Goal: Task Accomplishment & Management: Manage account settings

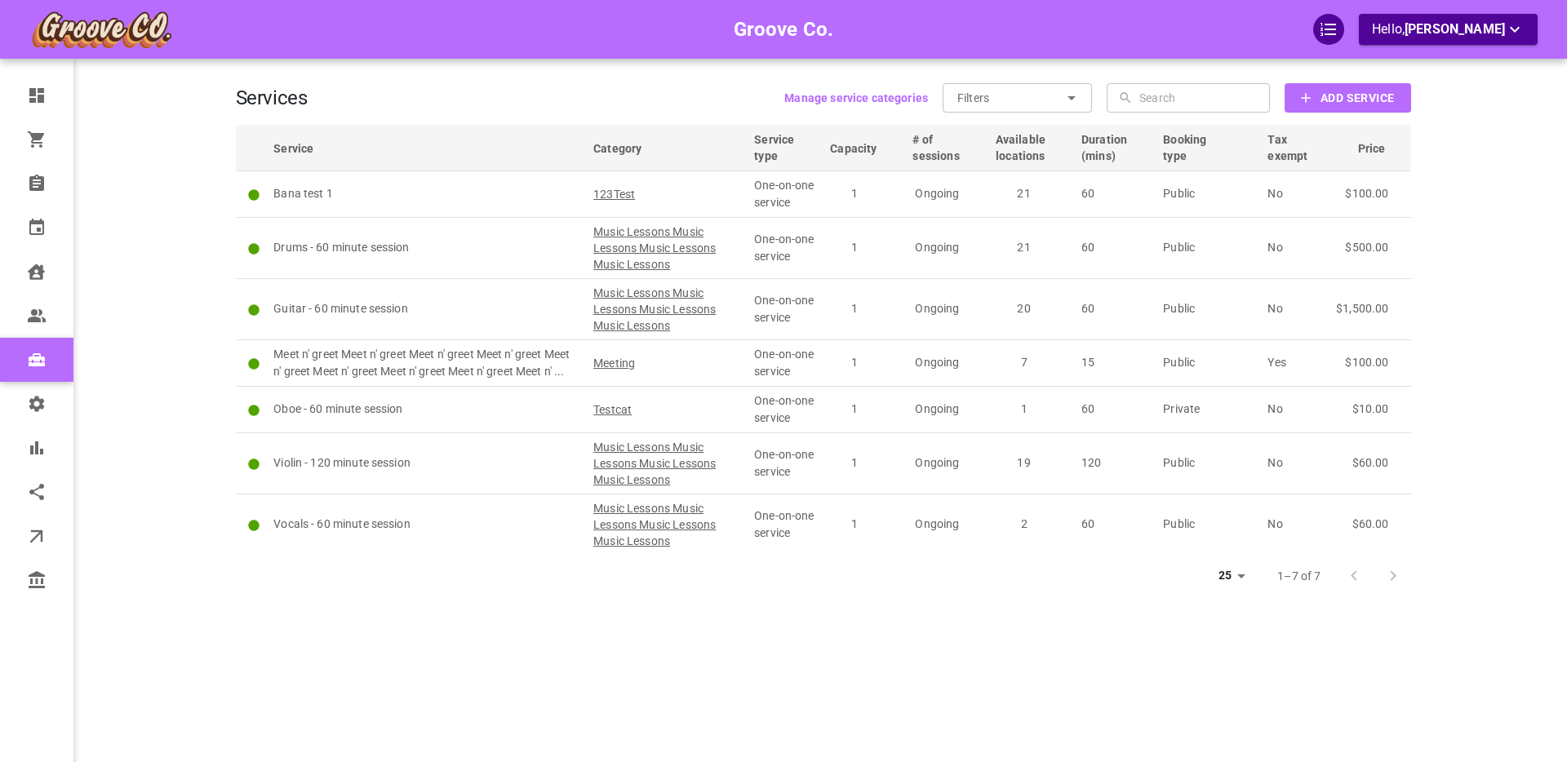
click at [199, 266] on div "Groove Co. Hello, Boris Sandford" at bounding box center [172, 405] width 127 height 762
click at [1439, 102] on main at bounding box center [1474, 405] width 127 height 762
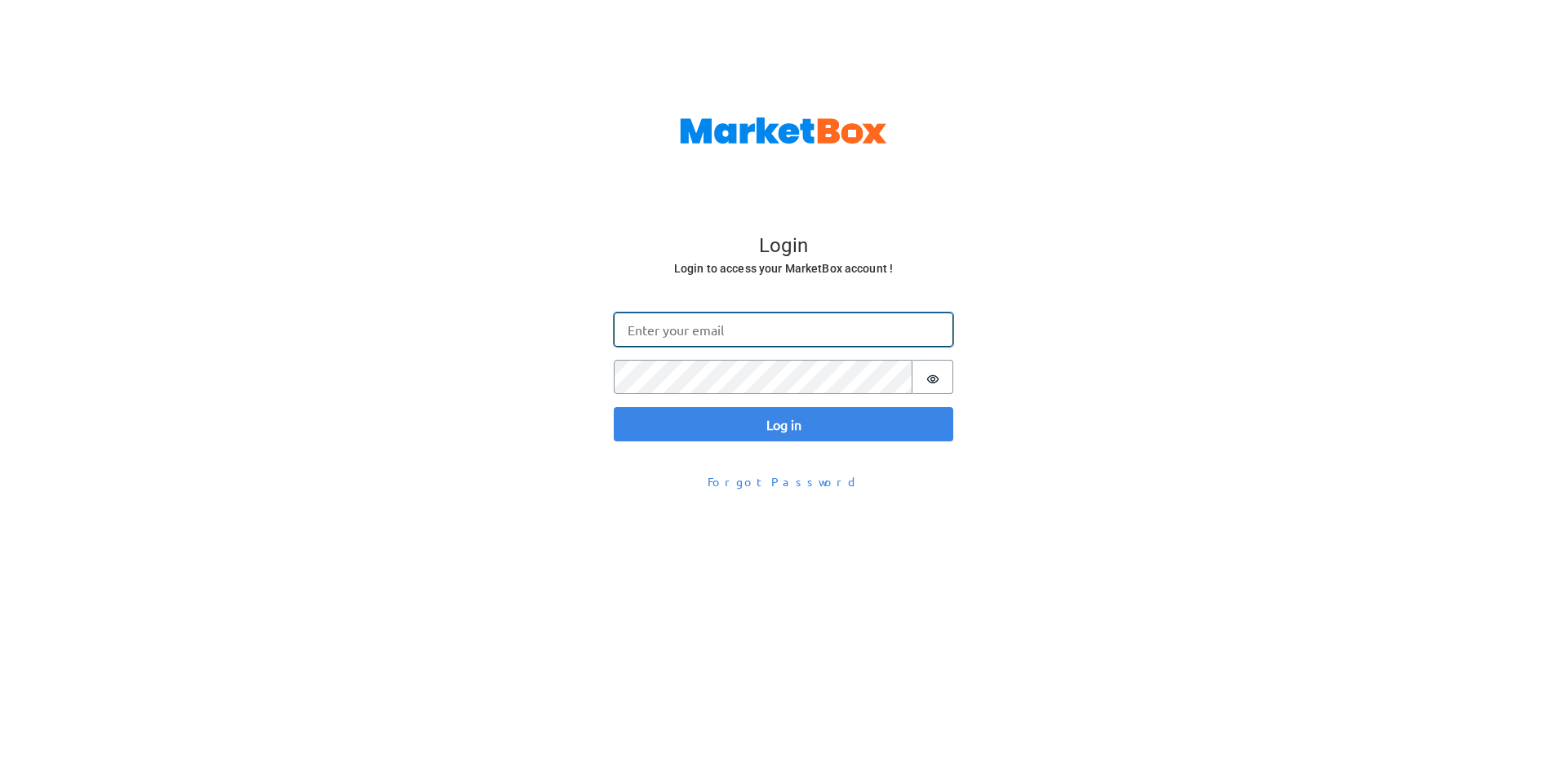
click at [641, 331] on input "Email" at bounding box center [784, 330] width 340 height 34
type input "[PERSON_NAME][EMAIL_ADDRESS][DOMAIN_NAME]"
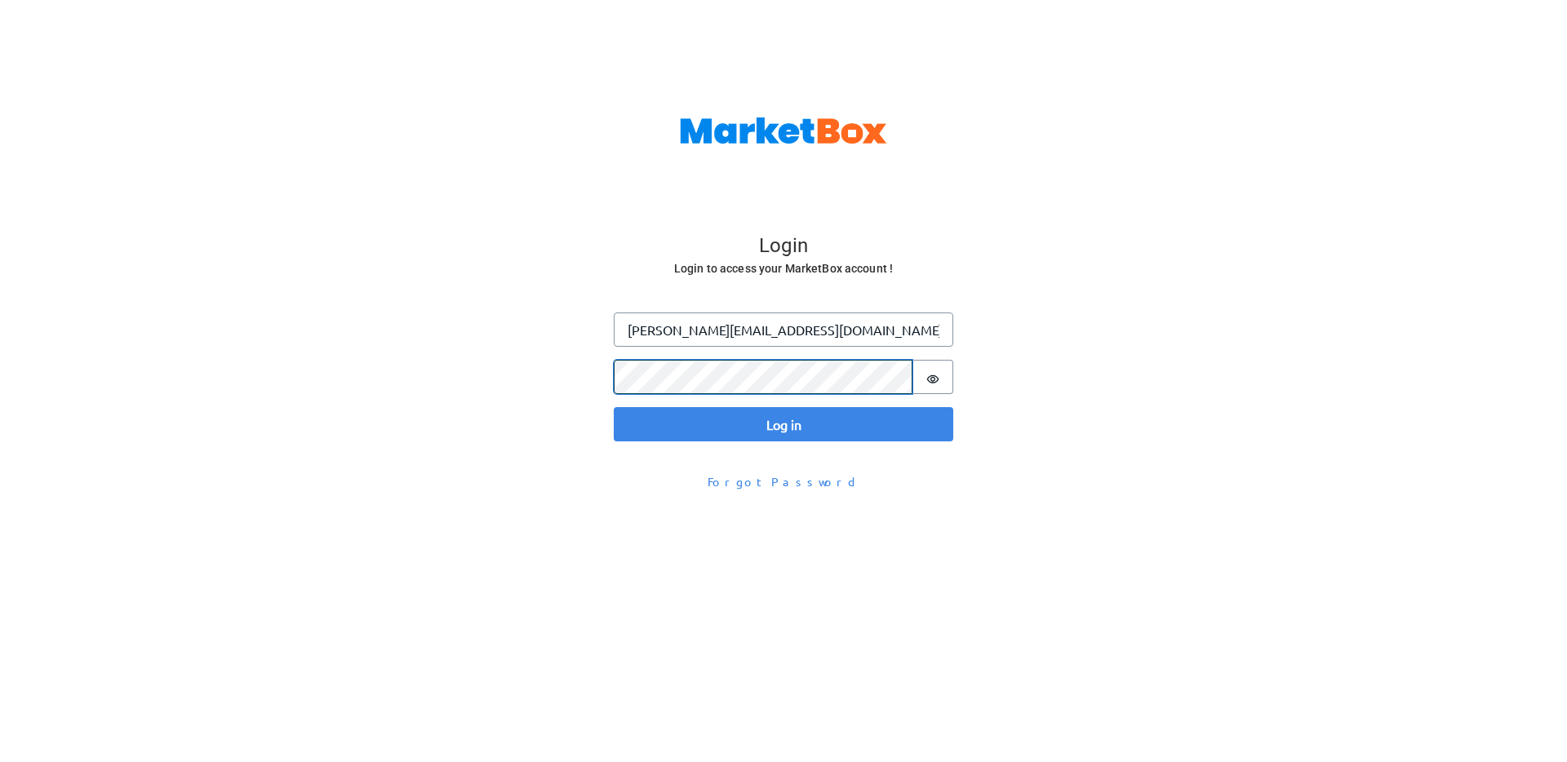
click at [614, 407] on button "Log in" at bounding box center [784, 424] width 340 height 34
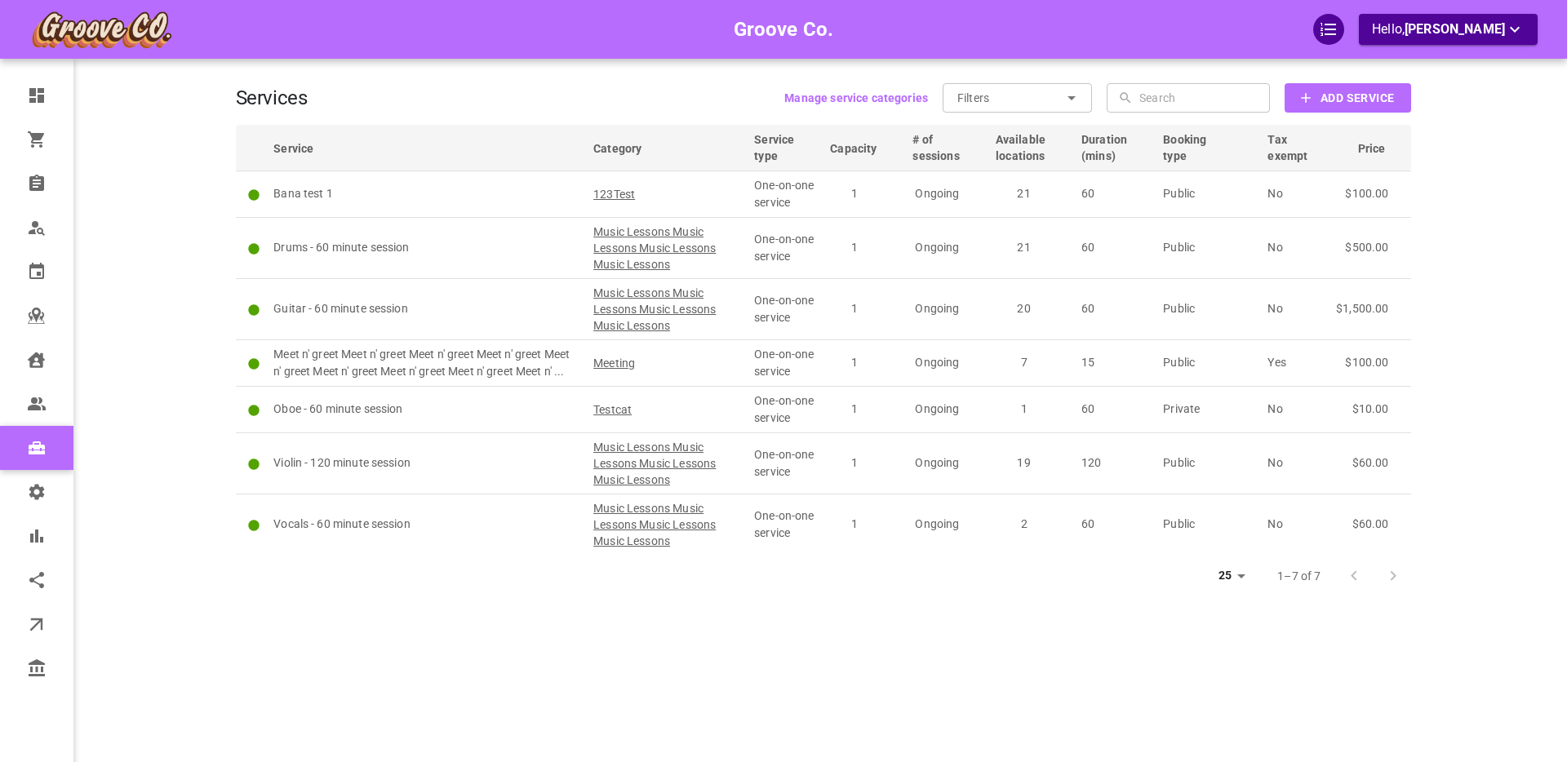
click at [1328, 98] on b "Add Service" at bounding box center [1357, 98] width 73 height 20
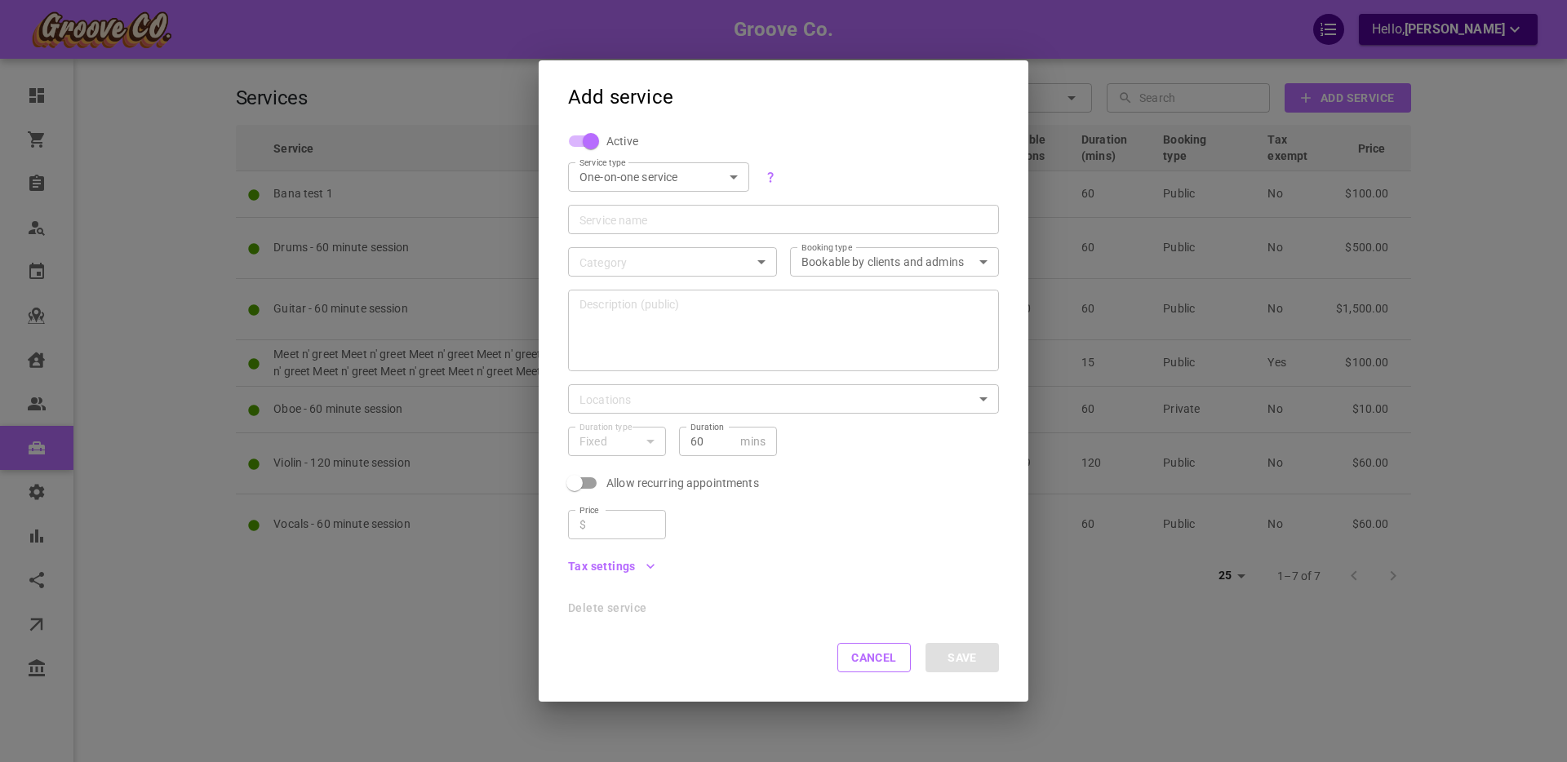
click at [623, 216] on input "Service name" at bounding box center [783, 219] width 408 height 16
type input "BoSa Course"
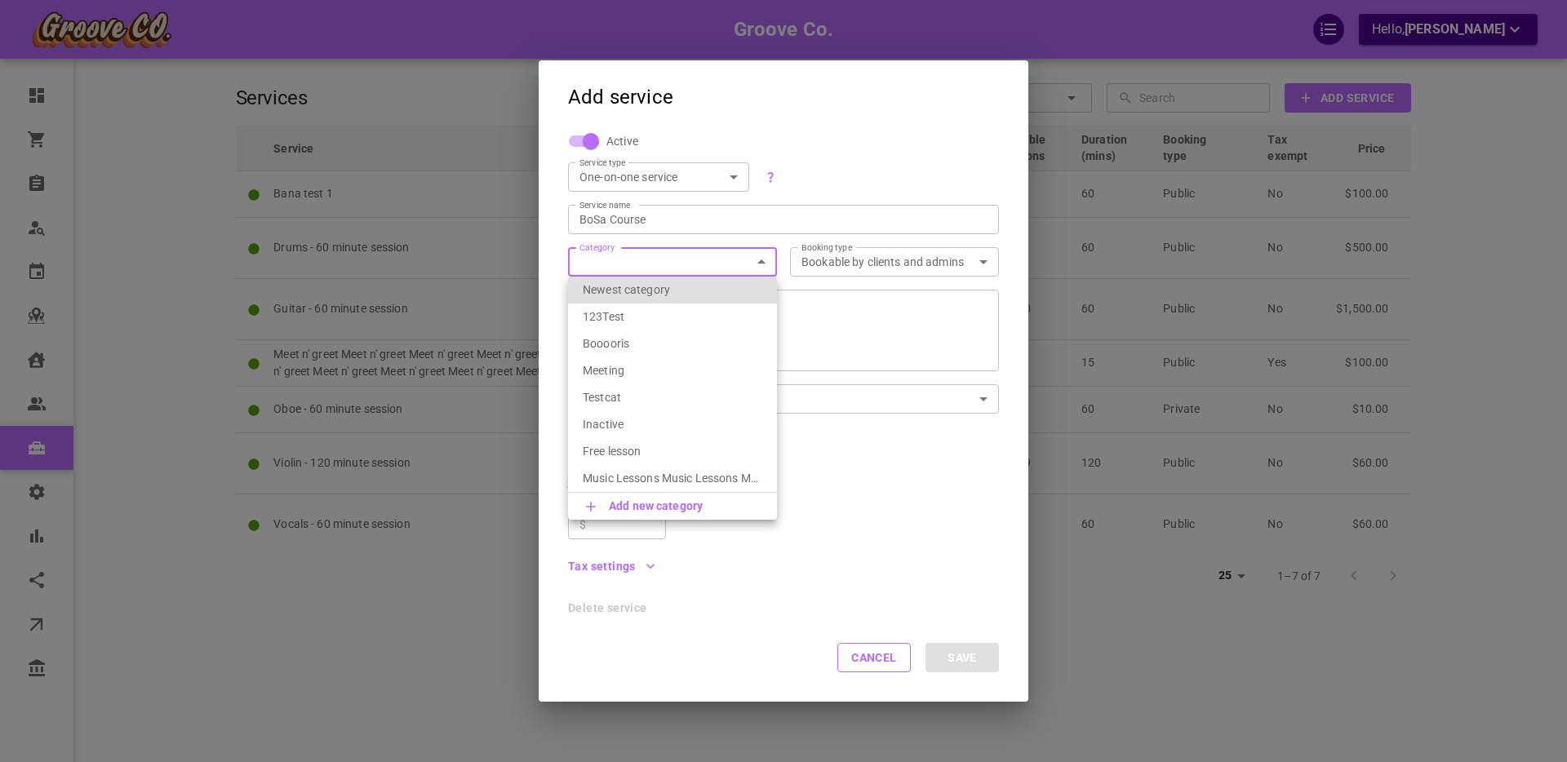
click at [631, 269] on body "Groove Co. Hello, [PERSON_NAME] Dashboard Orders Bookings Who is available Cale…" at bounding box center [783, 431] width 1567 height 863
click at [629, 344] on p "Booooris" at bounding box center [673, 343] width 180 height 16
type input "Booooris"
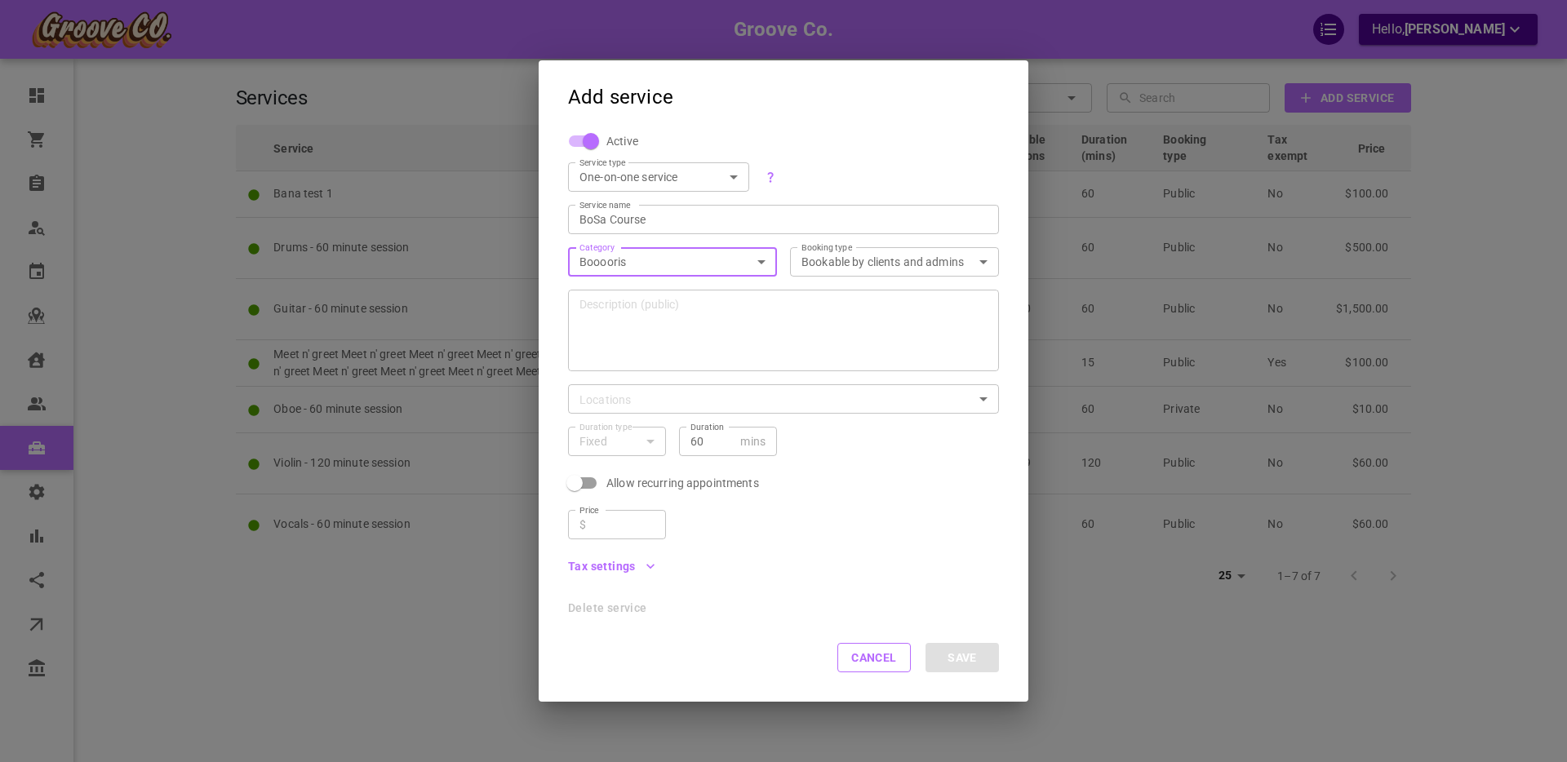
click at [670, 326] on textarea "Description (public)" at bounding box center [783, 331] width 408 height 98
type textarea "[PERSON_NAME] test course spread over 5 weeks doing some stuff"
click at [663, 394] on body "Groove Co. Hello, [PERSON_NAME] Dashboard Orders Bookings Who is available Cale…" at bounding box center [783, 431] width 1567 height 863
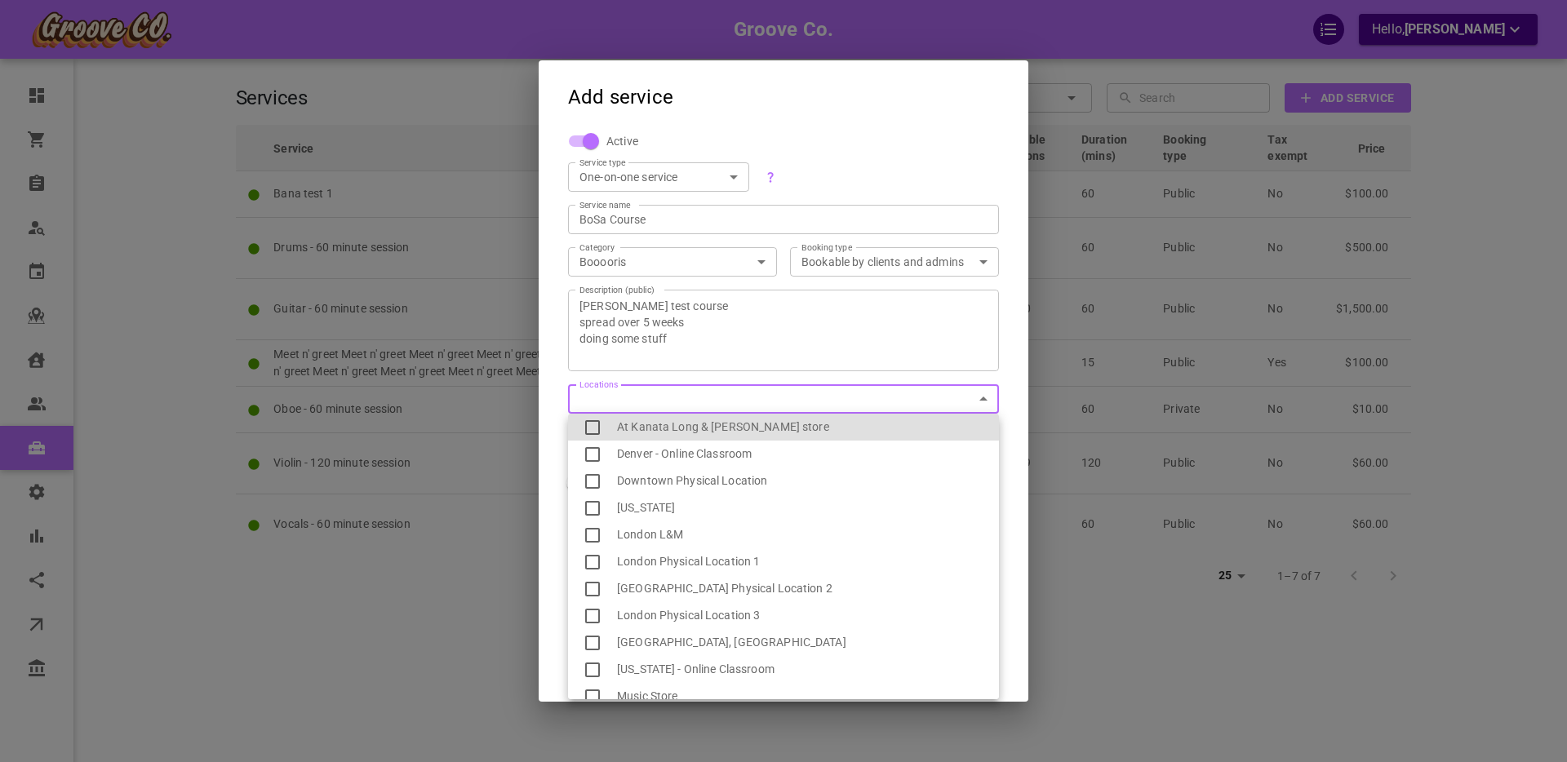
scroll to position [280, 0]
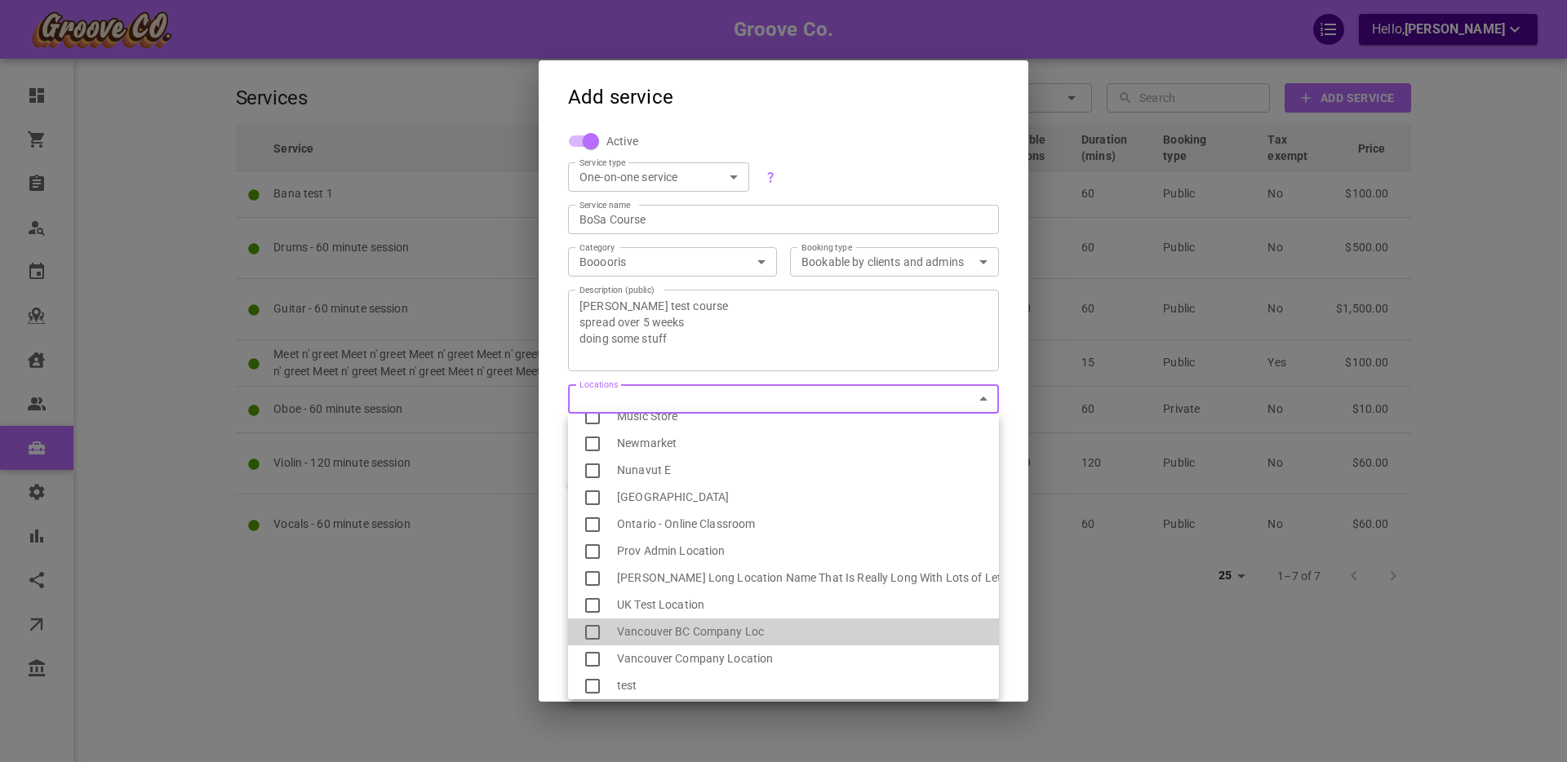
click at [699, 630] on li "Vancouver BC Company Loc" at bounding box center [783, 632] width 431 height 27
type input "539ef6fa-1bae-4334-9153-77231d086627"
checkbox input "true"
click at [552, 332] on div at bounding box center [783, 381] width 1567 height 762
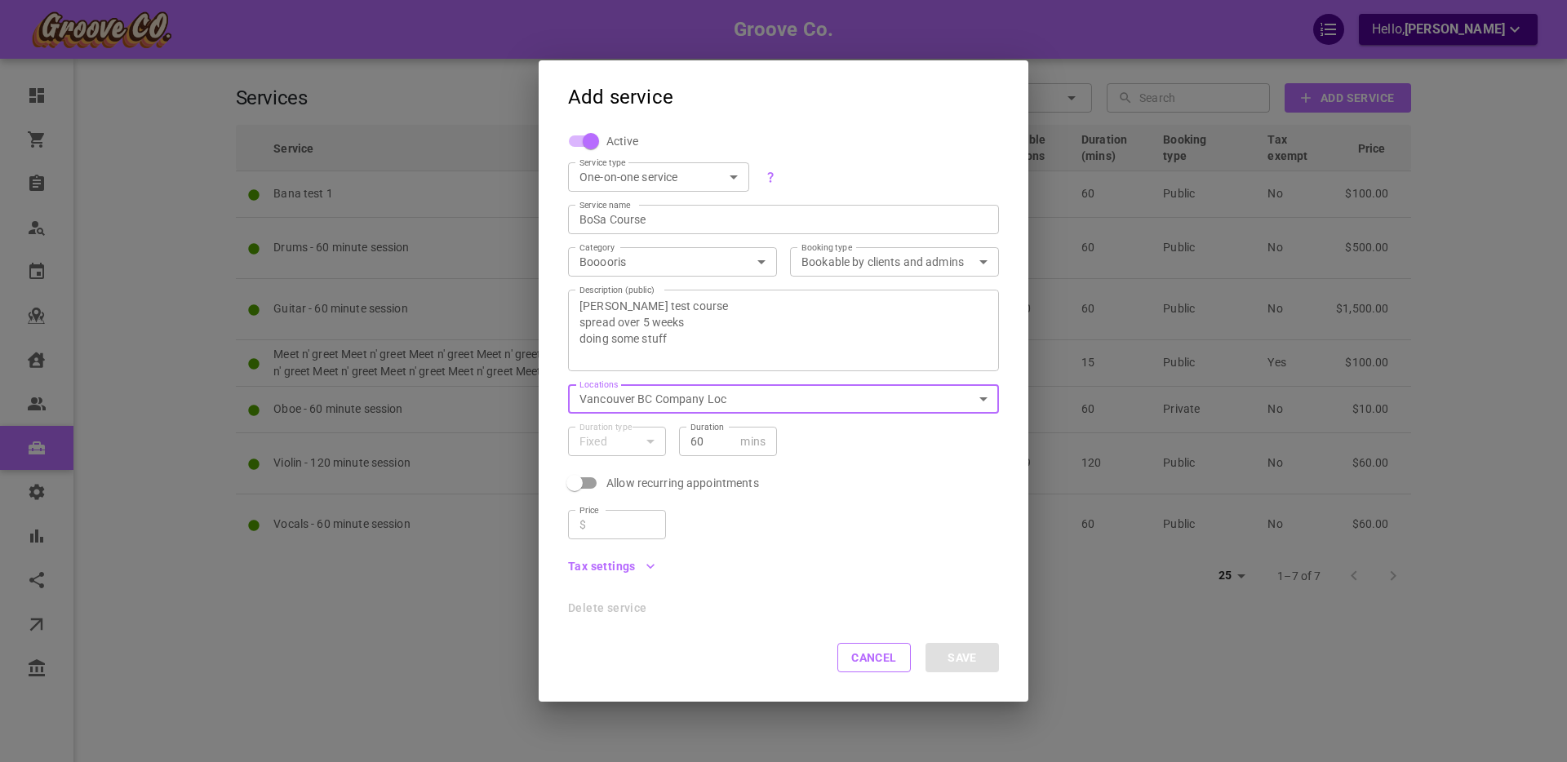
scroll to position [1, 0]
click at [671, 180] on body "Groove Co. Hello, Boris Sandford Dashboard Orders Bookings Who is available Cal…" at bounding box center [783, 431] width 1567 height 863
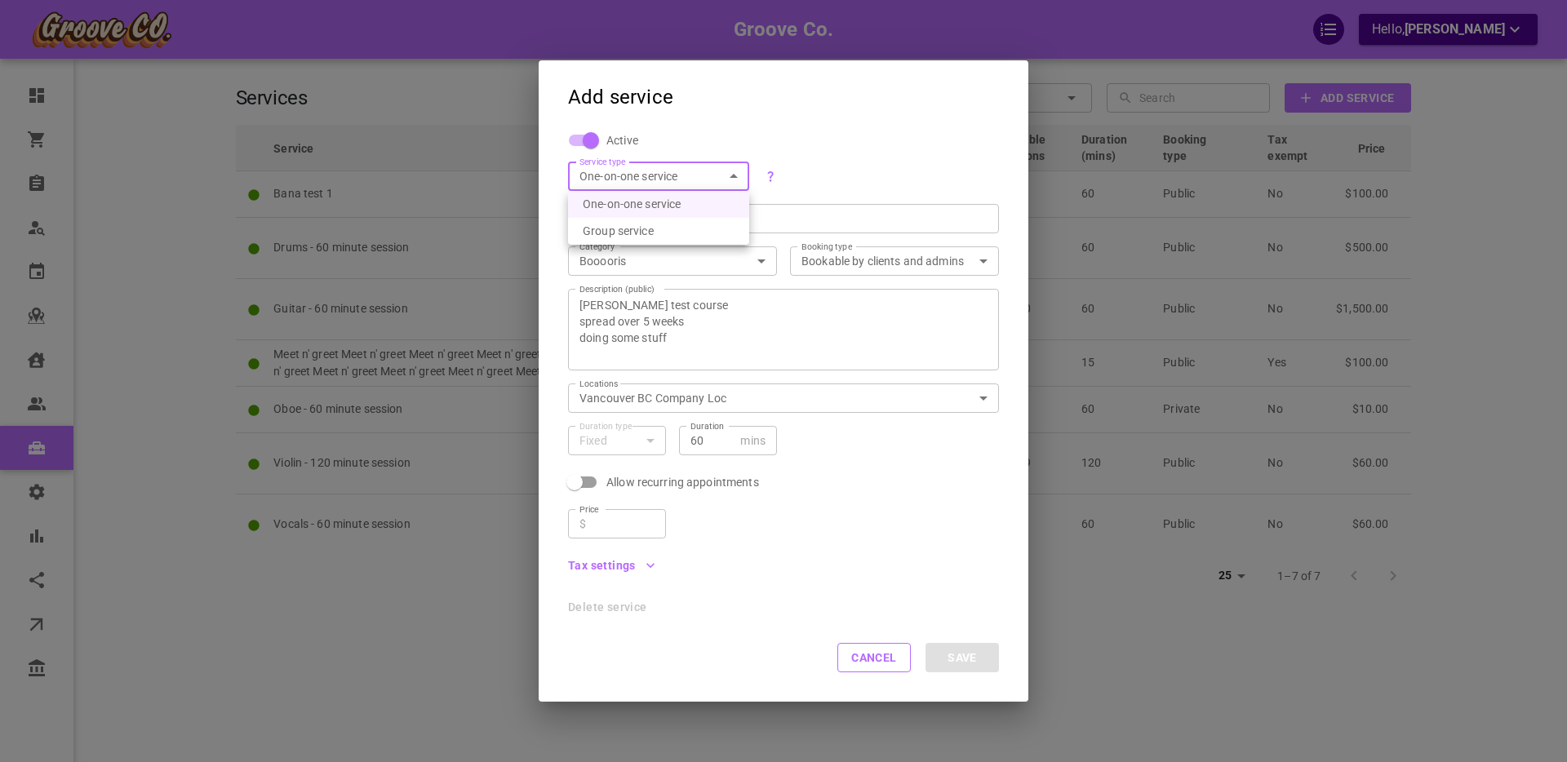
click at [645, 228] on li "Group service" at bounding box center [658, 231] width 181 height 27
type input "GROUP"
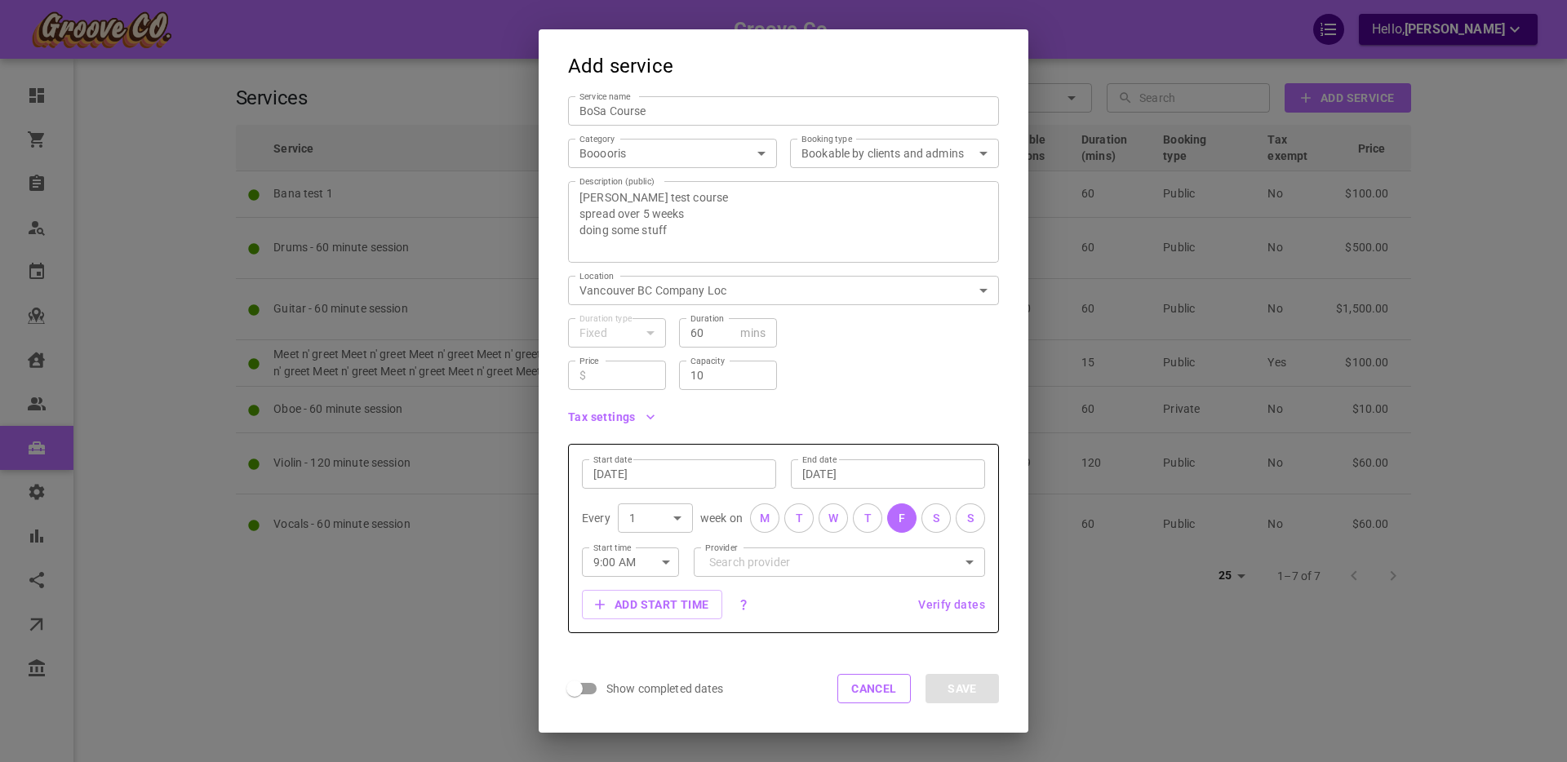
scroll to position [82, 0]
click at [633, 370] on input "Price" at bounding box center [624, 371] width 62 height 16
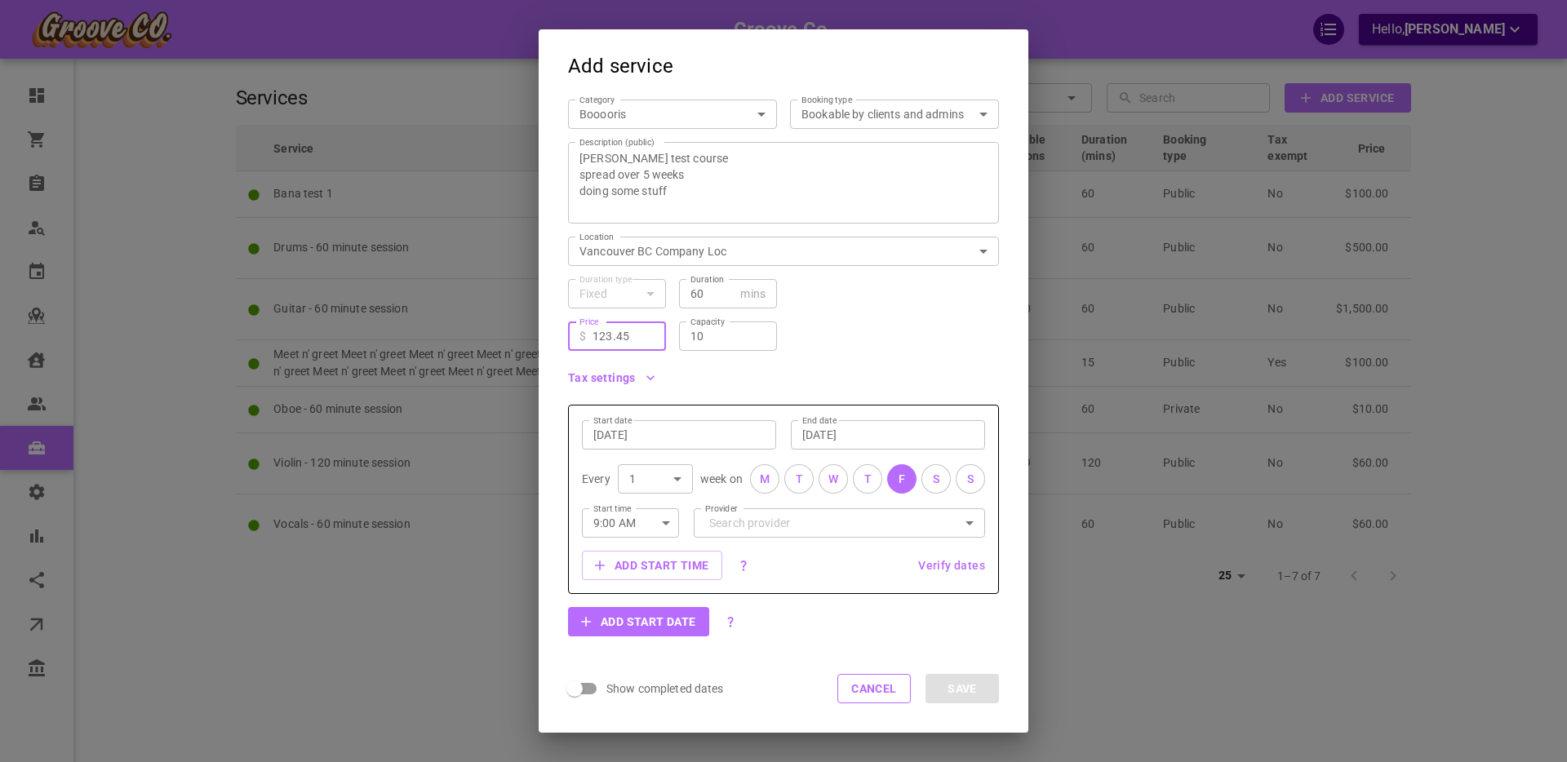
scroll to position [143, 0]
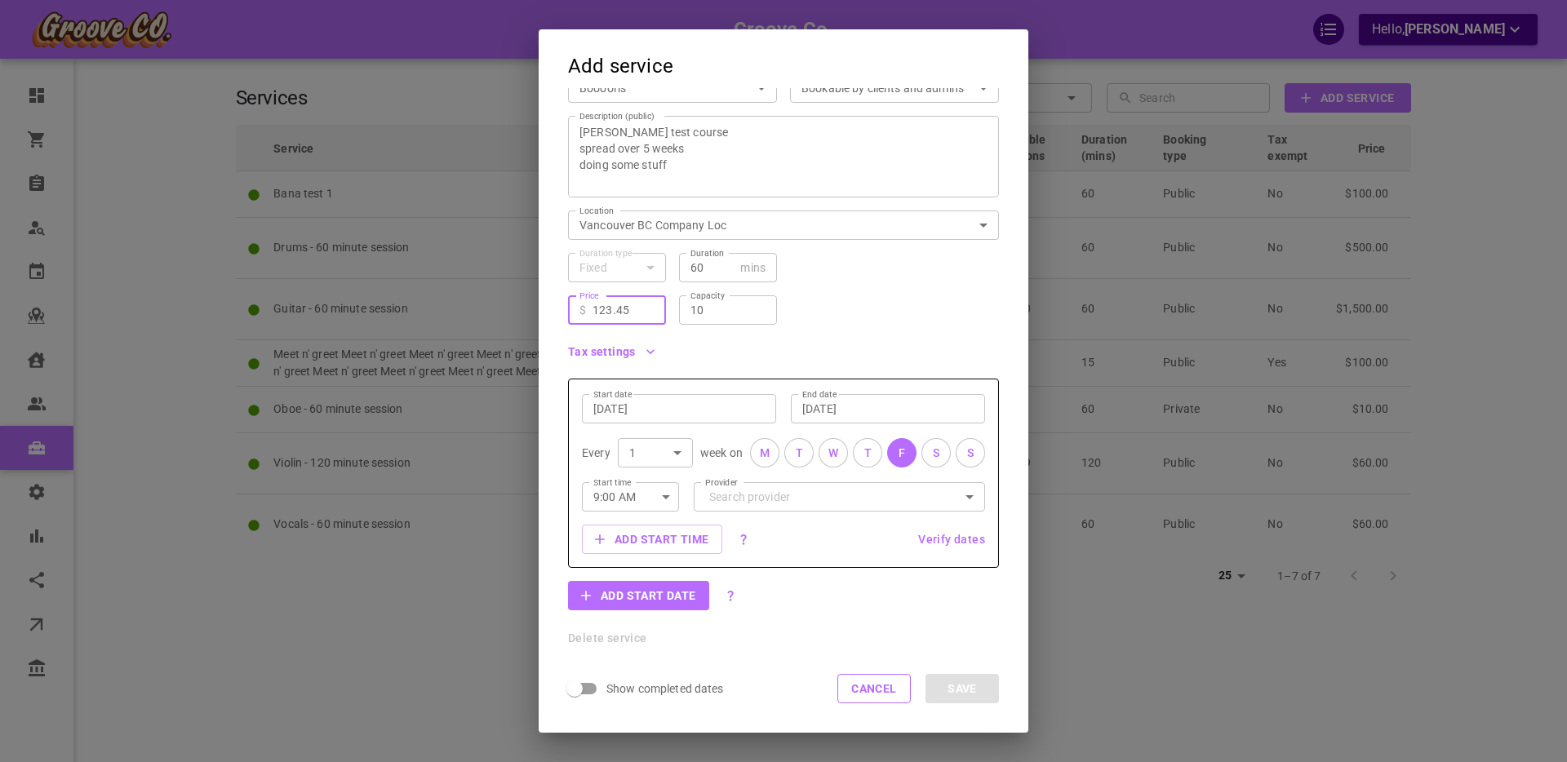
type input "123.45"
click at [683, 406] on input "Sep 12, 2025" at bounding box center [678, 409] width 171 height 16
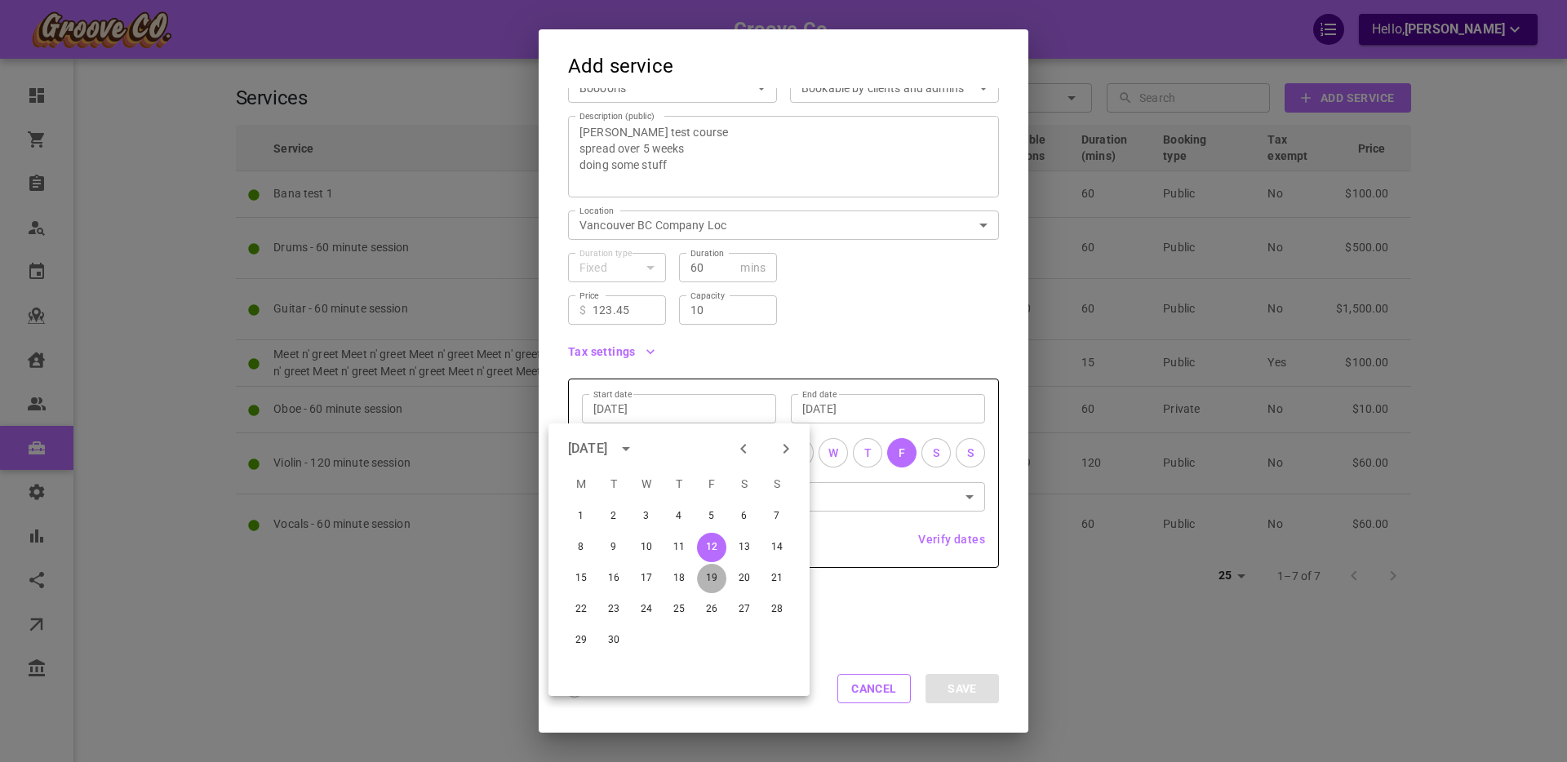
click at [712, 577] on button "19" at bounding box center [711, 578] width 29 height 29
type input "Sep 19, 2025"
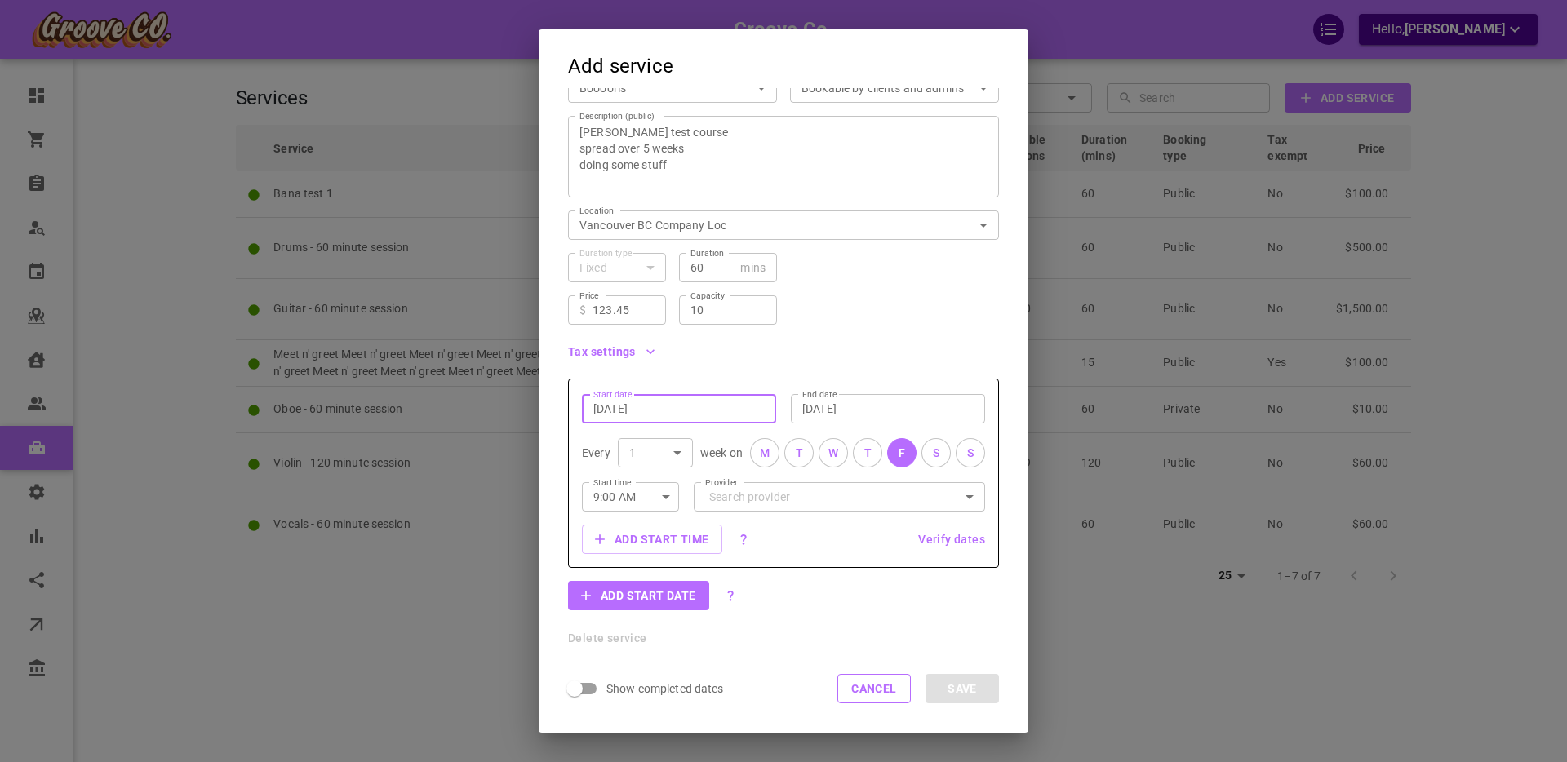
click at [824, 406] on input "Oct 12, 2025" at bounding box center [887, 409] width 171 height 16
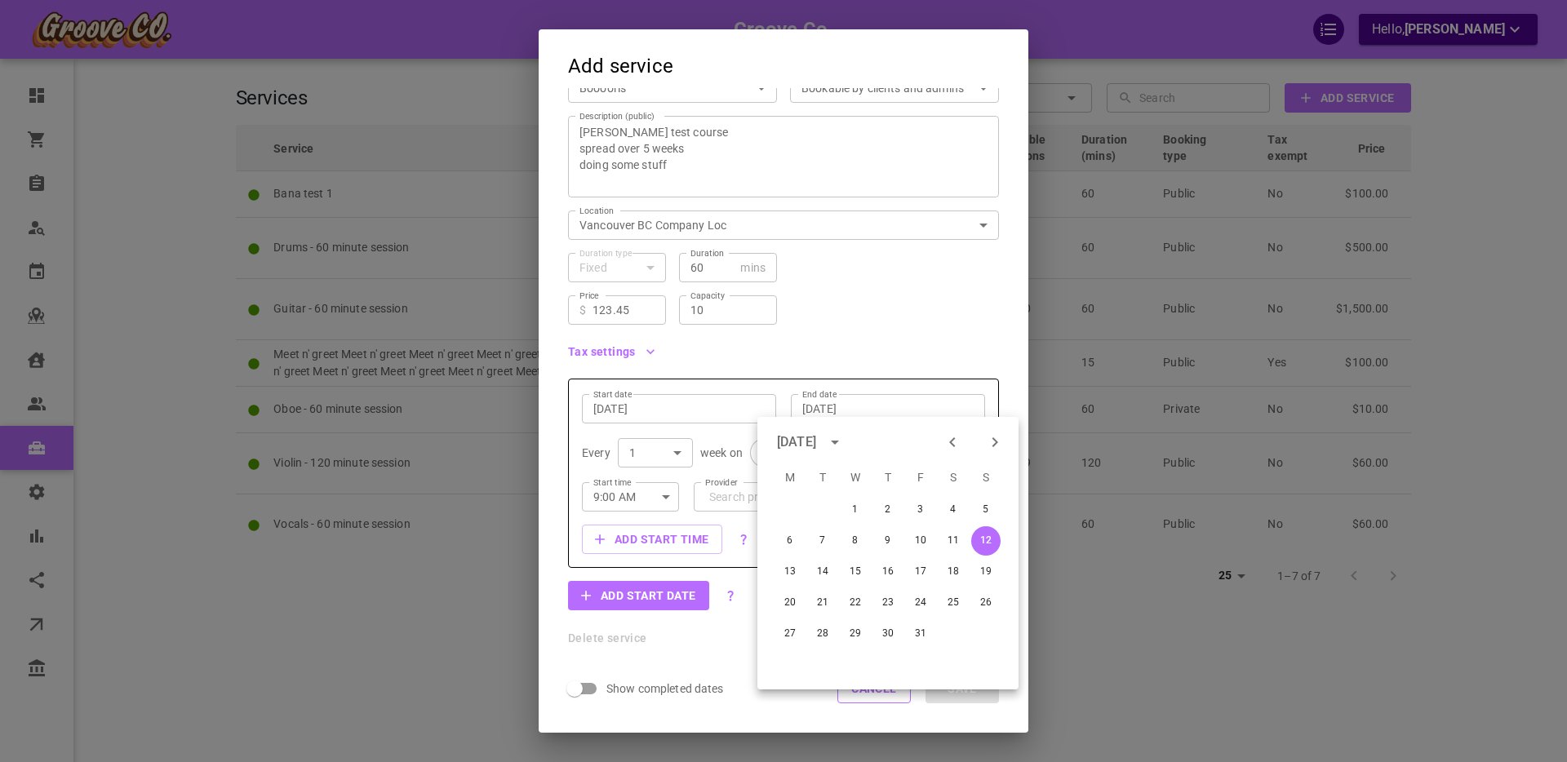
click at [944, 441] on icon "Previous month" at bounding box center [953, 443] width 20 height 20
click at [993, 442] on icon "Next month" at bounding box center [995, 443] width 20 height 20
click at [919, 570] on button "17" at bounding box center [920, 571] width 29 height 29
type input "Oct 17, 2025"
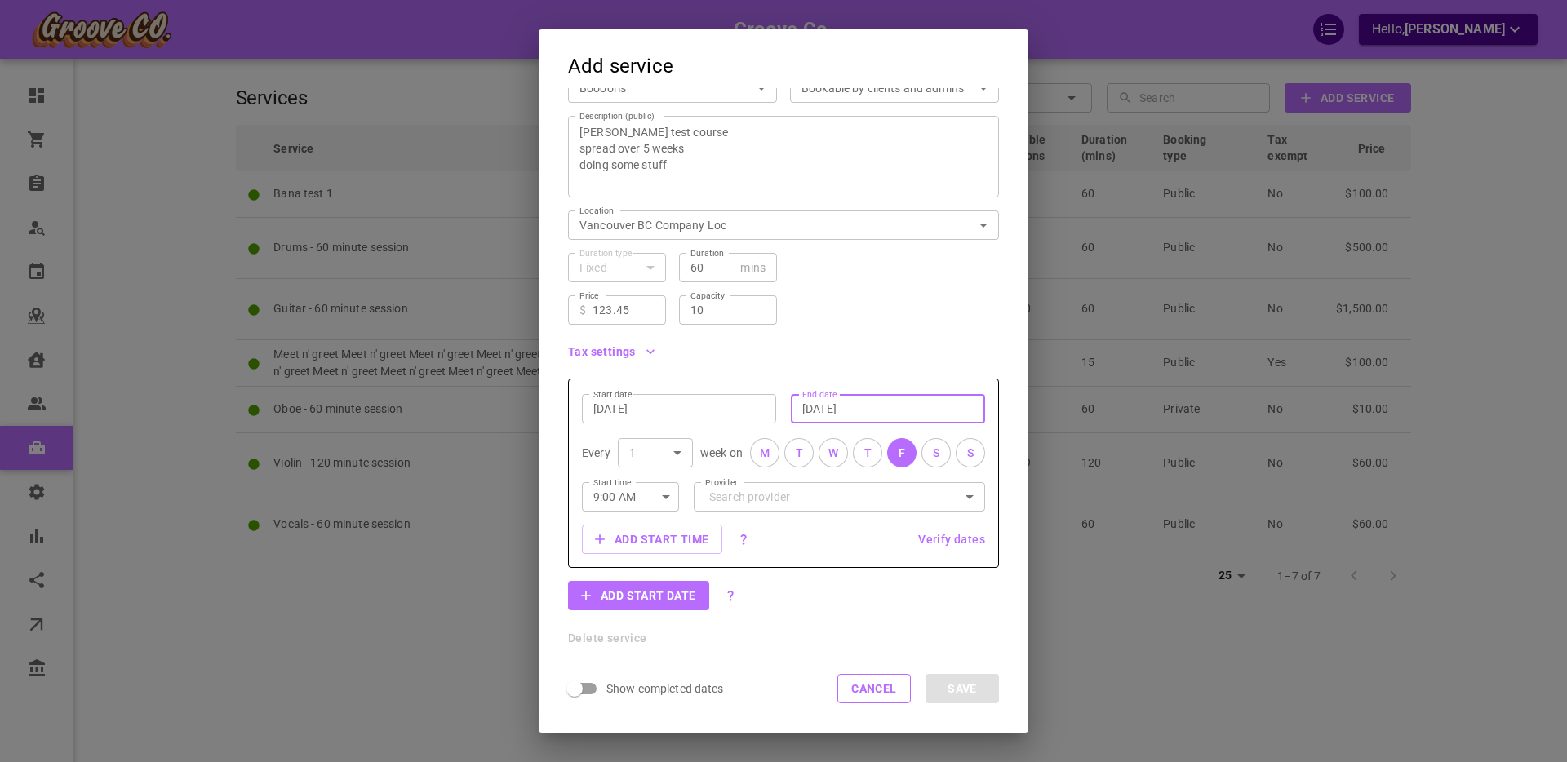
click at [942, 538] on span "Verify dates" at bounding box center [951, 539] width 67 height 11
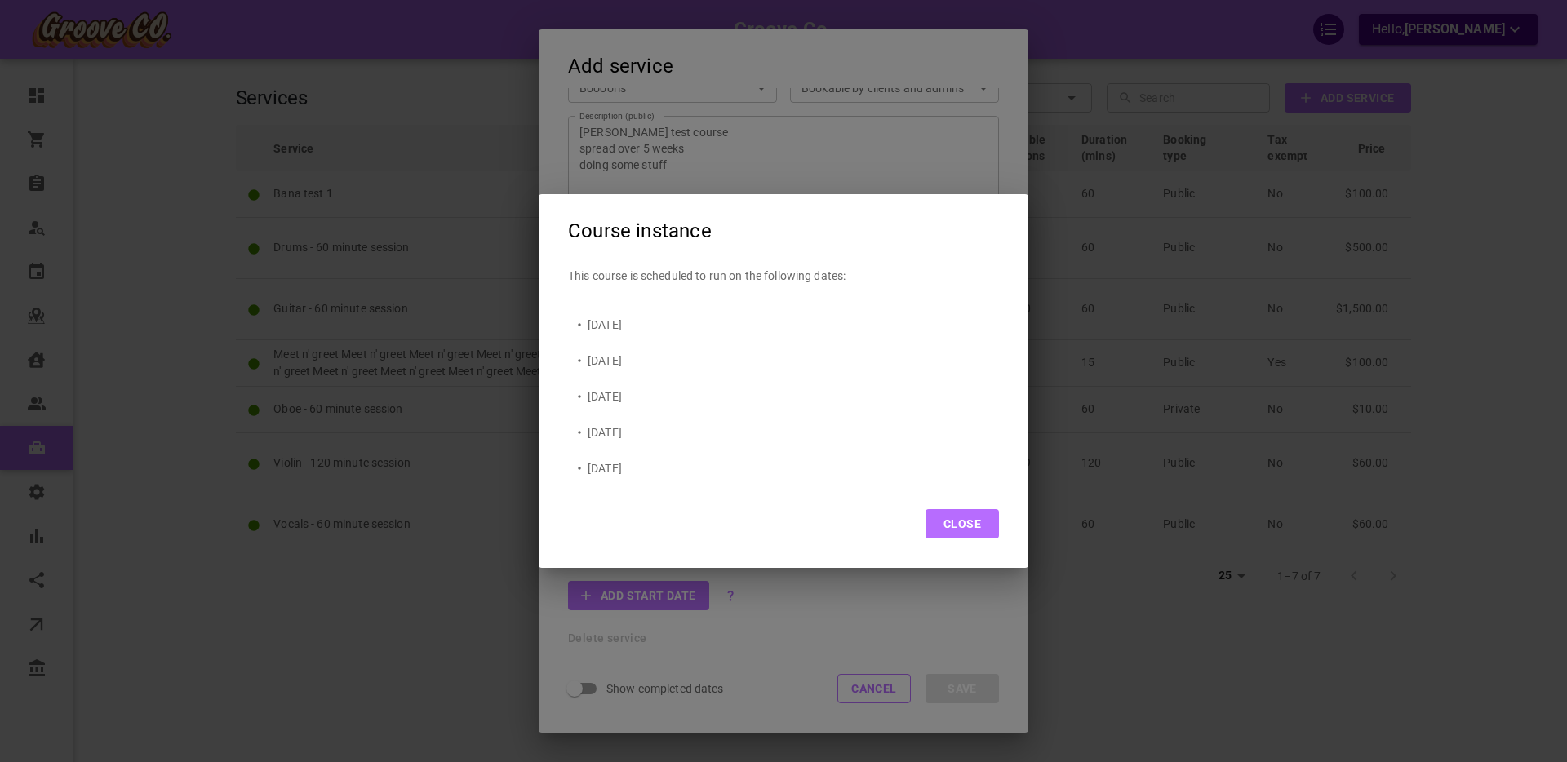
click at [957, 526] on button "Close" at bounding box center [961, 523] width 73 height 29
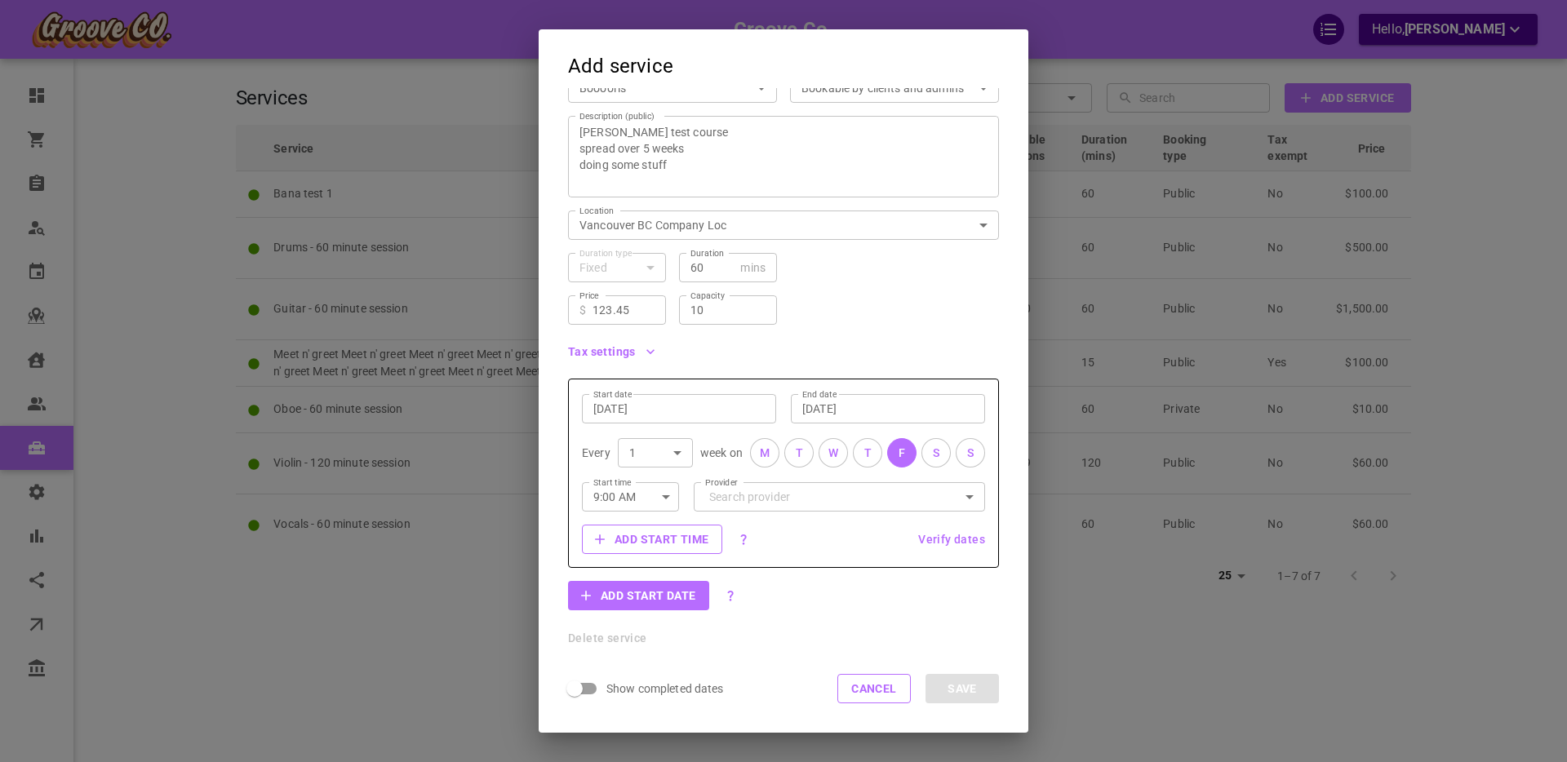
click at [640, 529] on button "Add start time" at bounding box center [652, 539] width 140 height 29
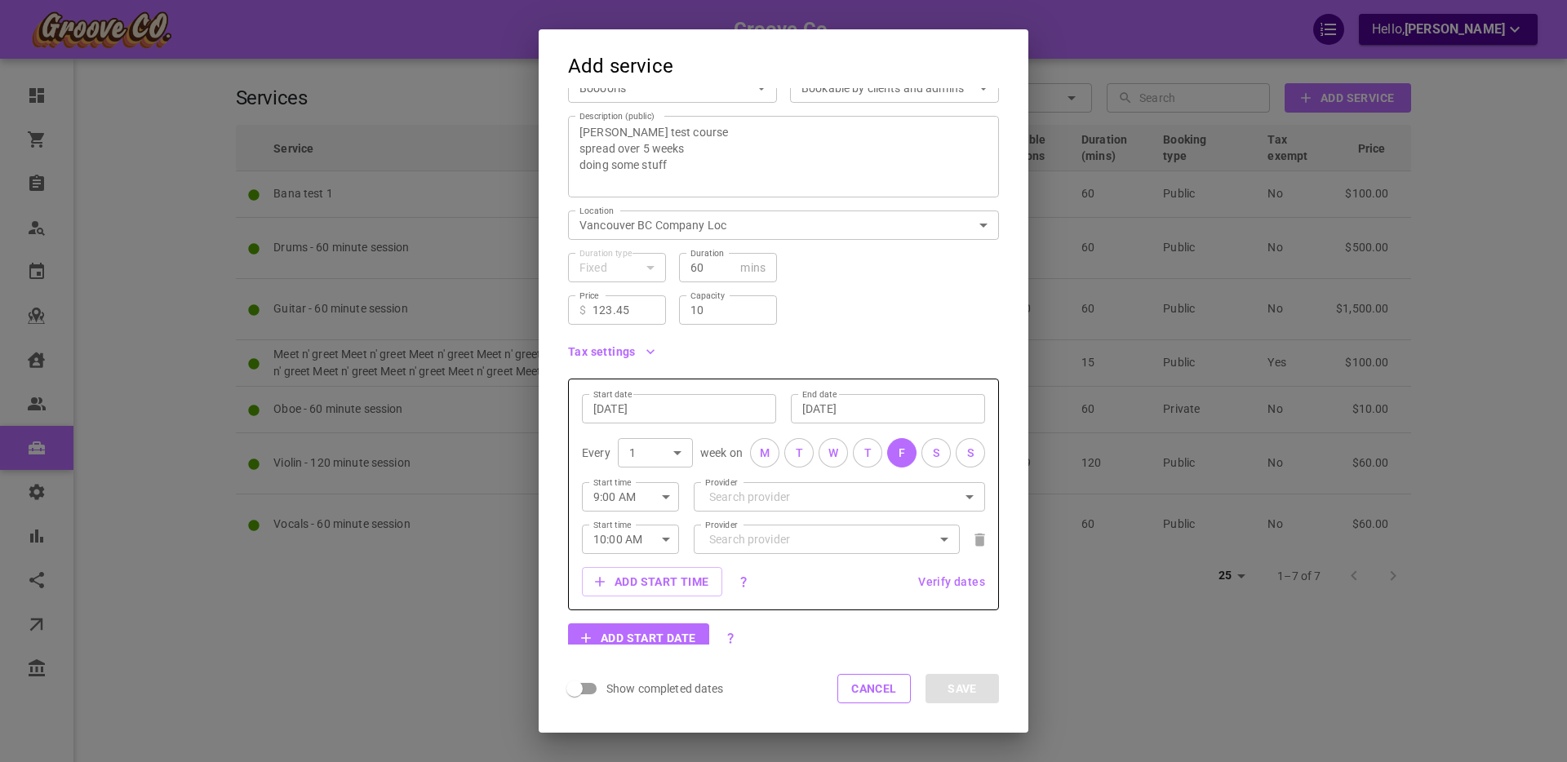
click at [668, 532] on icon "button" at bounding box center [666, 540] width 20 height 20
click at [637, 665] on li "11:45 AM" at bounding box center [630, 668] width 97 height 29
type input "11:45 AM"
click at [732, 494] on input "Provider" at bounding box center [839, 496] width 269 height 29
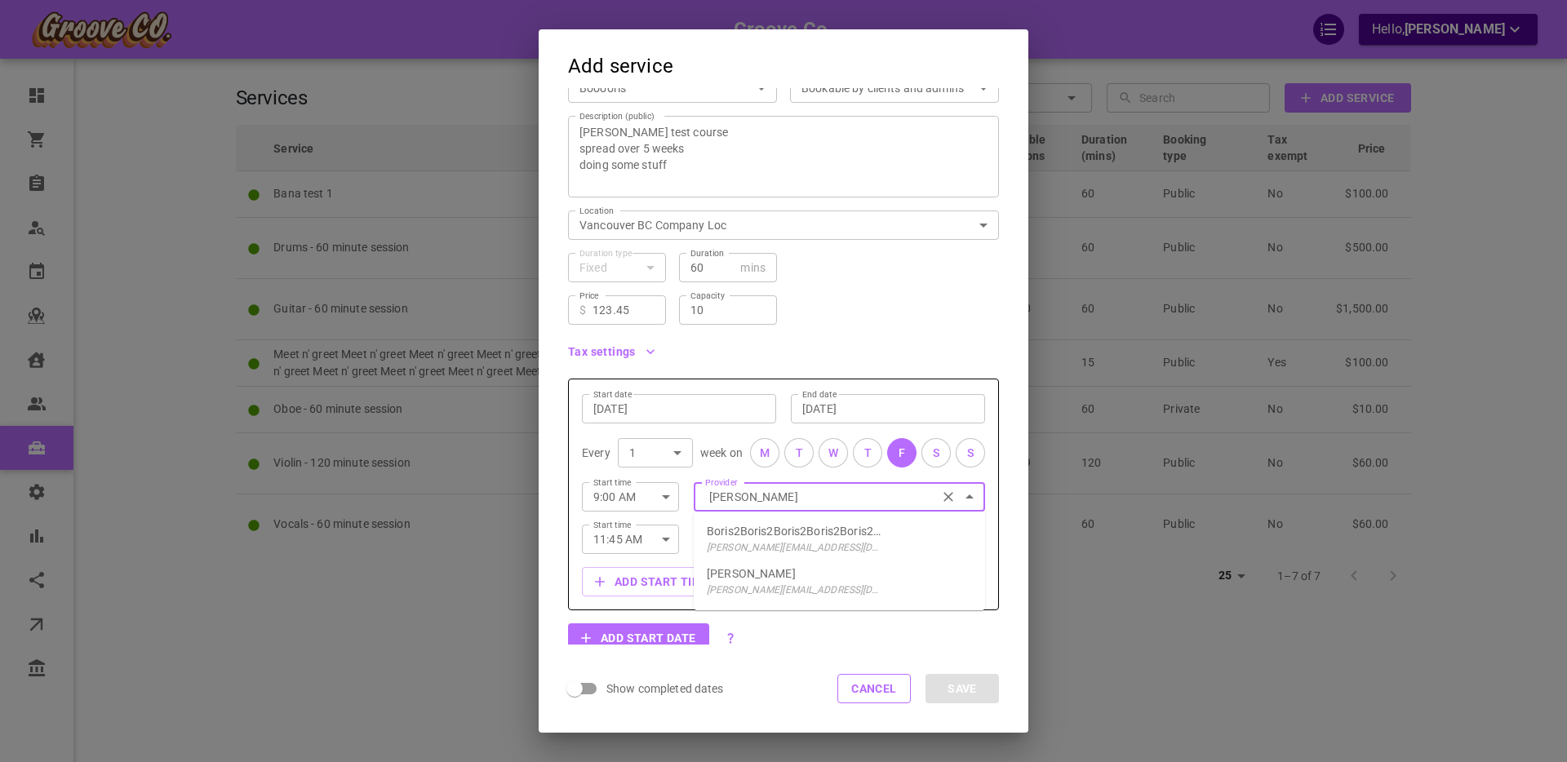
click at [750, 576] on p "Boris Provider" at bounding box center [751, 574] width 89 height 16
type input "Boris Provider"
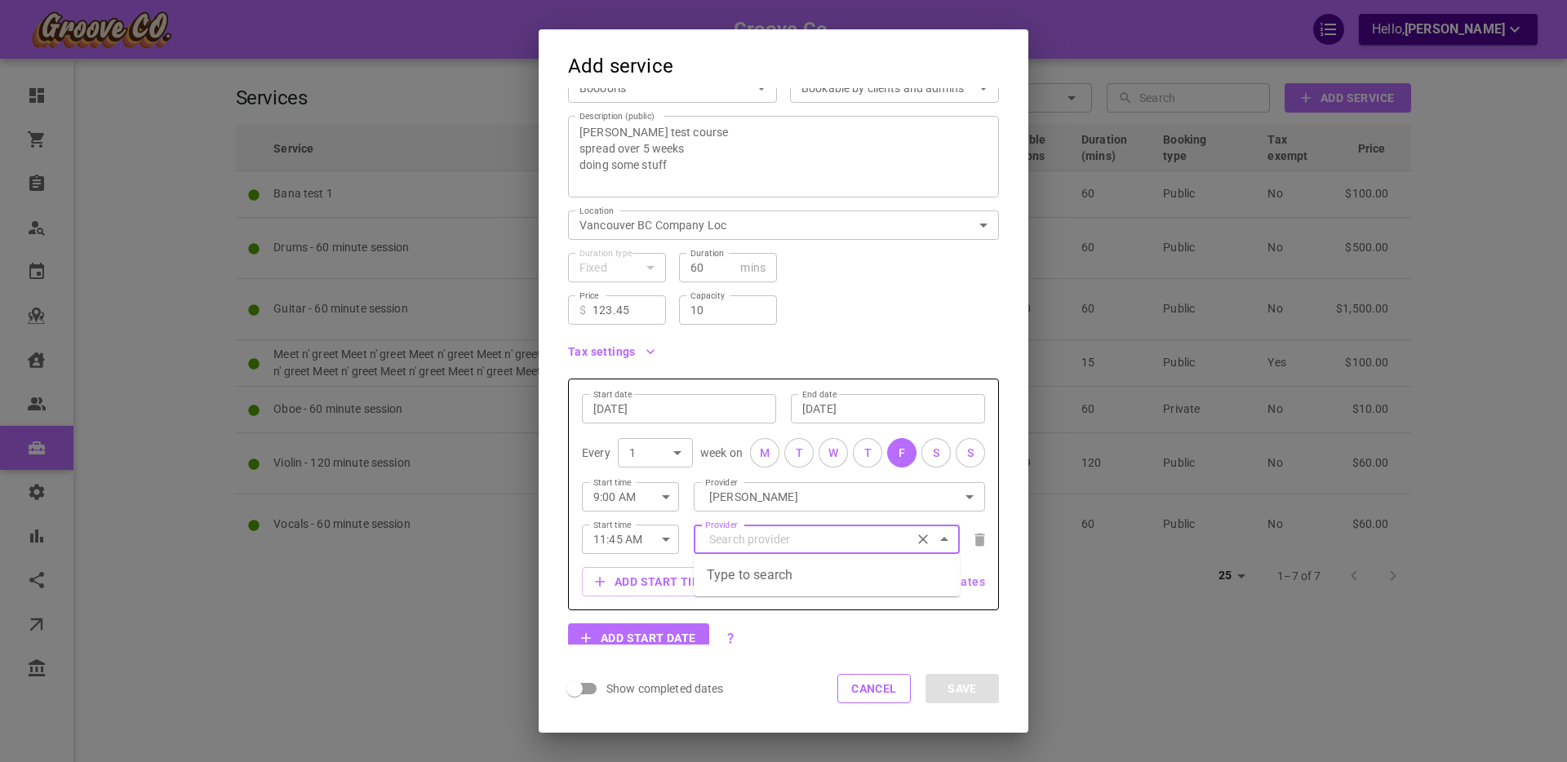
click at [743, 544] on input "Provider" at bounding box center [826, 539] width 243 height 29
click at [751, 577] on p "Boris Vancouver" at bounding box center [751, 574] width 89 height 16
type input "Boris Vancouver"
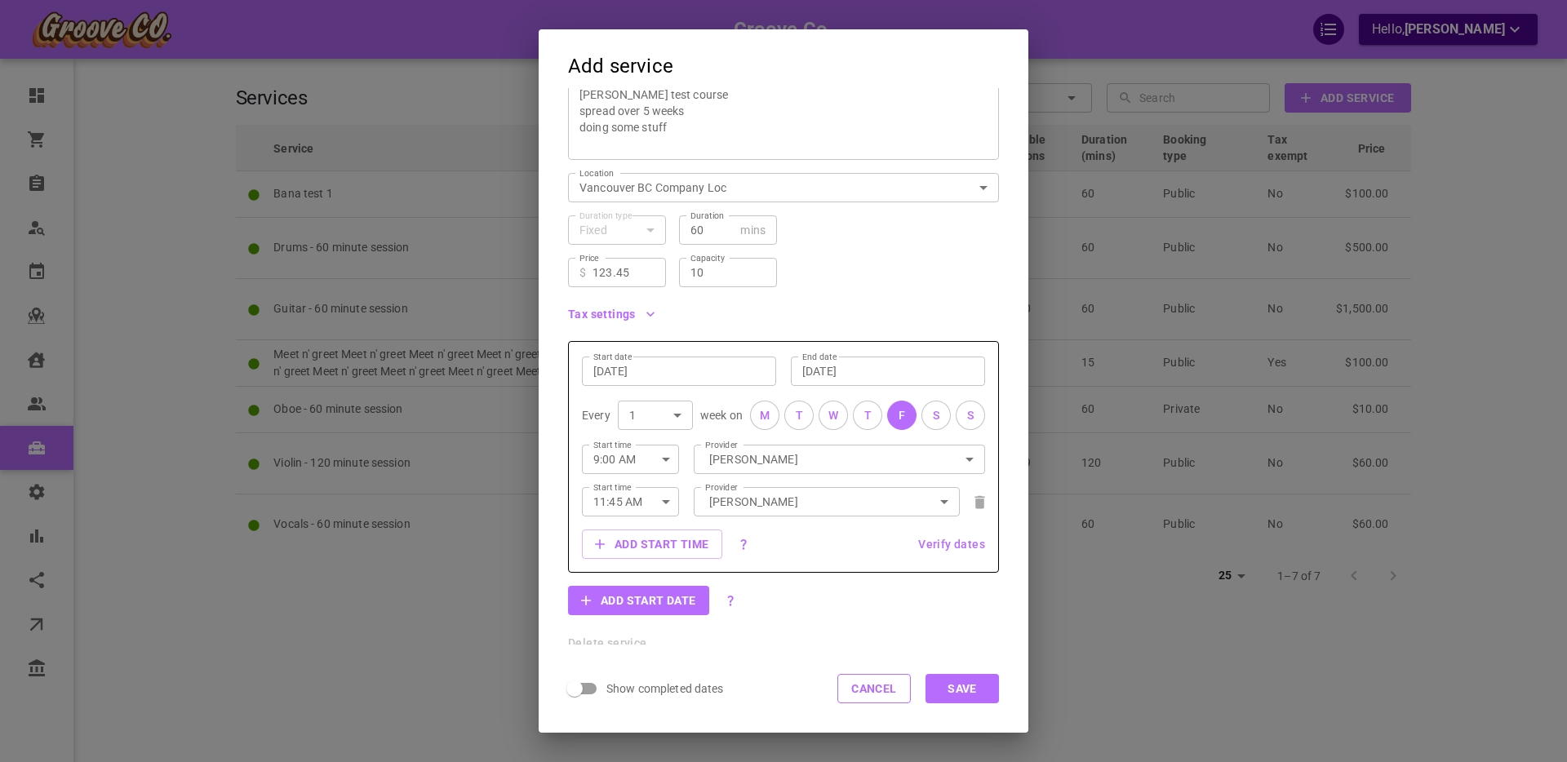
scroll to position [185, 0]
click at [659, 595] on button "Add start date" at bounding box center [638, 595] width 141 height 29
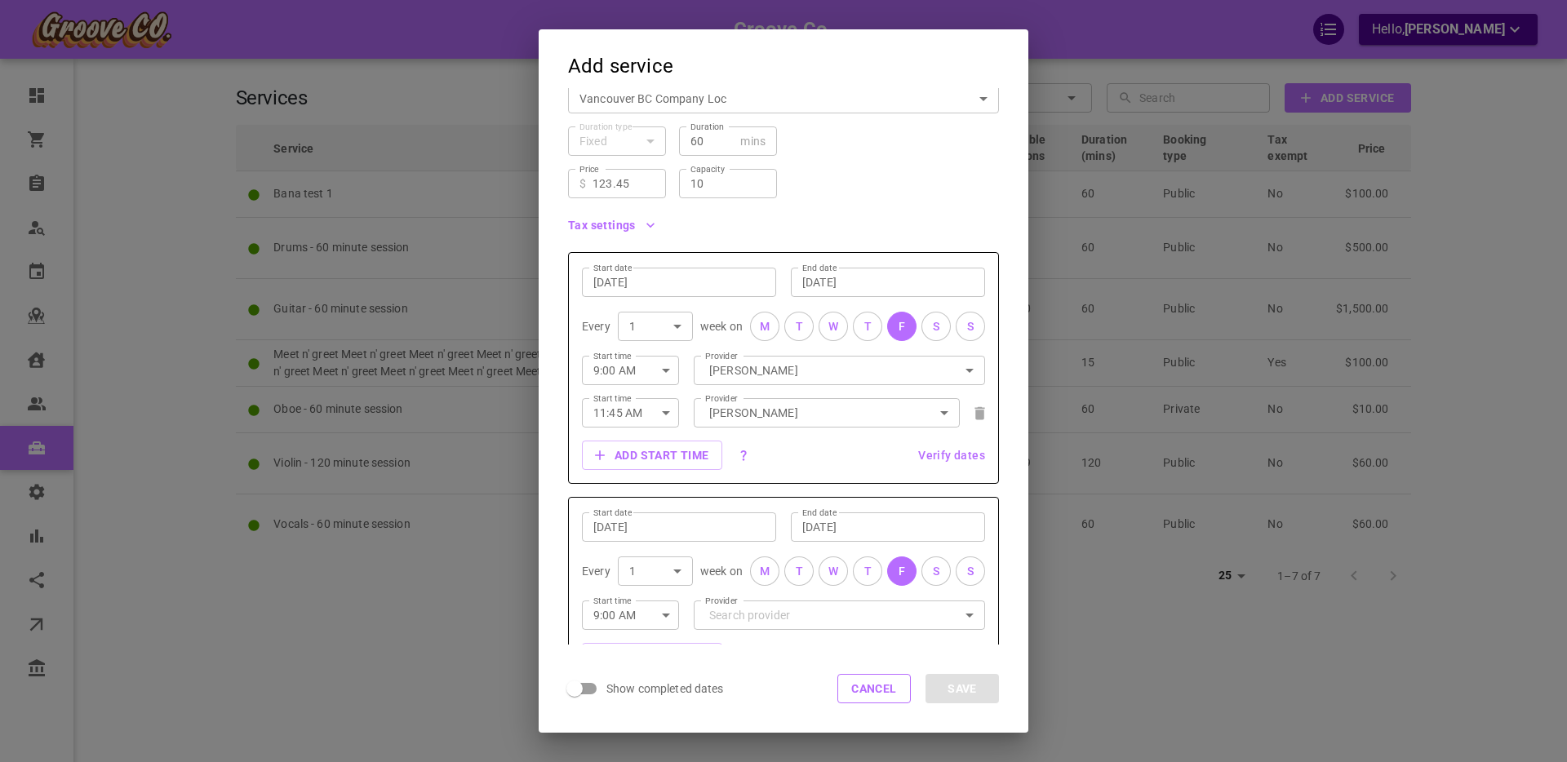
scroll to position [421, 0]
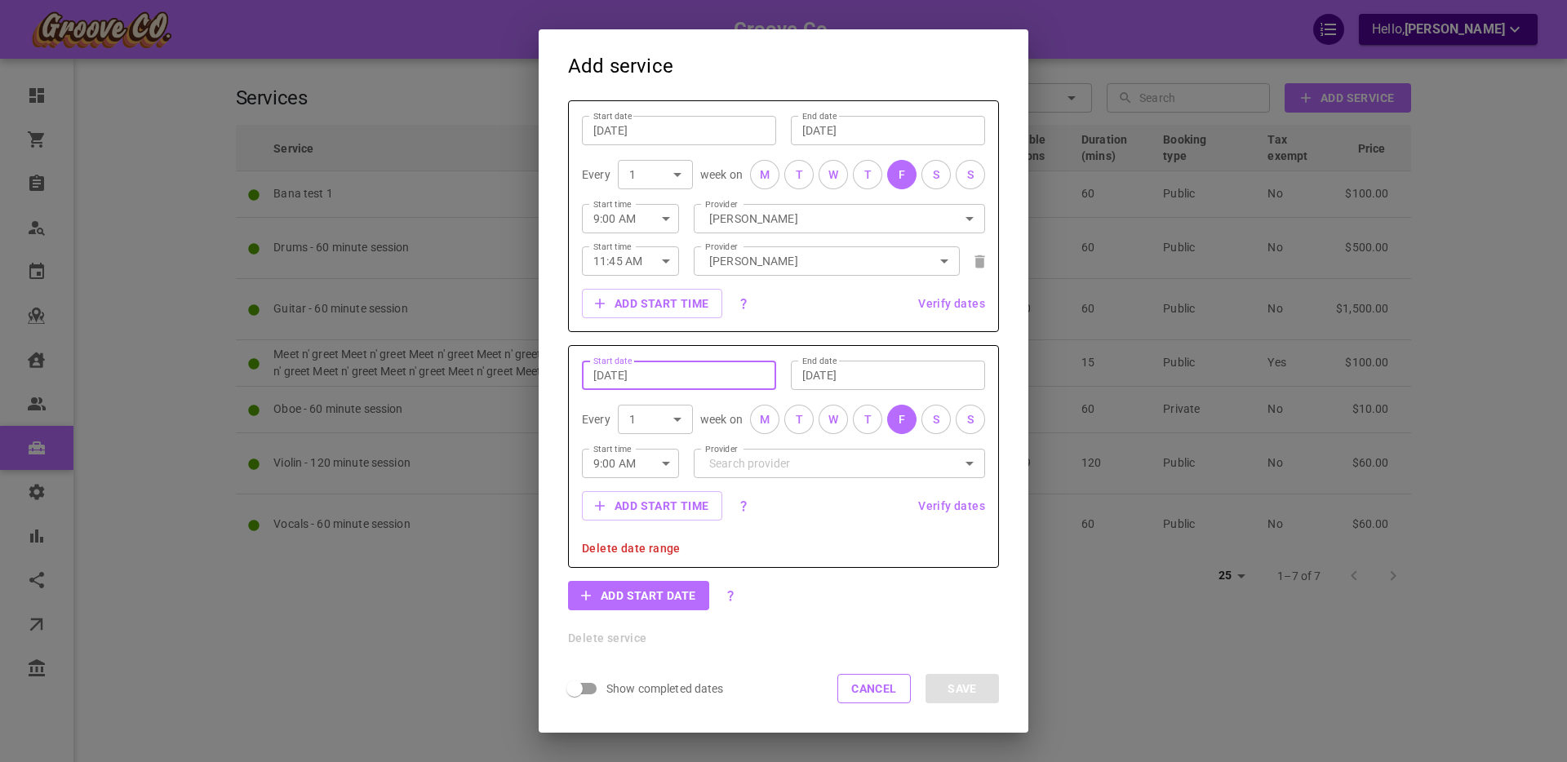
click at [708, 373] on input "Sep 12, 2025" at bounding box center [678, 375] width 171 height 16
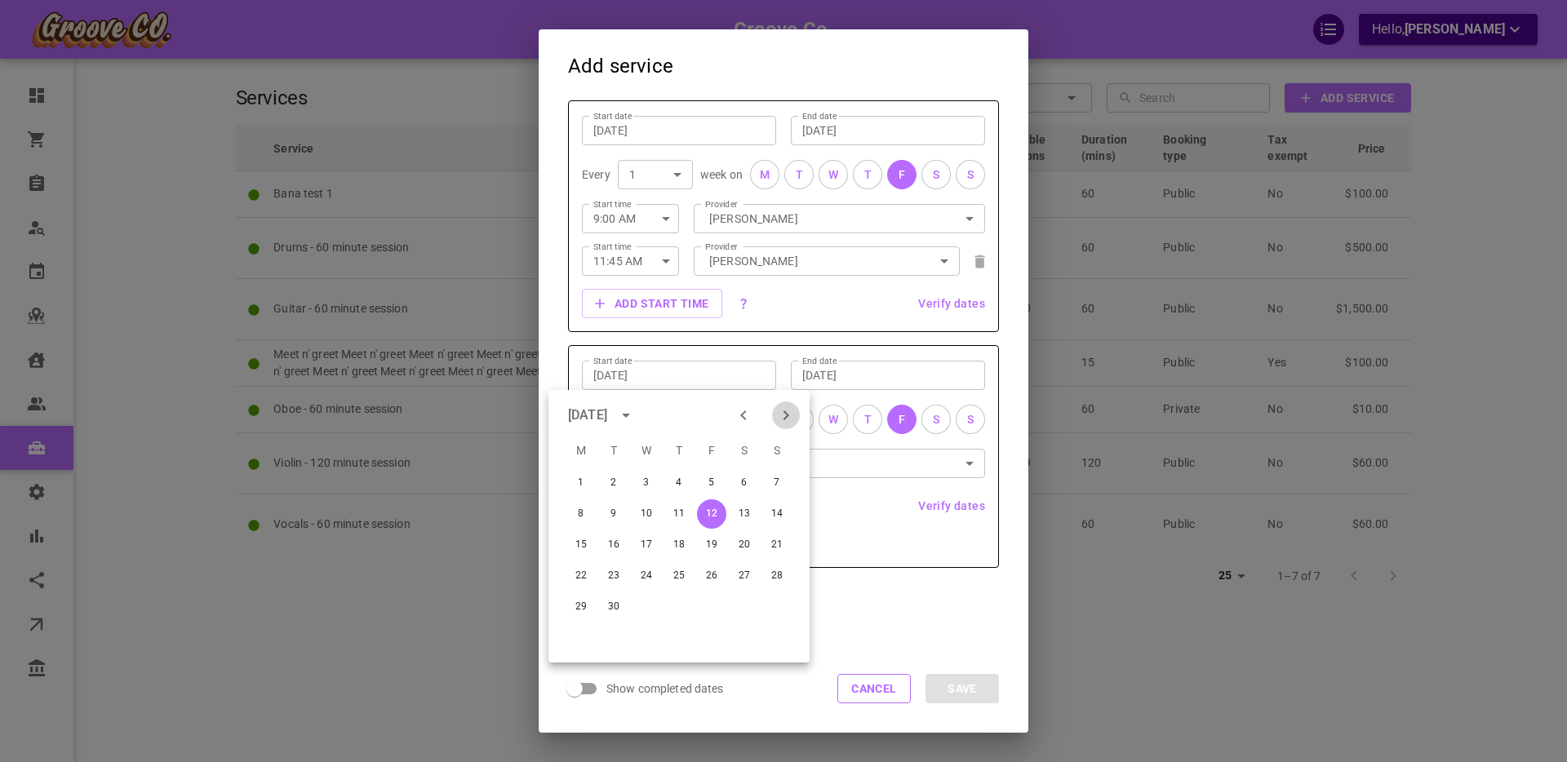
click at [785, 415] on icon "Next month" at bounding box center [786, 416] width 20 height 20
click at [712, 606] on button "31" at bounding box center [711, 607] width 29 height 29
type input "Oct 31, 2025"
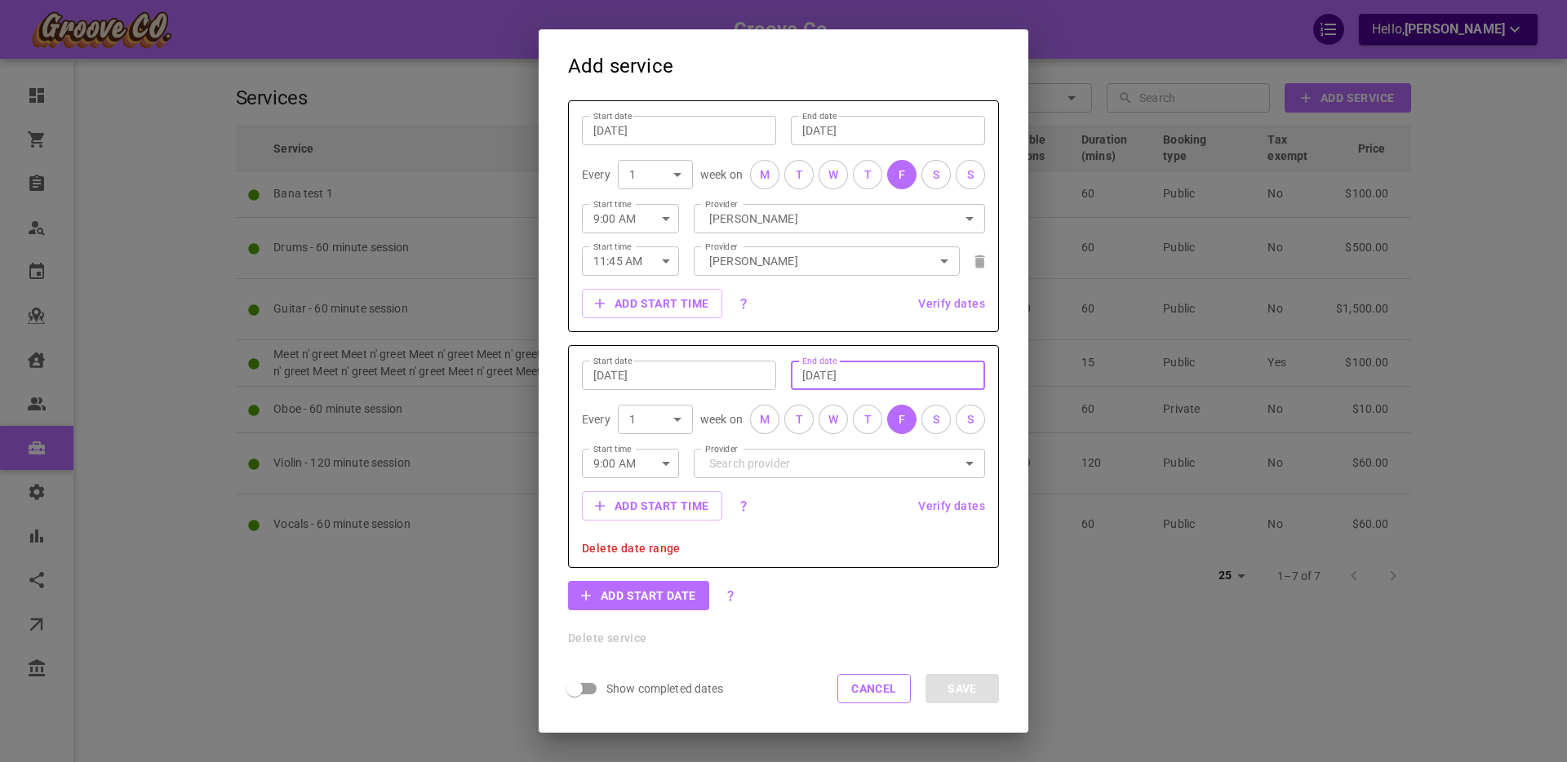
click at [837, 374] on input "Nov 30, 2025" at bounding box center [887, 375] width 171 height 16
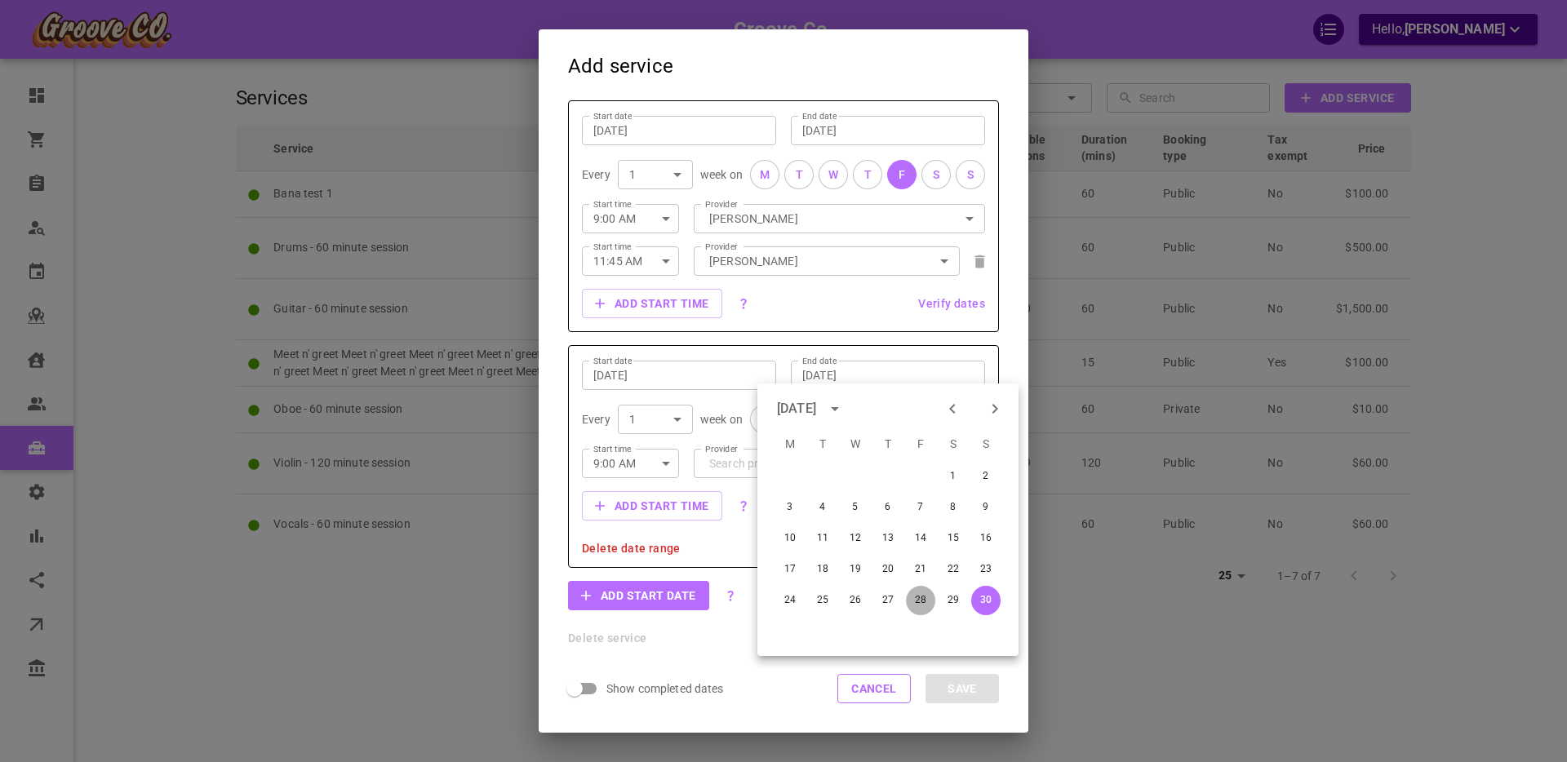
click at [921, 600] on button "28" at bounding box center [920, 600] width 29 height 29
type input "Nov 28, 2025"
click at [660, 464] on icon "button" at bounding box center [666, 464] width 20 height 20
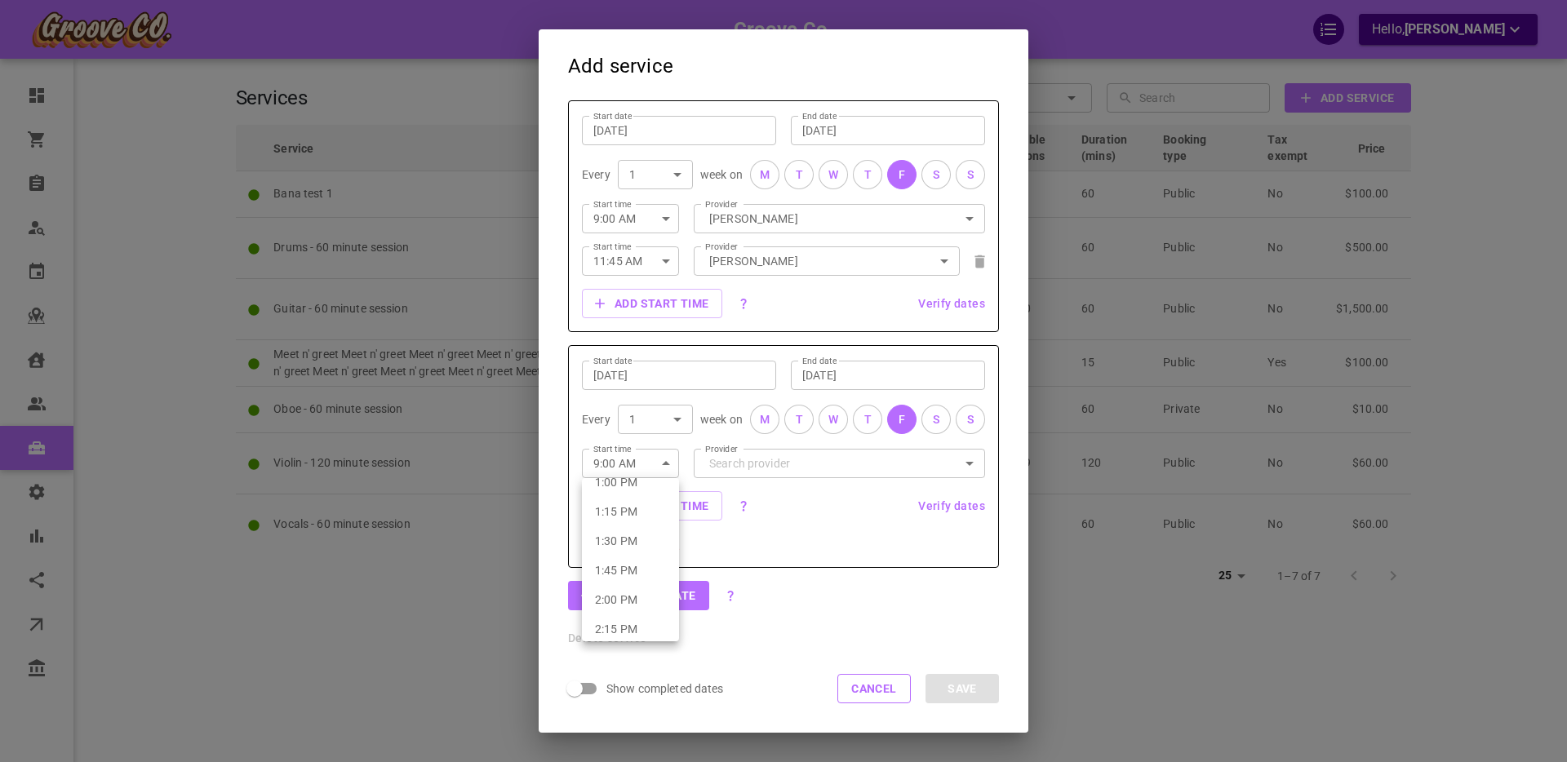
scroll to position [1683, 0]
click at [623, 582] on li "3:00 PM" at bounding box center [630, 579] width 97 height 29
click at [637, 464] on input "3:00 PM" at bounding box center [614, 463] width 64 height 43
click at [629, 517] on li "8:15 AM" at bounding box center [630, 516] width 97 height 29
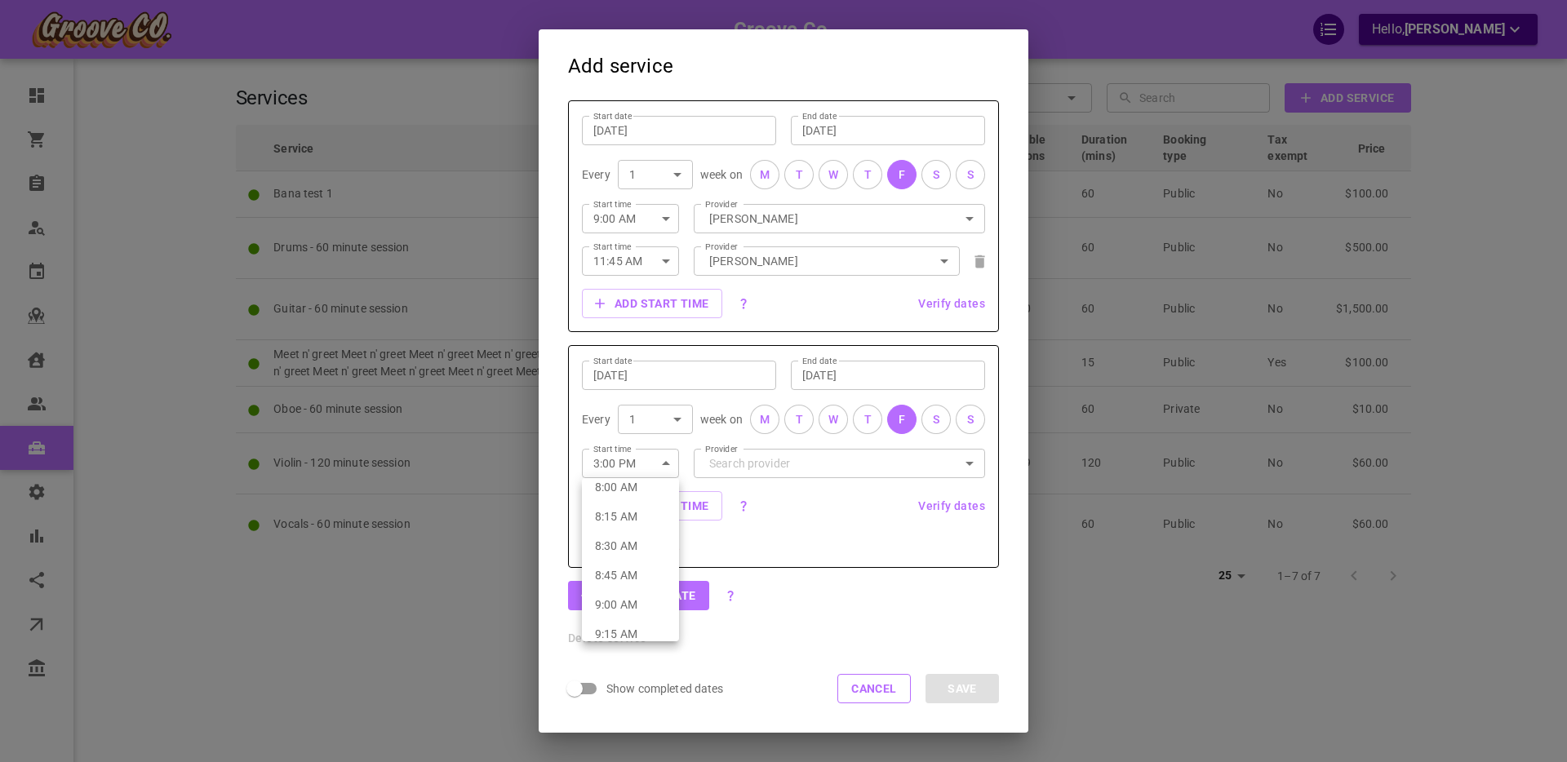
type input "8:15 AM"
click at [715, 459] on input "Provider" at bounding box center [839, 463] width 269 height 29
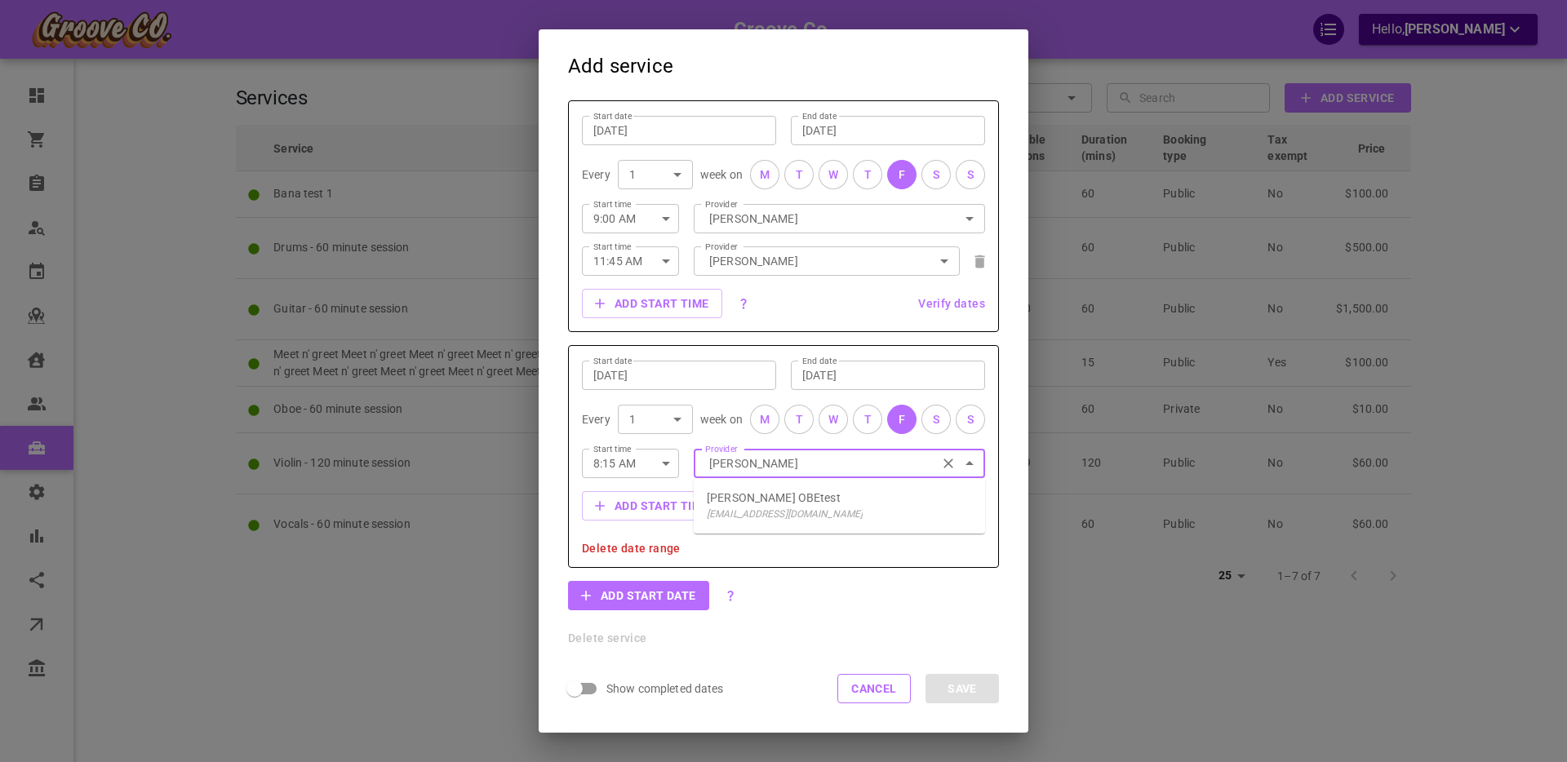
type input "boris o"
click at [755, 300] on div "Add start time Verify dates" at bounding box center [783, 303] width 403 height 29
click at [757, 463] on input "Provider" at bounding box center [839, 463] width 269 height 29
click at [748, 499] on p "Boris OBEtest" at bounding box center [774, 498] width 134 height 16
type input "Boris OBEtest"
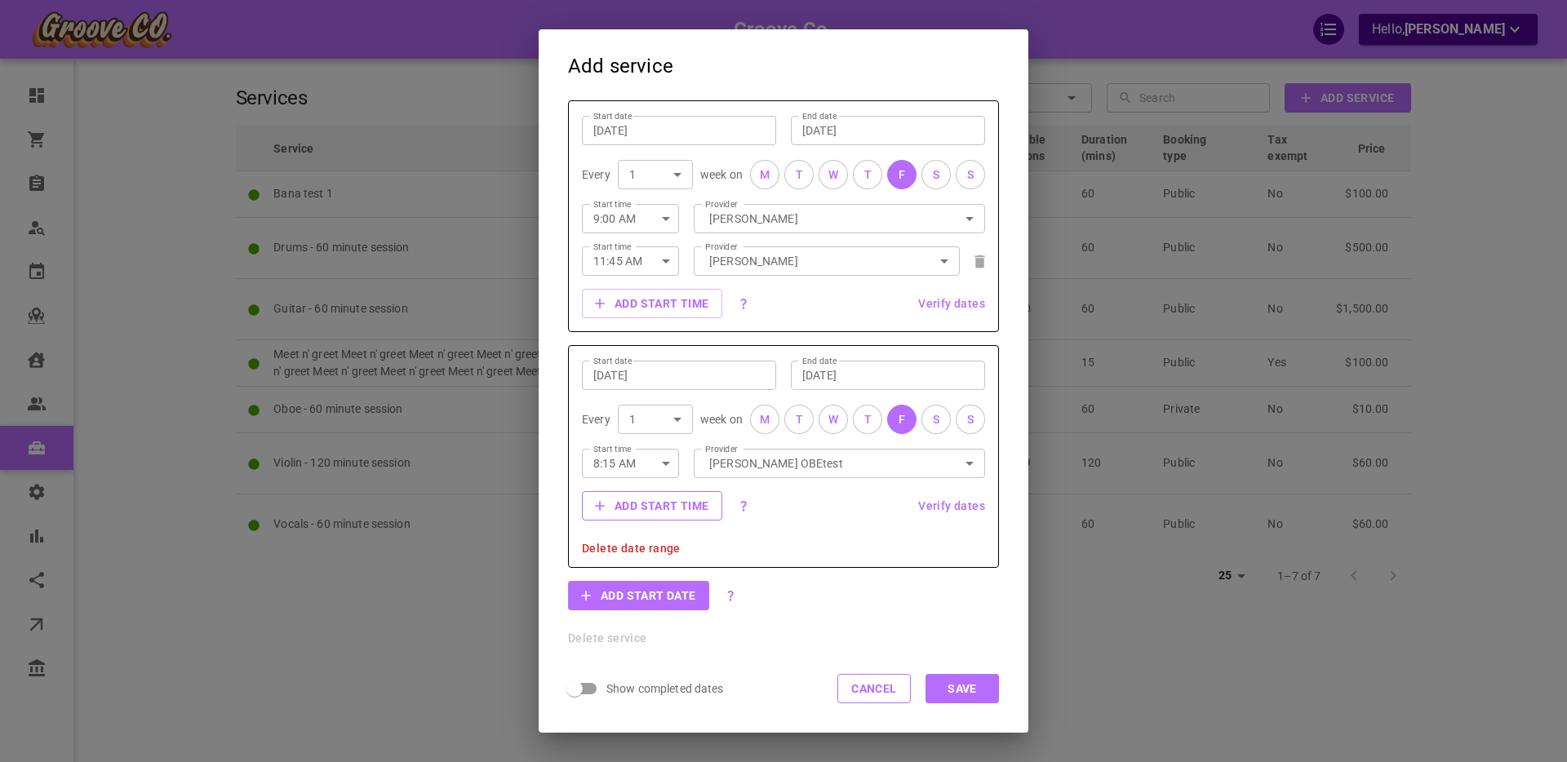
click at [640, 504] on button "Add start time" at bounding box center [652, 505] width 140 height 29
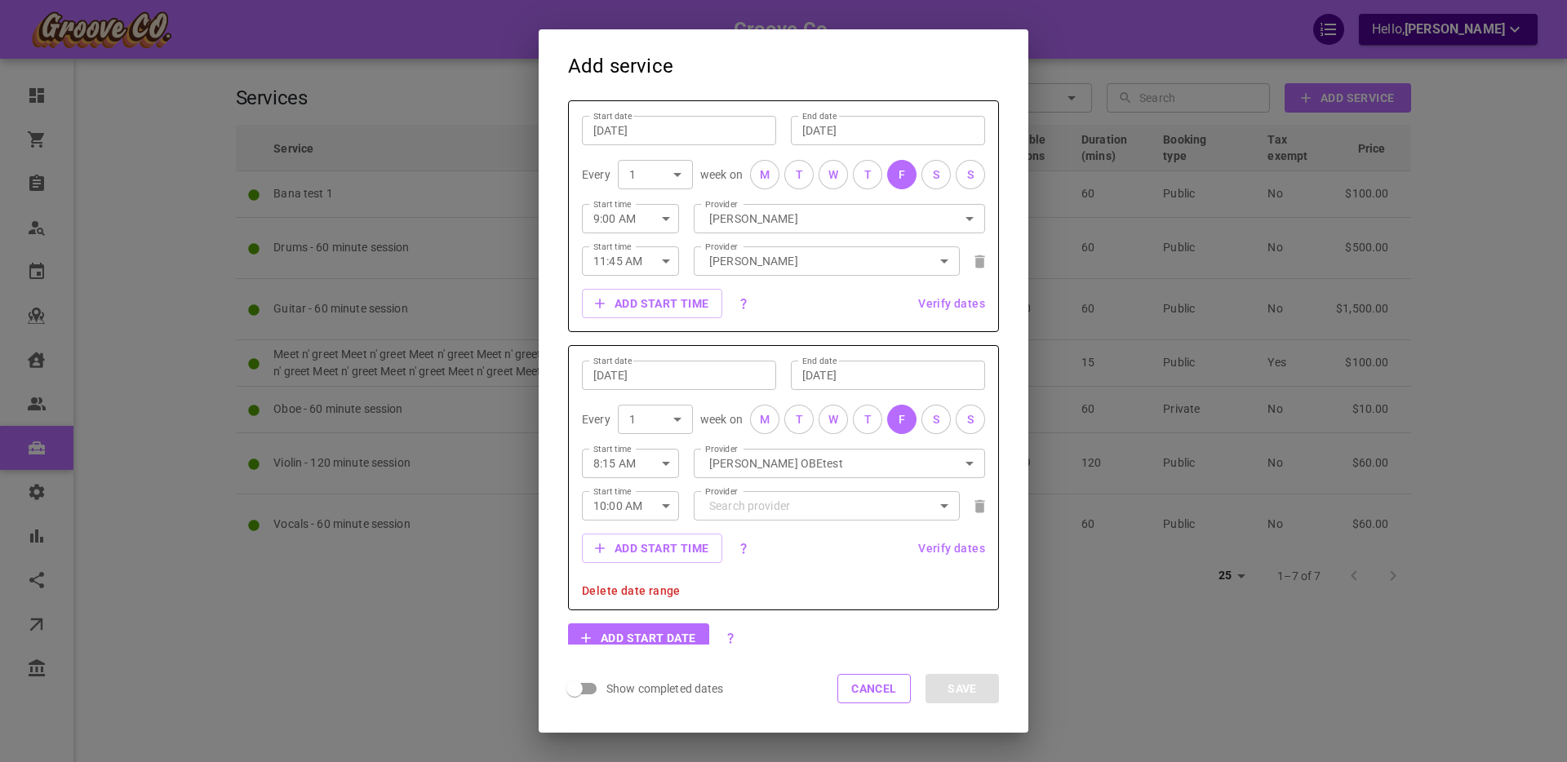
click at [632, 524] on input "10:00 AM" at bounding box center [614, 505] width 64 height 43
click at [625, 580] on li "7:00 PM" at bounding box center [630, 576] width 97 height 29
type input "7:00 PM"
click at [735, 502] on input "Provider" at bounding box center [826, 505] width 243 height 29
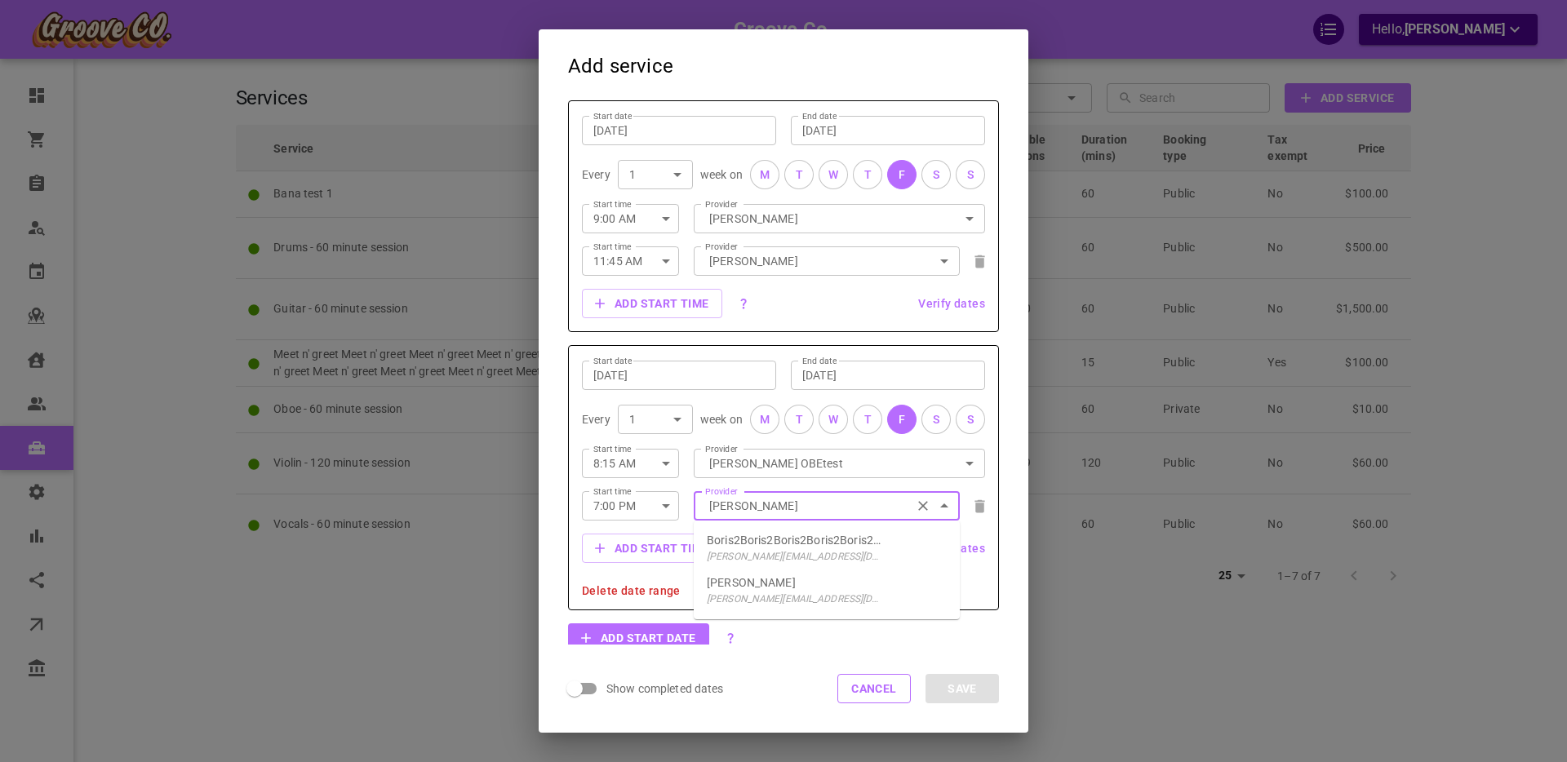
click at [752, 586] on p "Boris Provider" at bounding box center [751, 583] width 89 height 16
type input "Boris Provider"
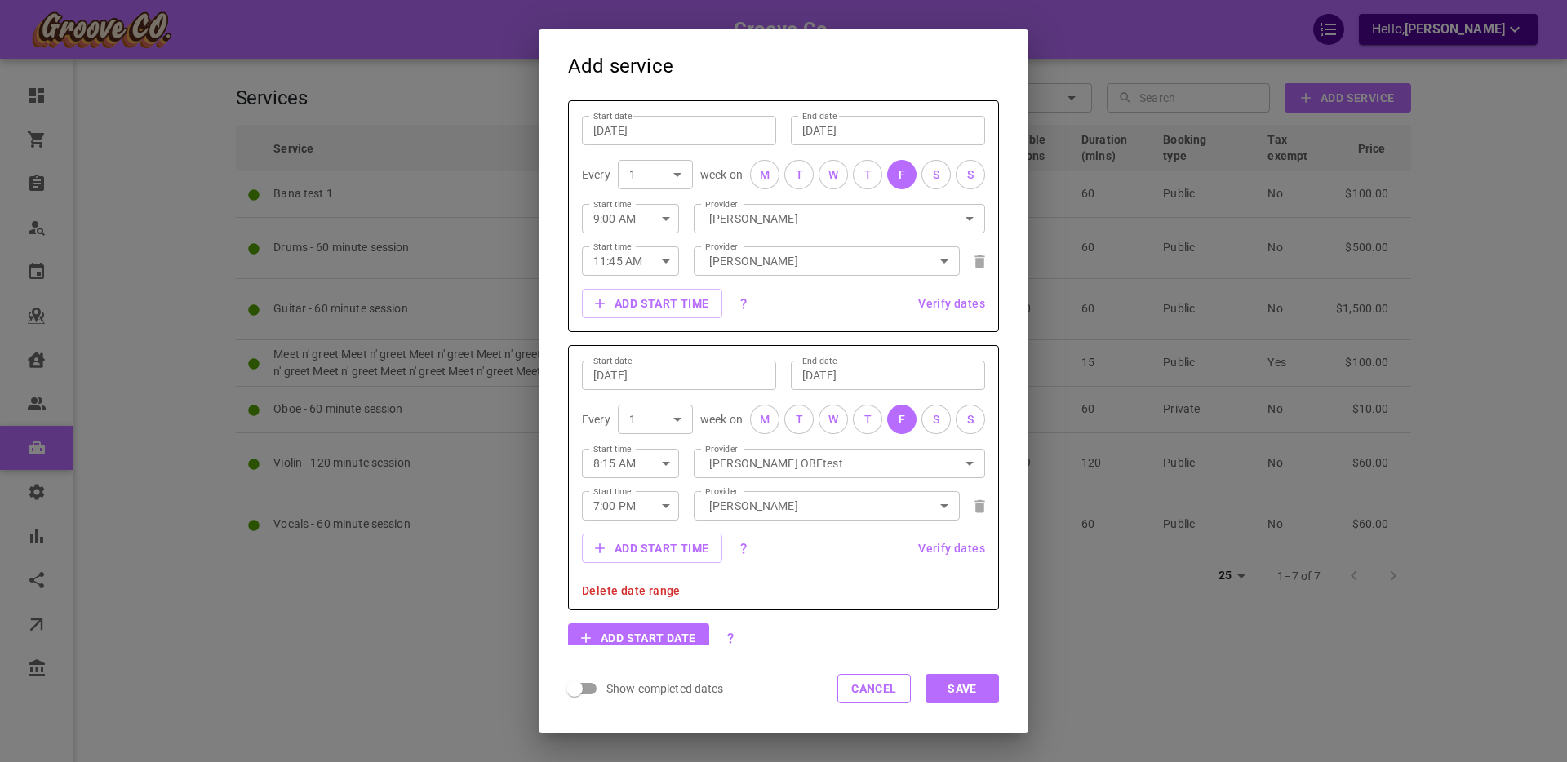
click at [962, 550] on span "Verify dates" at bounding box center [951, 548] width 67 height 11
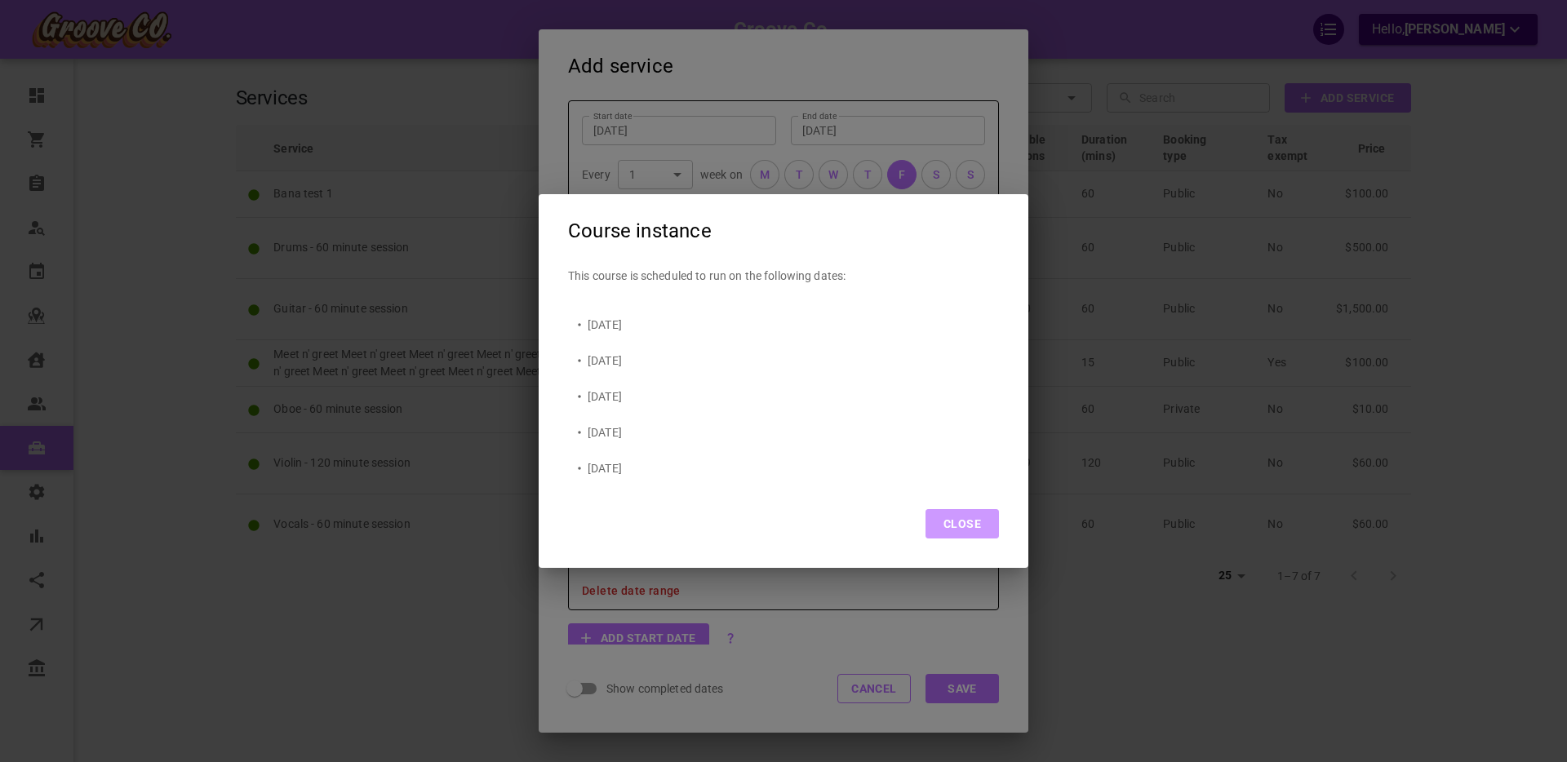
click at [960, 530] on button "Close" at bounding box center [961, 523] width 73 height 29
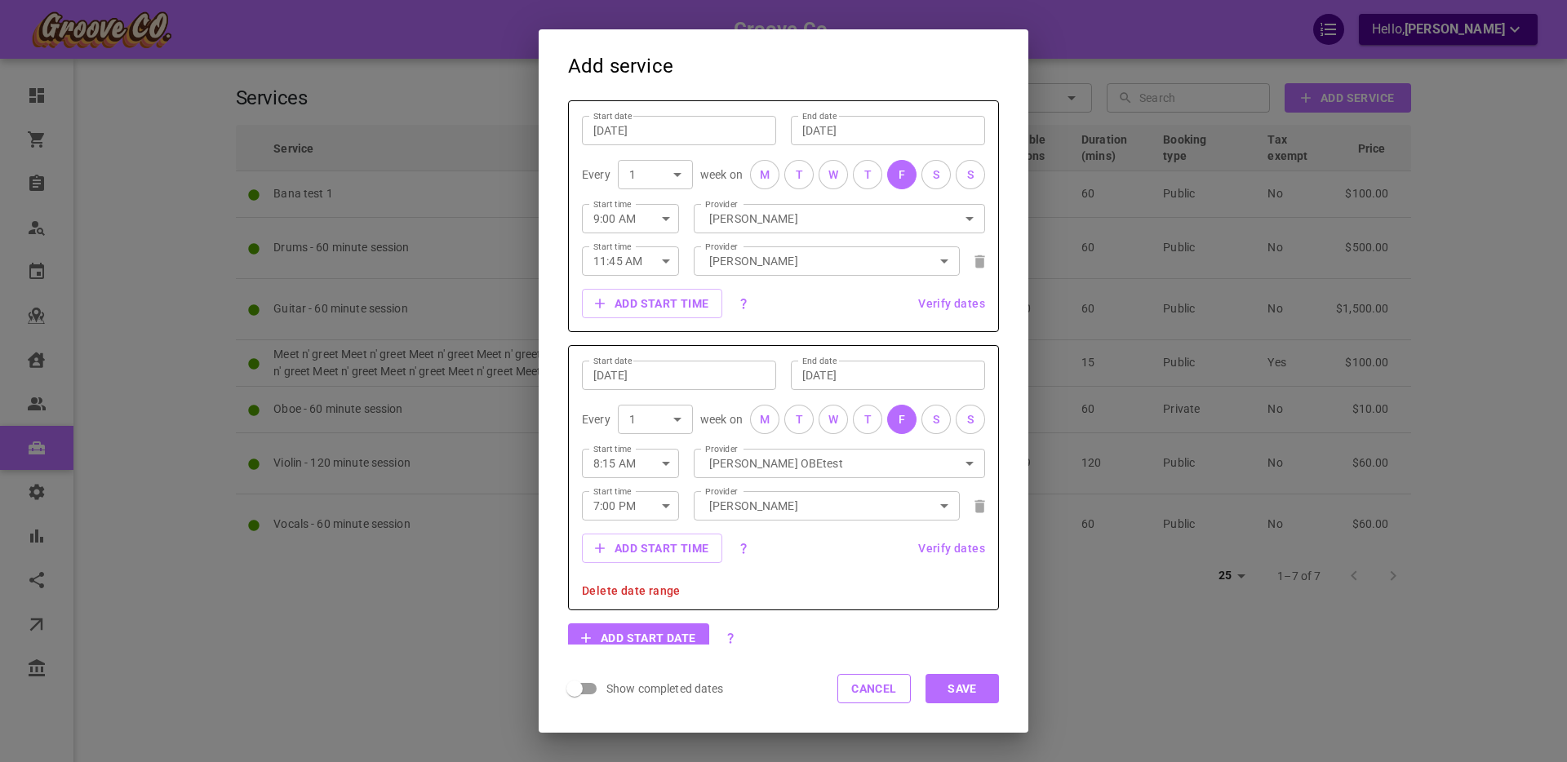
scroll to position [464, 0]
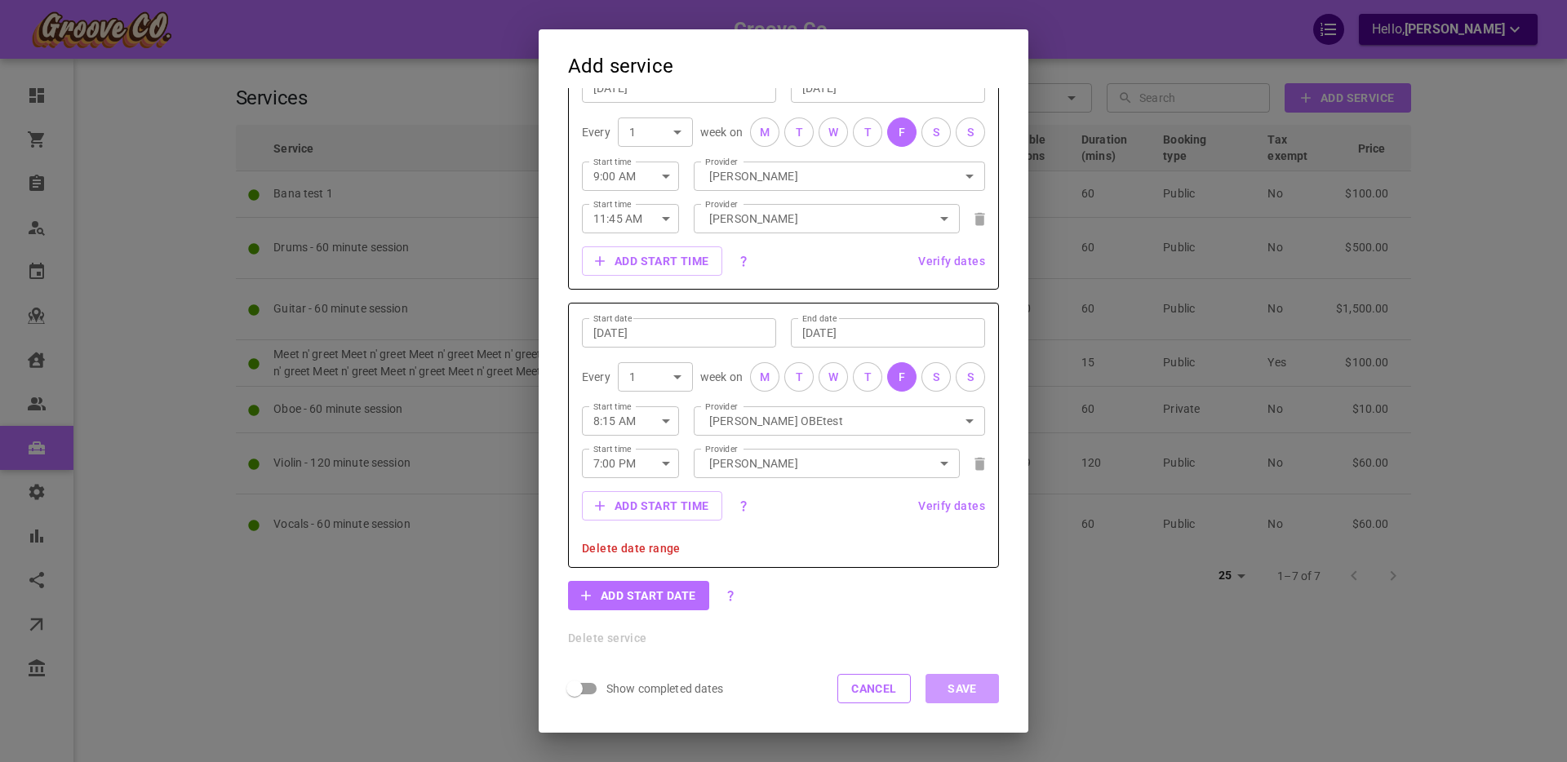
click at [975, 691] on button "Save" at bounding box center [961, 688] width 73 height 29
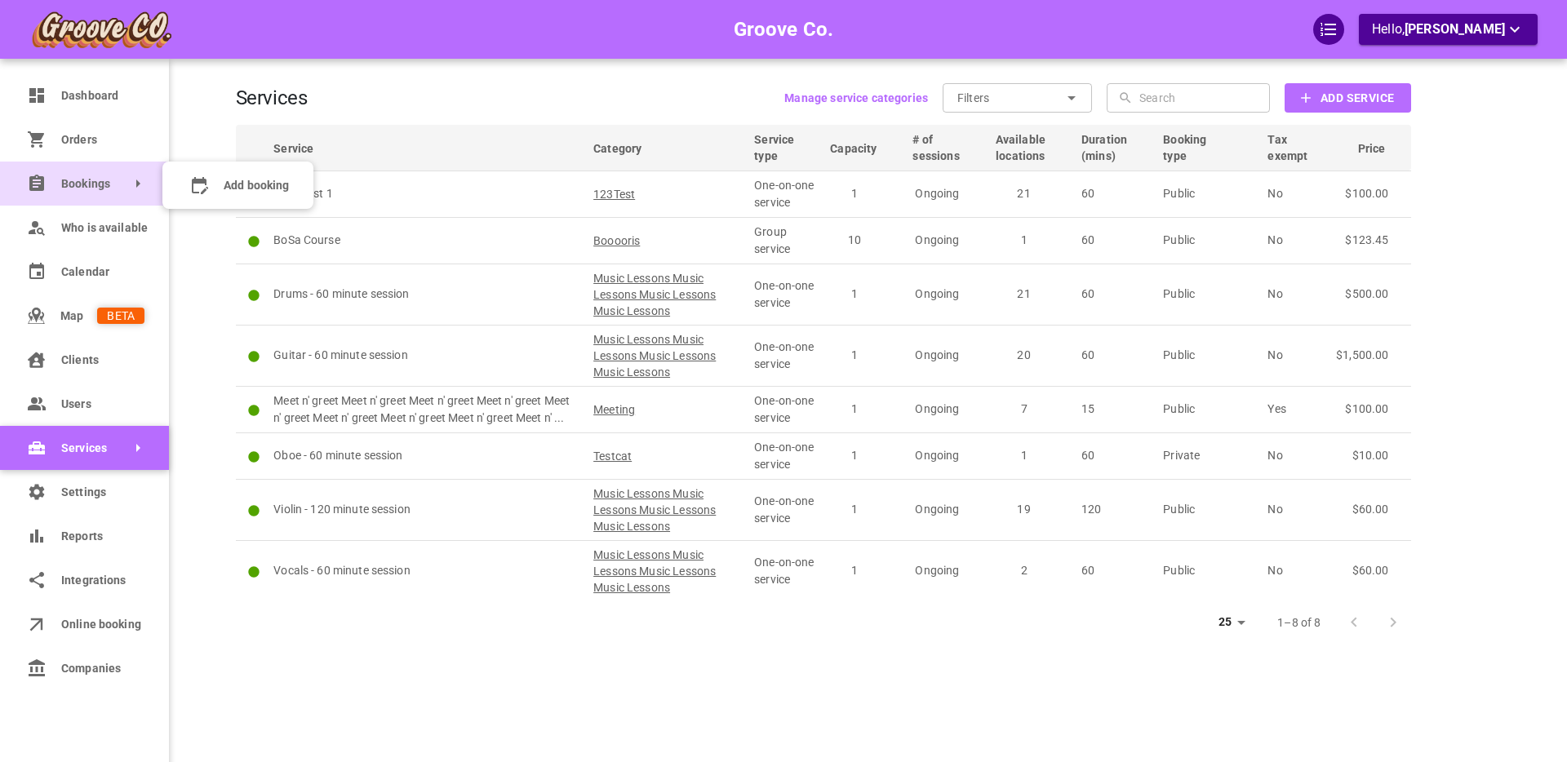
click at [61, 182] on span "Bookings" at bounding box center [61, 183] width 0 height 17
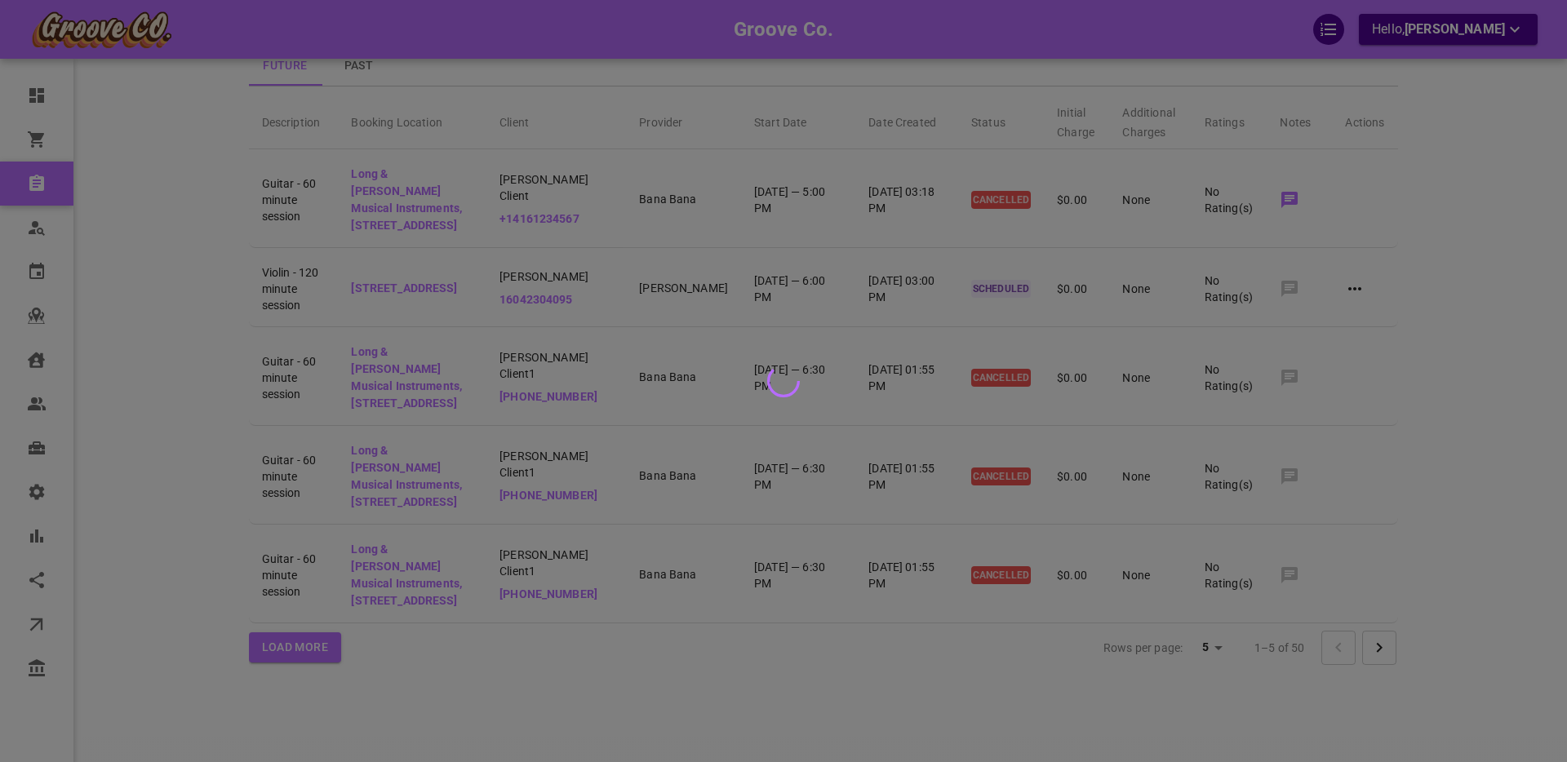
scroll to position [171, 0]
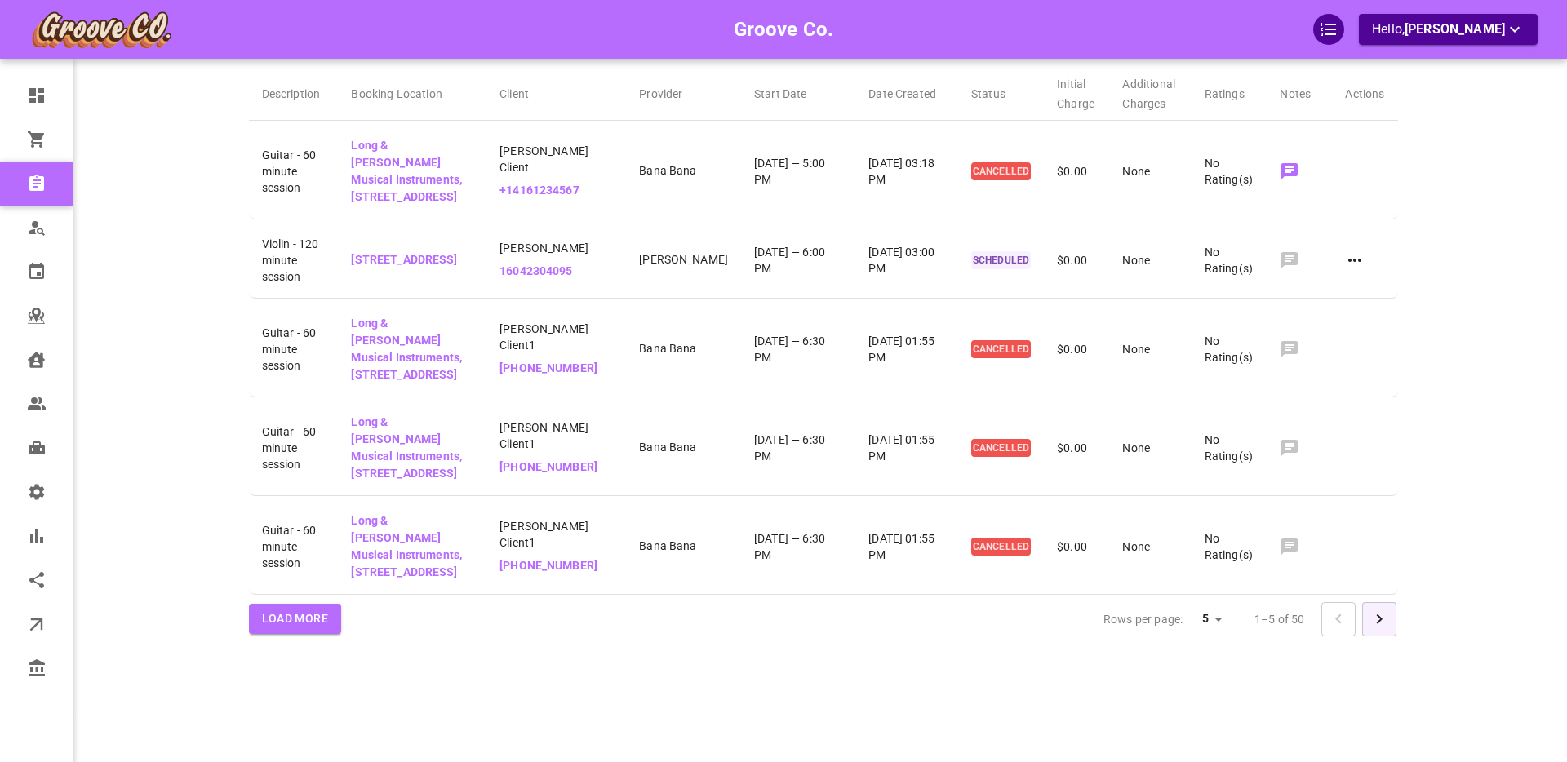
click at [1395, 621] on button "Go to next page" at bounding box center [1379, 619] width 34 height 34
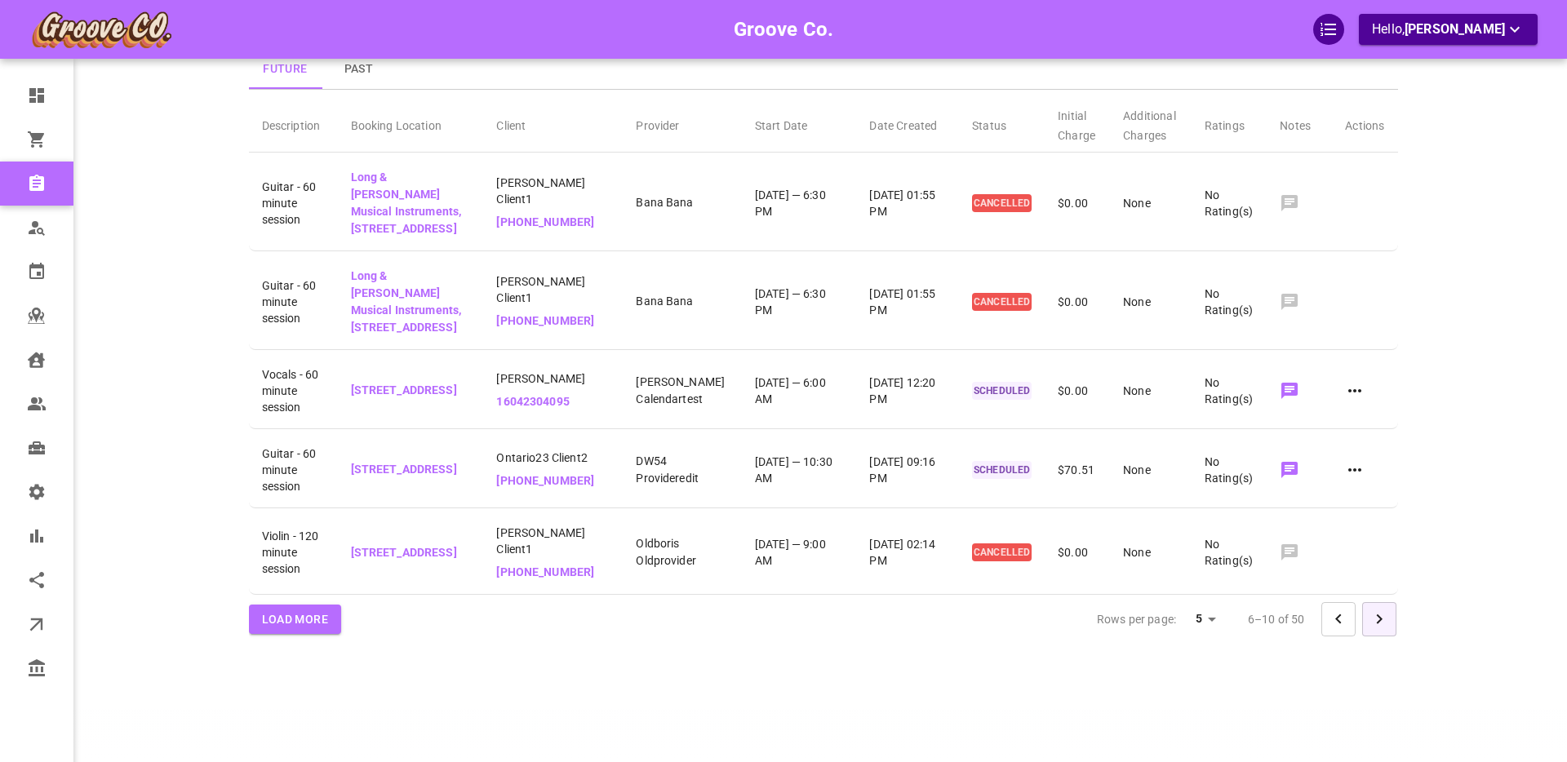
click at [1387, 620] on icon "Go to next page" at bounding box center [1379, 620] width 20 height 20
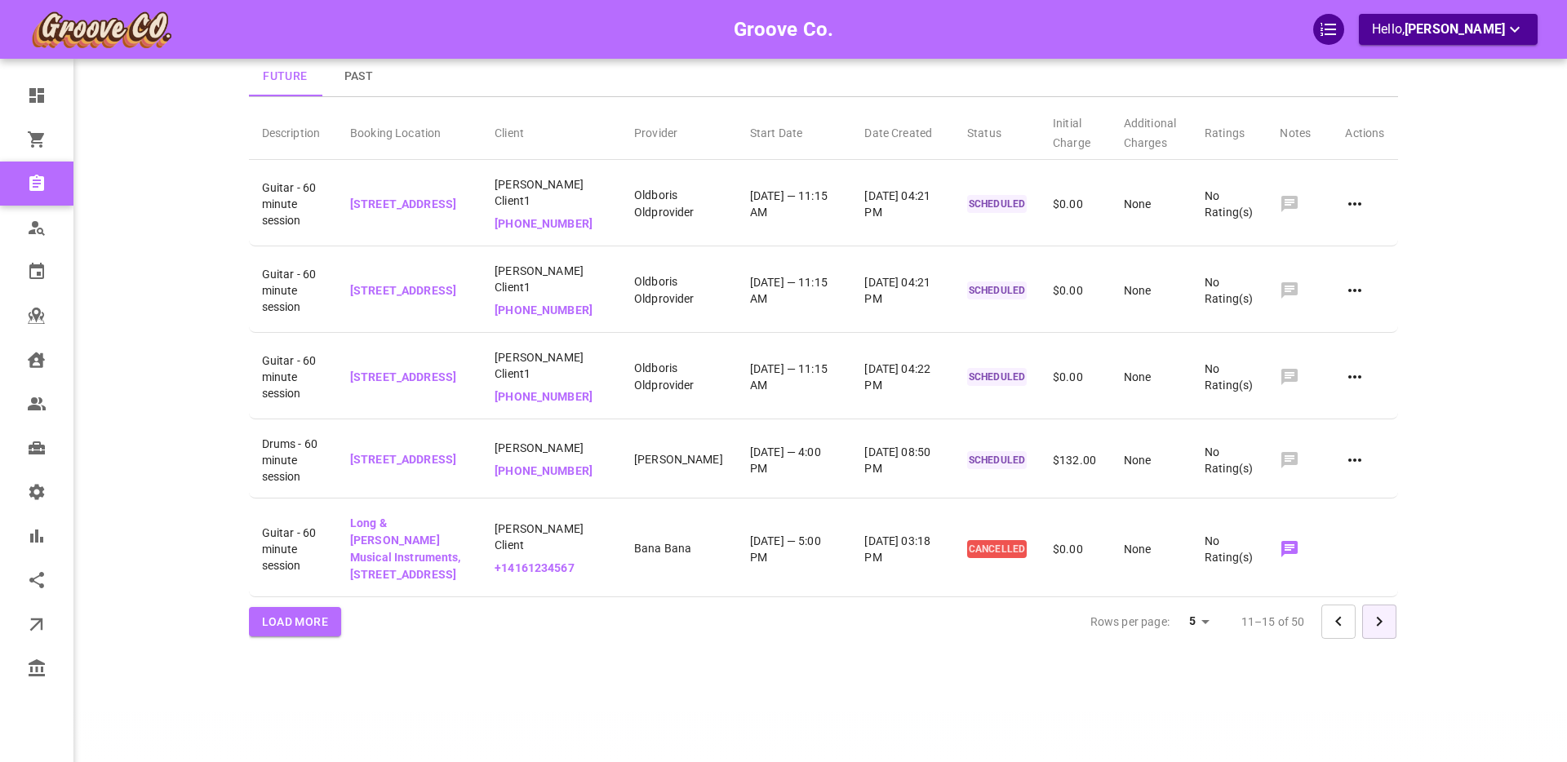
click at [1387, 621] on icon "Go to next page" at bounding box center [1379, 622] width 20 height 20
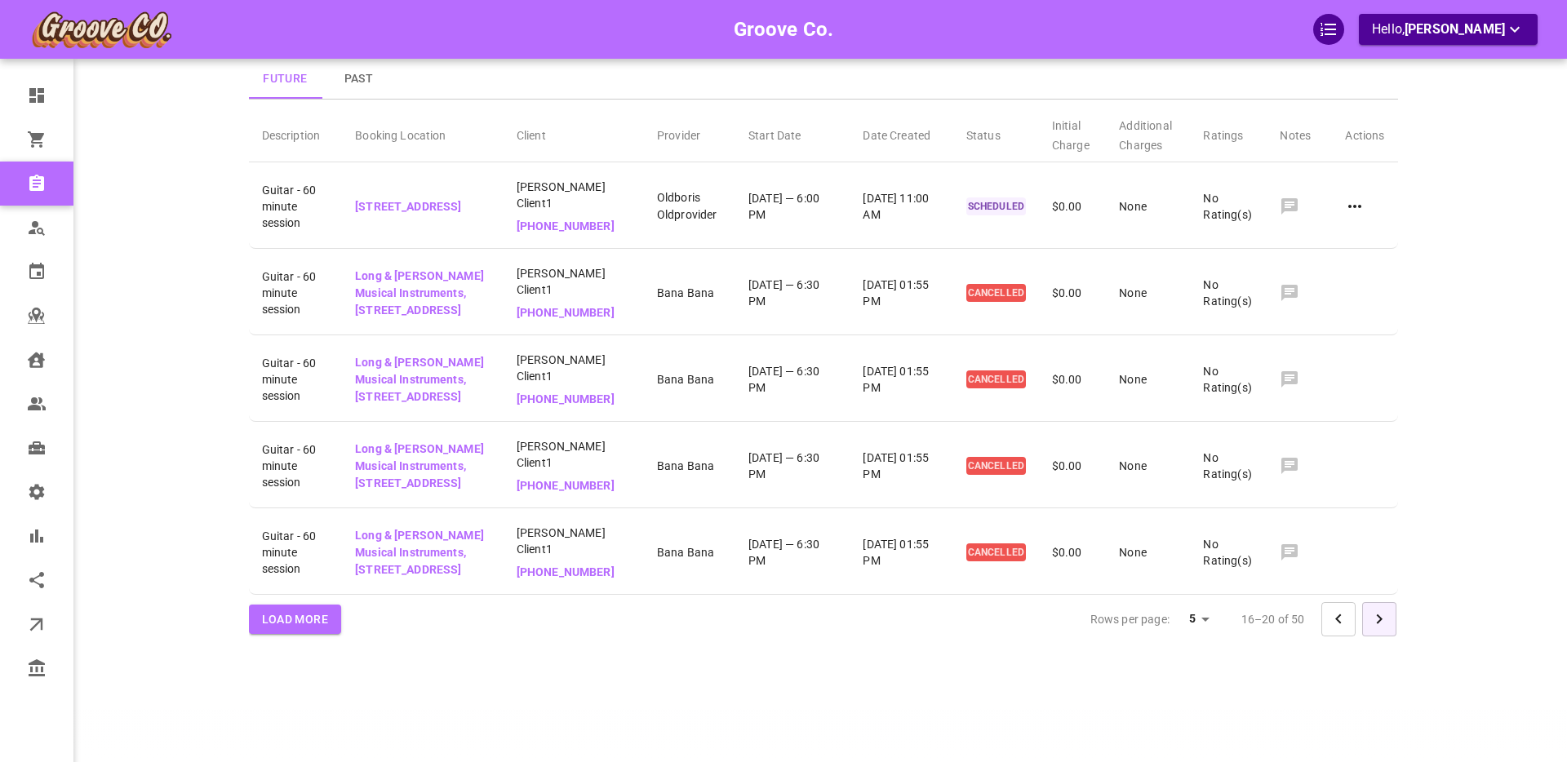
scroll to position [169, 0]
click at [1386, 622] on icon "Go to next page" at bounding box center [1379, 620] width 20 height 20
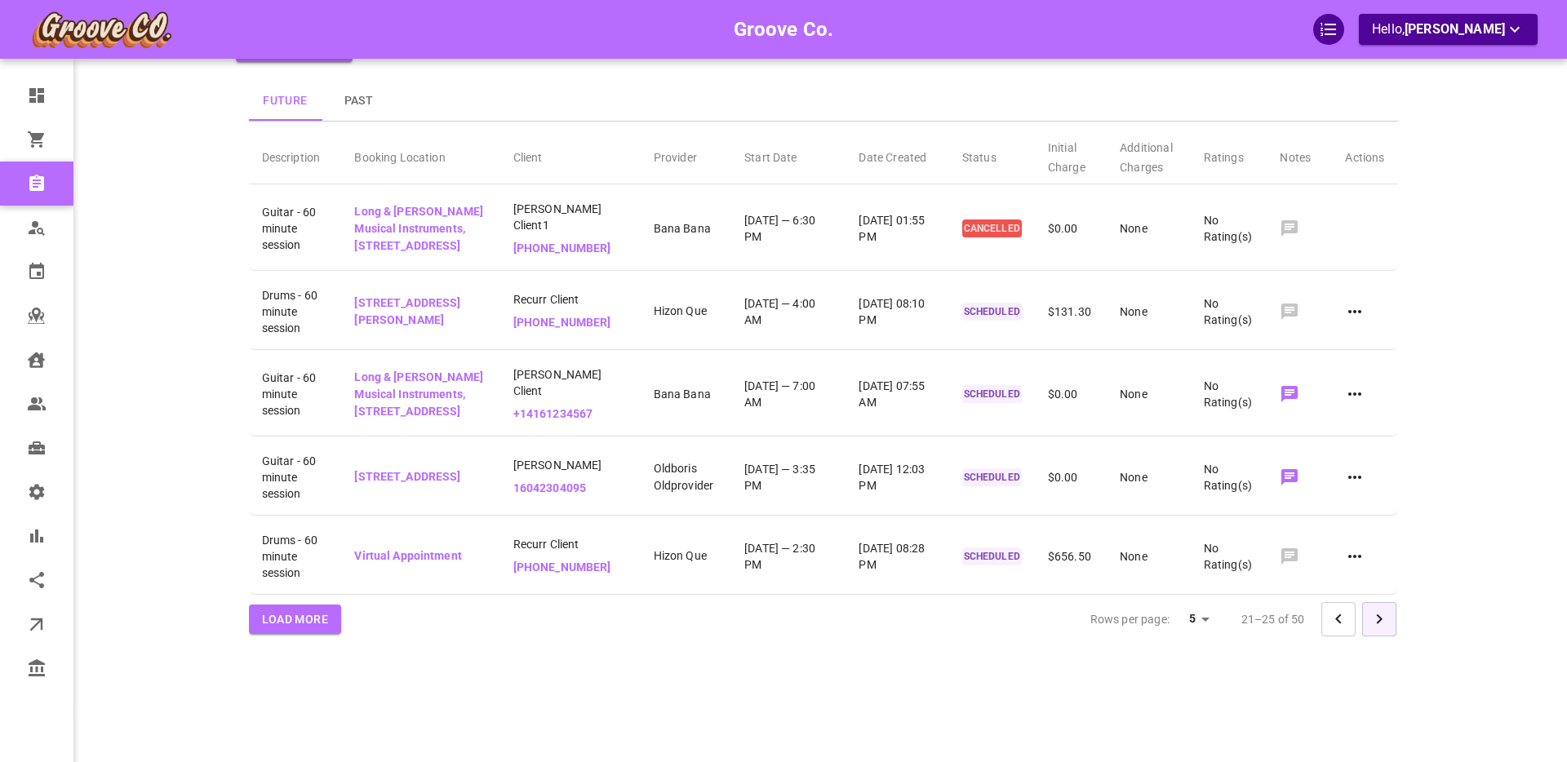
click at [1386, 622] on icon "Go to next page" at bounding box center [1379, 620] width 20 height 20
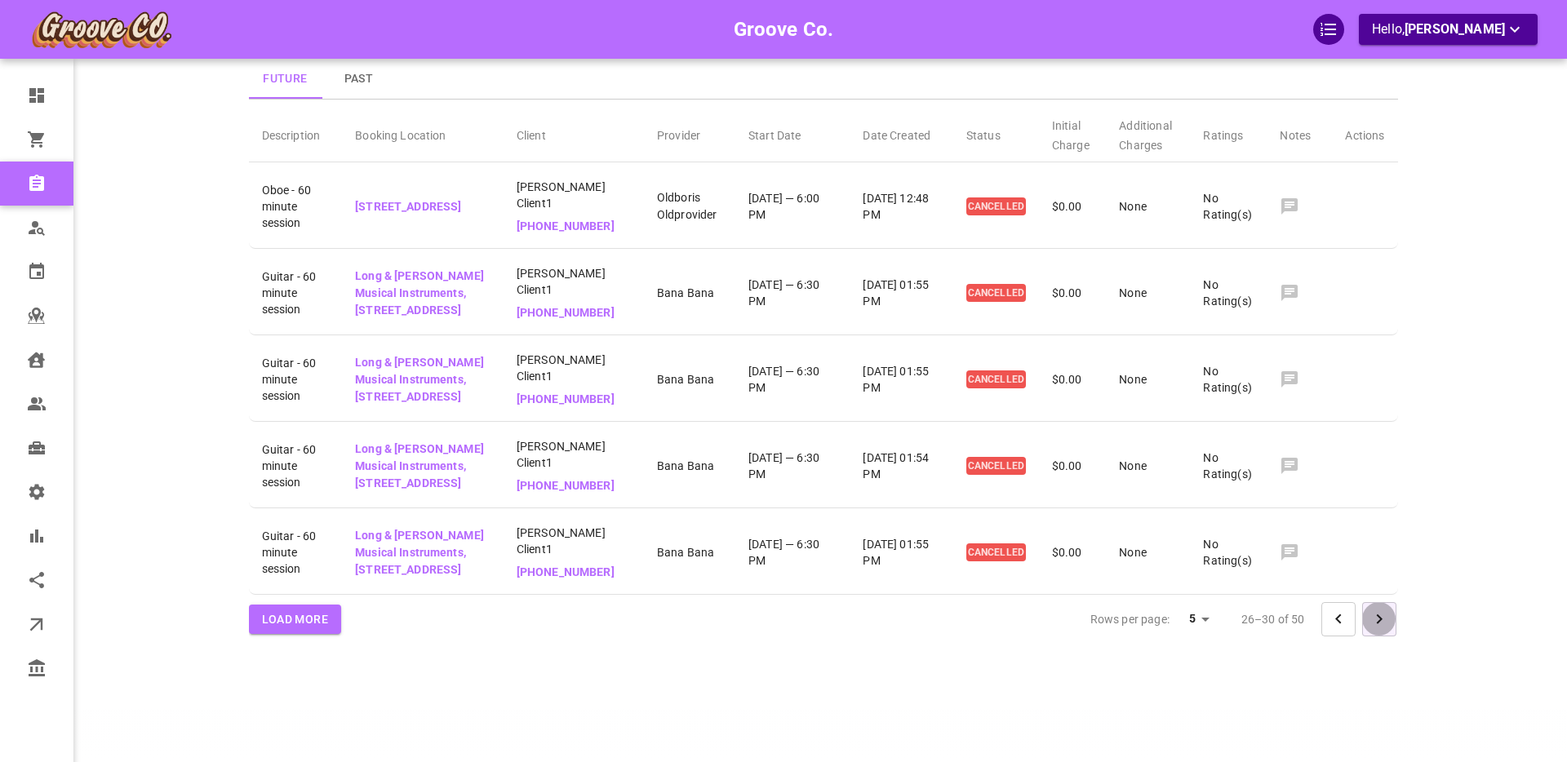
click at [1384, 624] on icon "Go to next page" at bounding box center [1379, 620] width 20 height 20
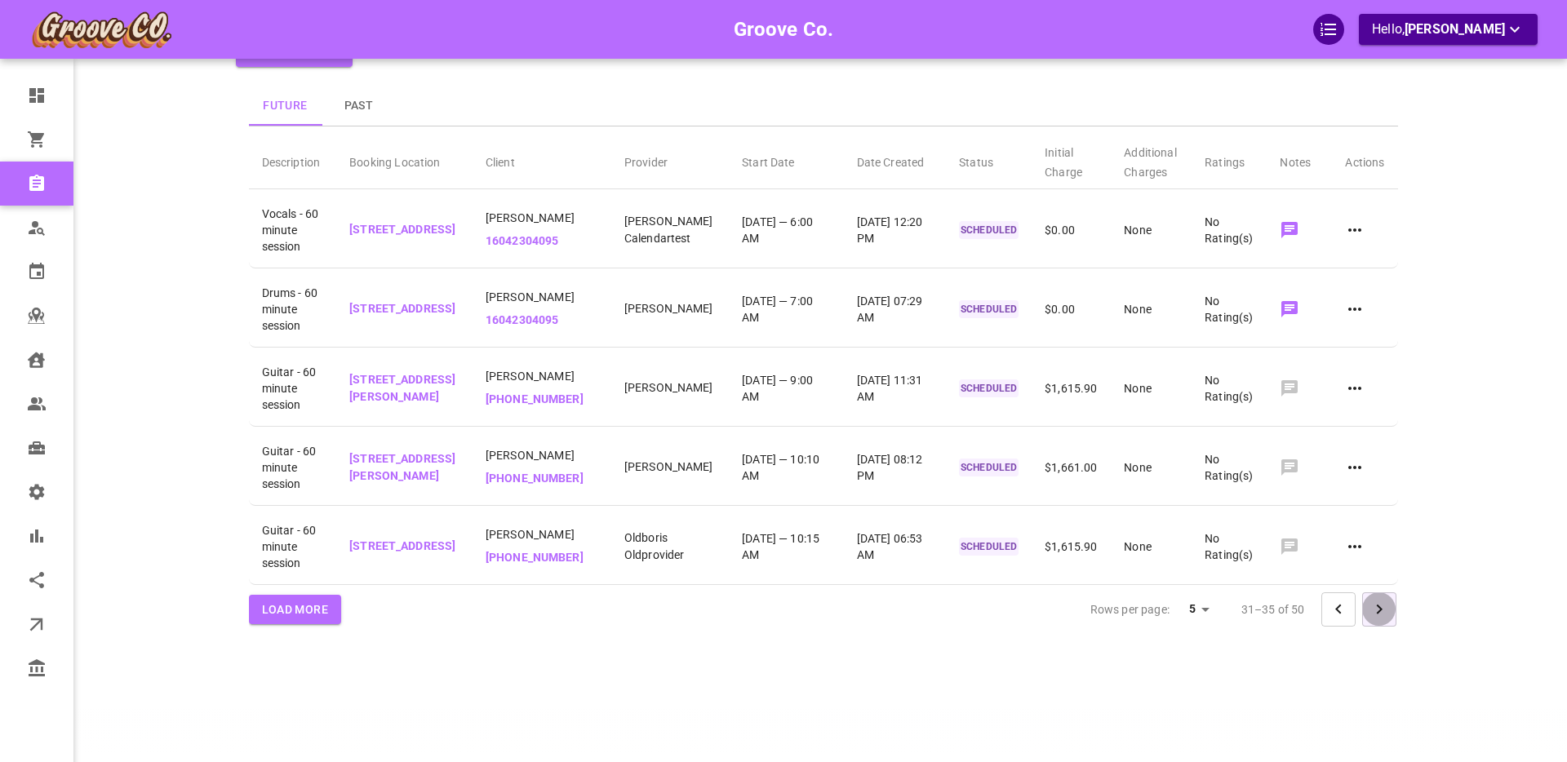
click at [1384, 619] on icon "Go to next page" at bounding box center [1379, 610] width 20 height 20
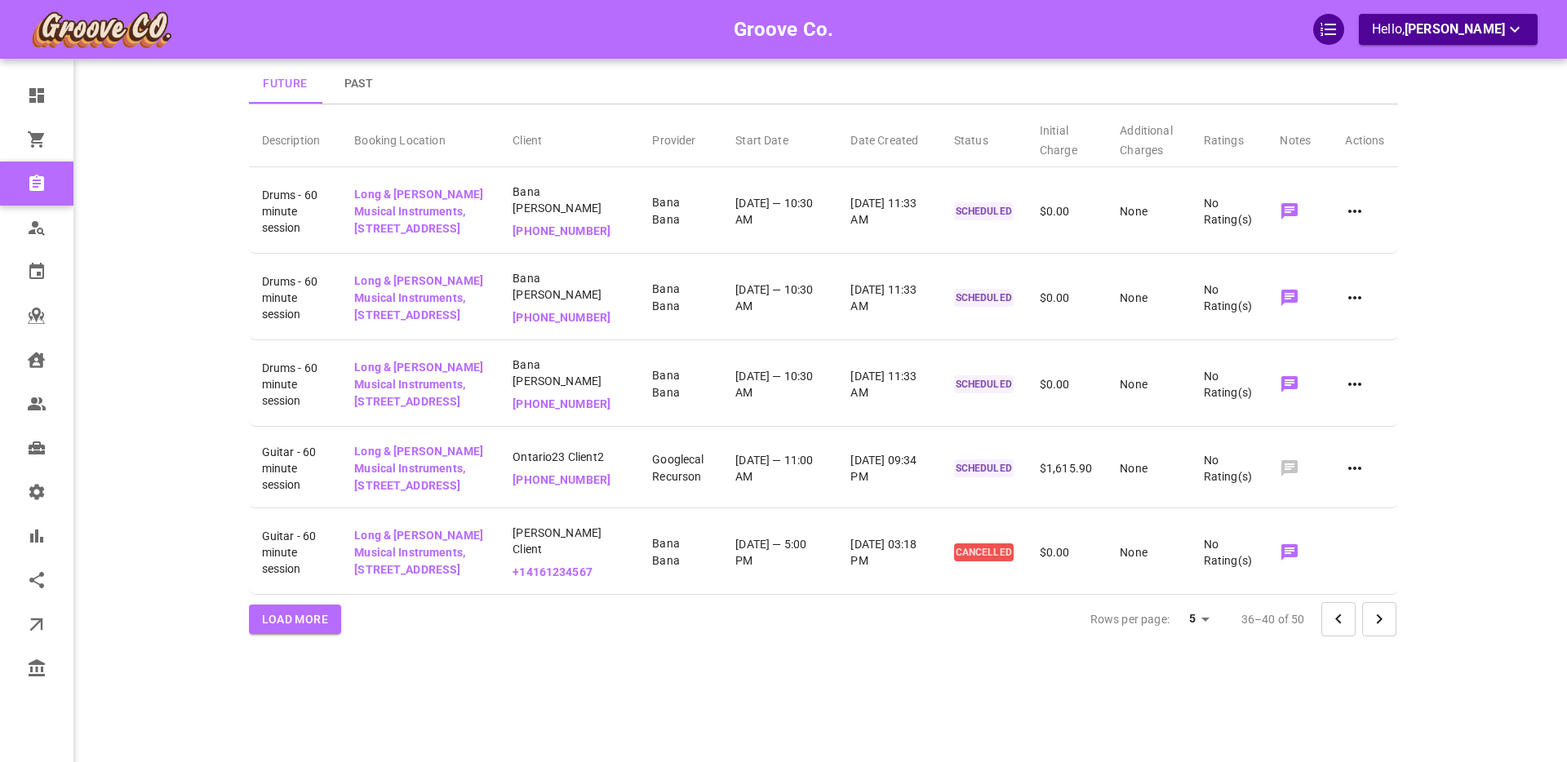
scroll to position [274, 0]
click at [1379, 628] on icon "Go to next page" at bounding box center [1379, 620] width 20 height 20
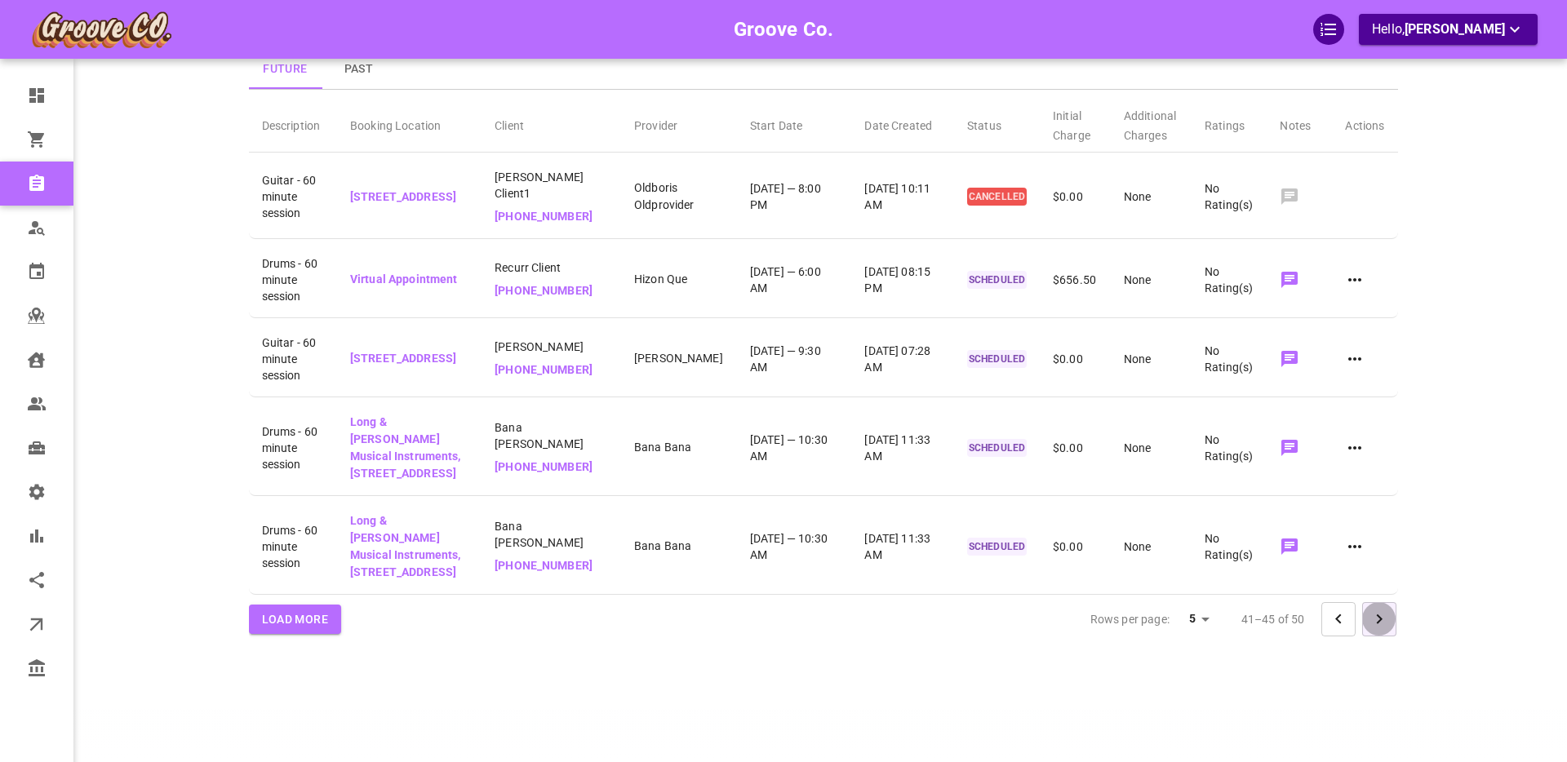
click at [1383, 626] on icon "Go to next page" at bounding box center [1379, 620] width 20 height 20
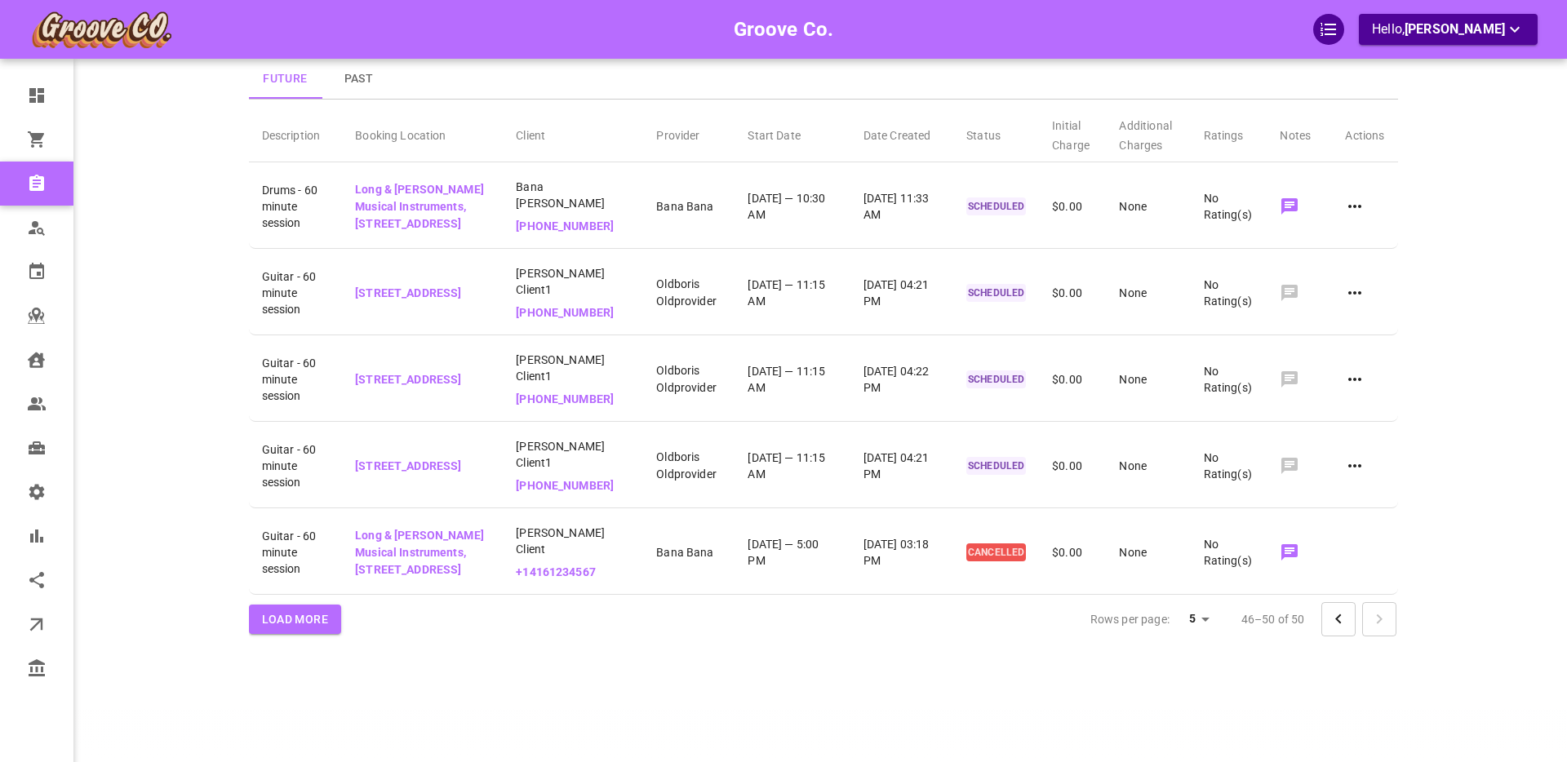
click at [1385, 622] on div at bounding box center [1358, 619] width 75 height 34
click at [306, 612] on button "Load More" at bounding box center [295, 620] width 93 height 30
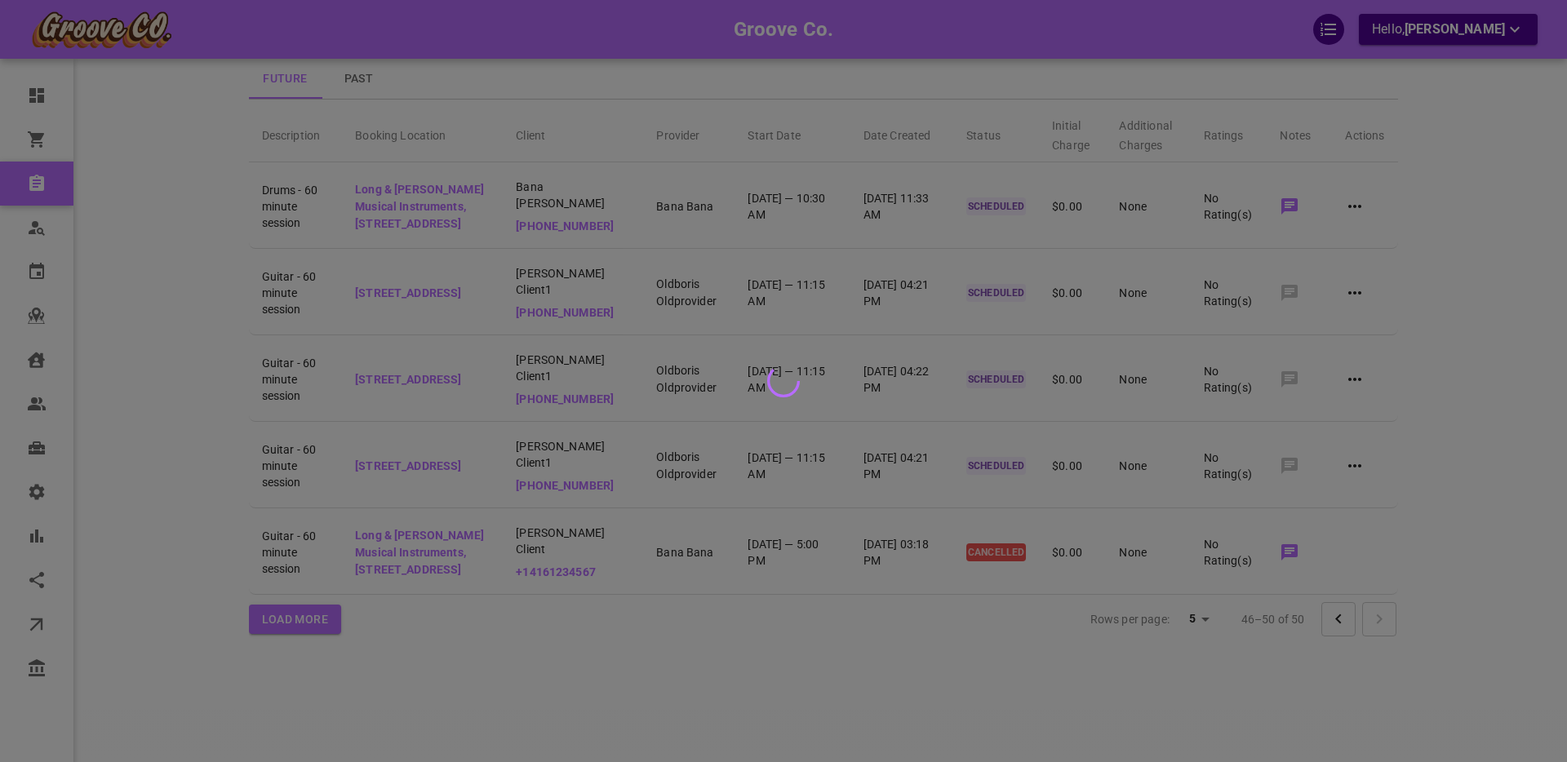
scroll to position [113, 0]
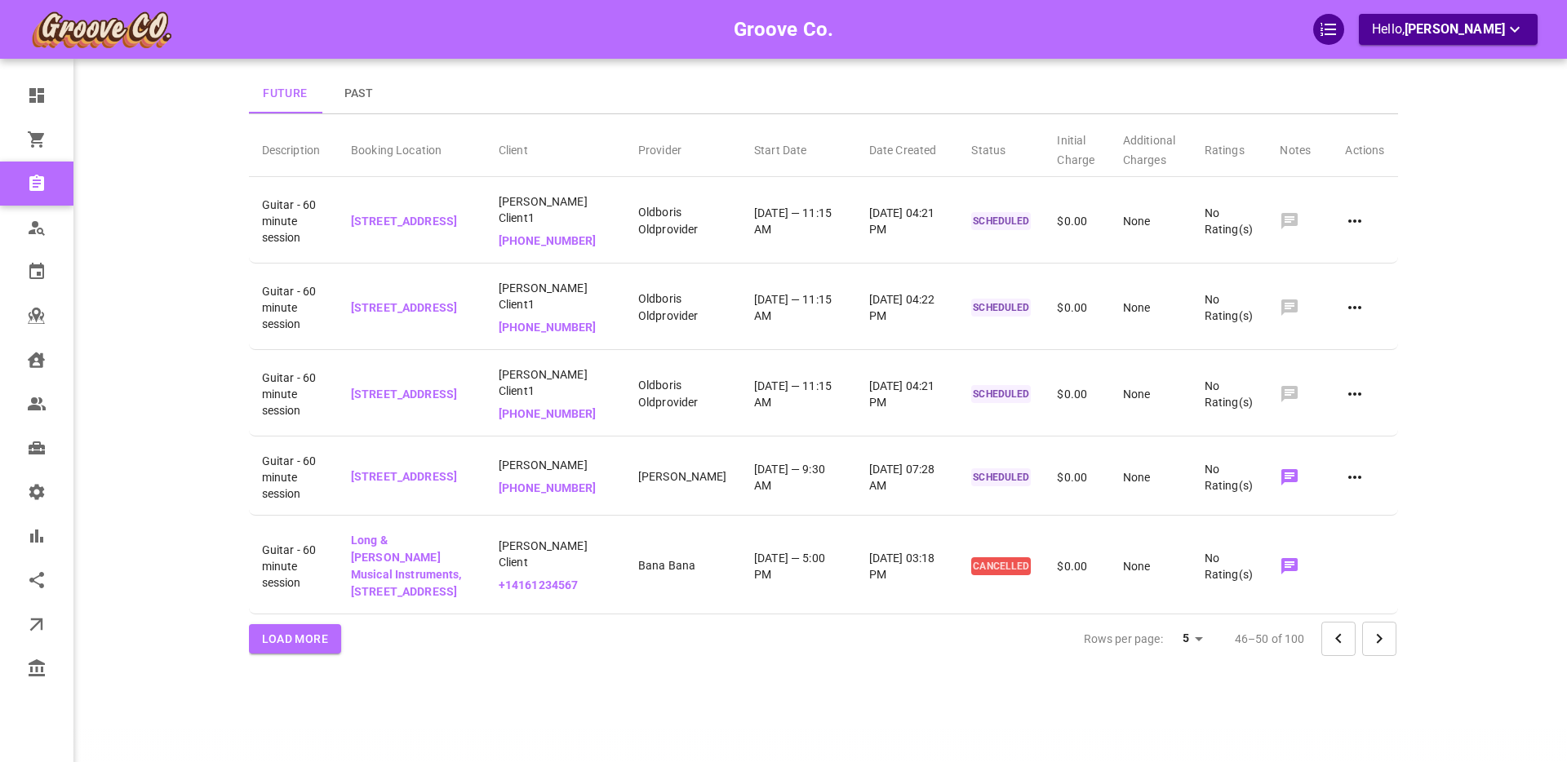
click at [1370, 629] on icon "Go to next page" at bounding box center [1379, 639] width 20 height 20
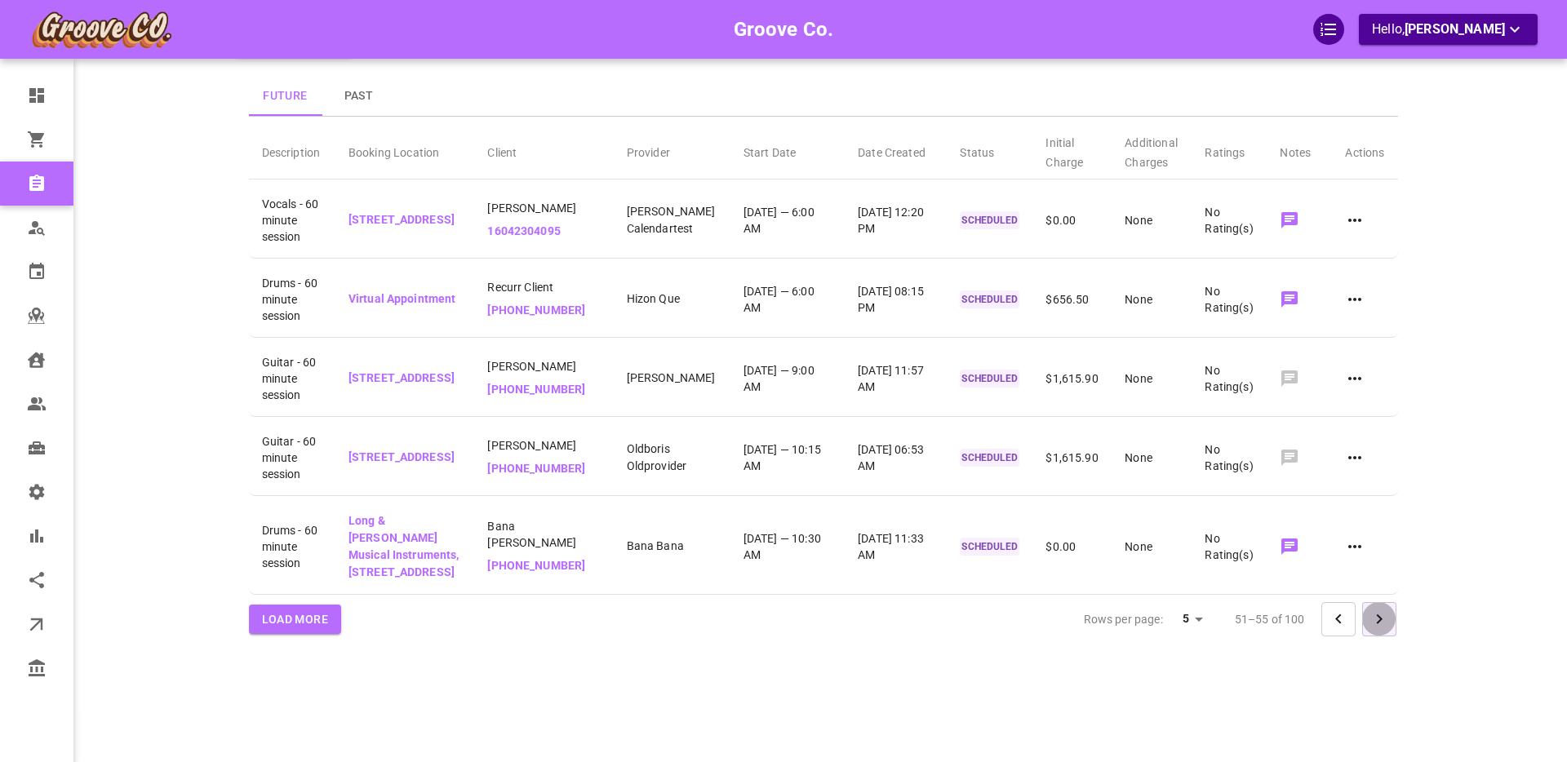
click at [1374, 624] on button "Go to next page" at bounding box center [1379, 619] width 34 height 34
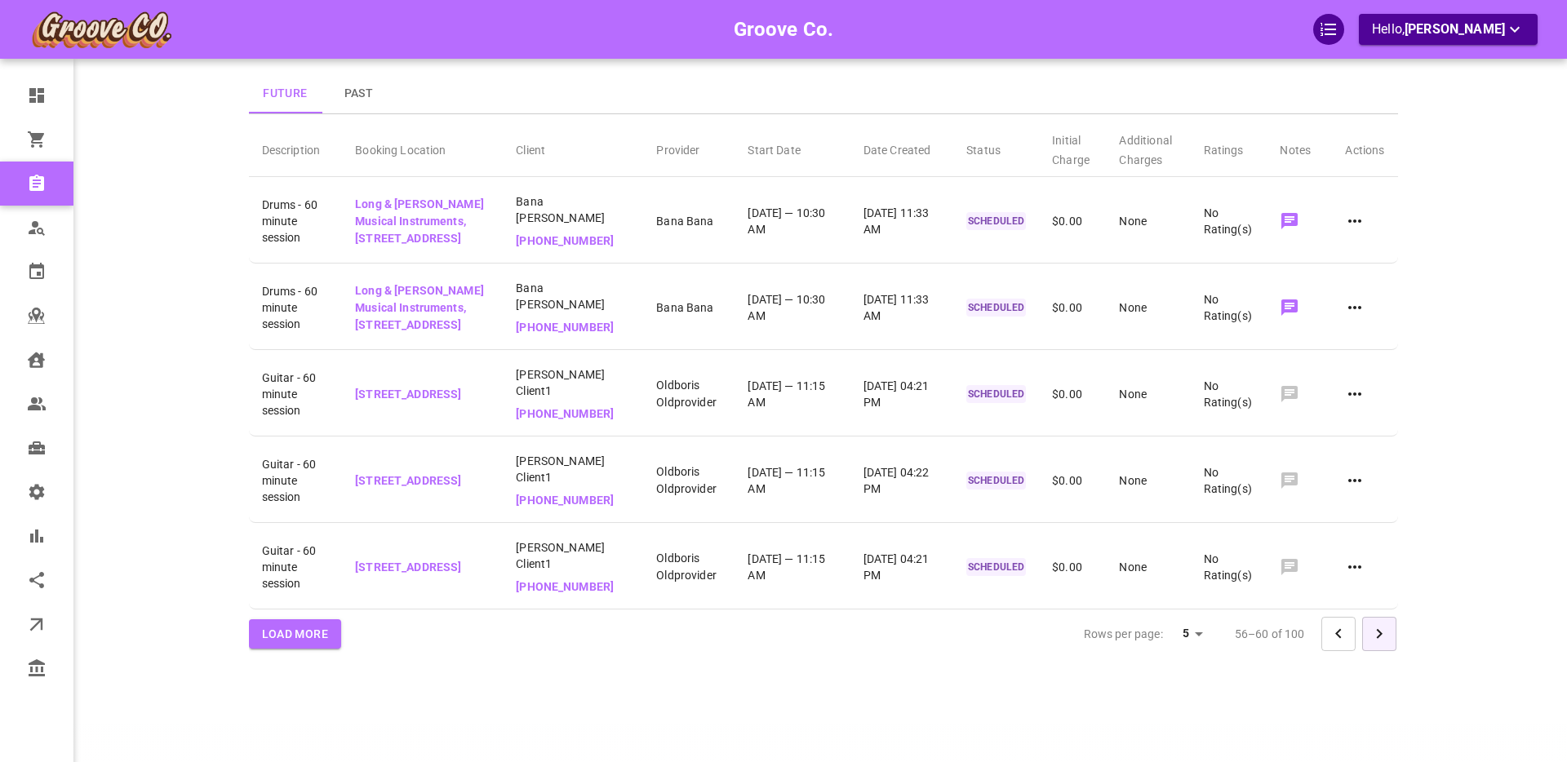
click at [1371, 626] on icon "Go to next page" at bounding box center [1379, 634] width 20 height 20
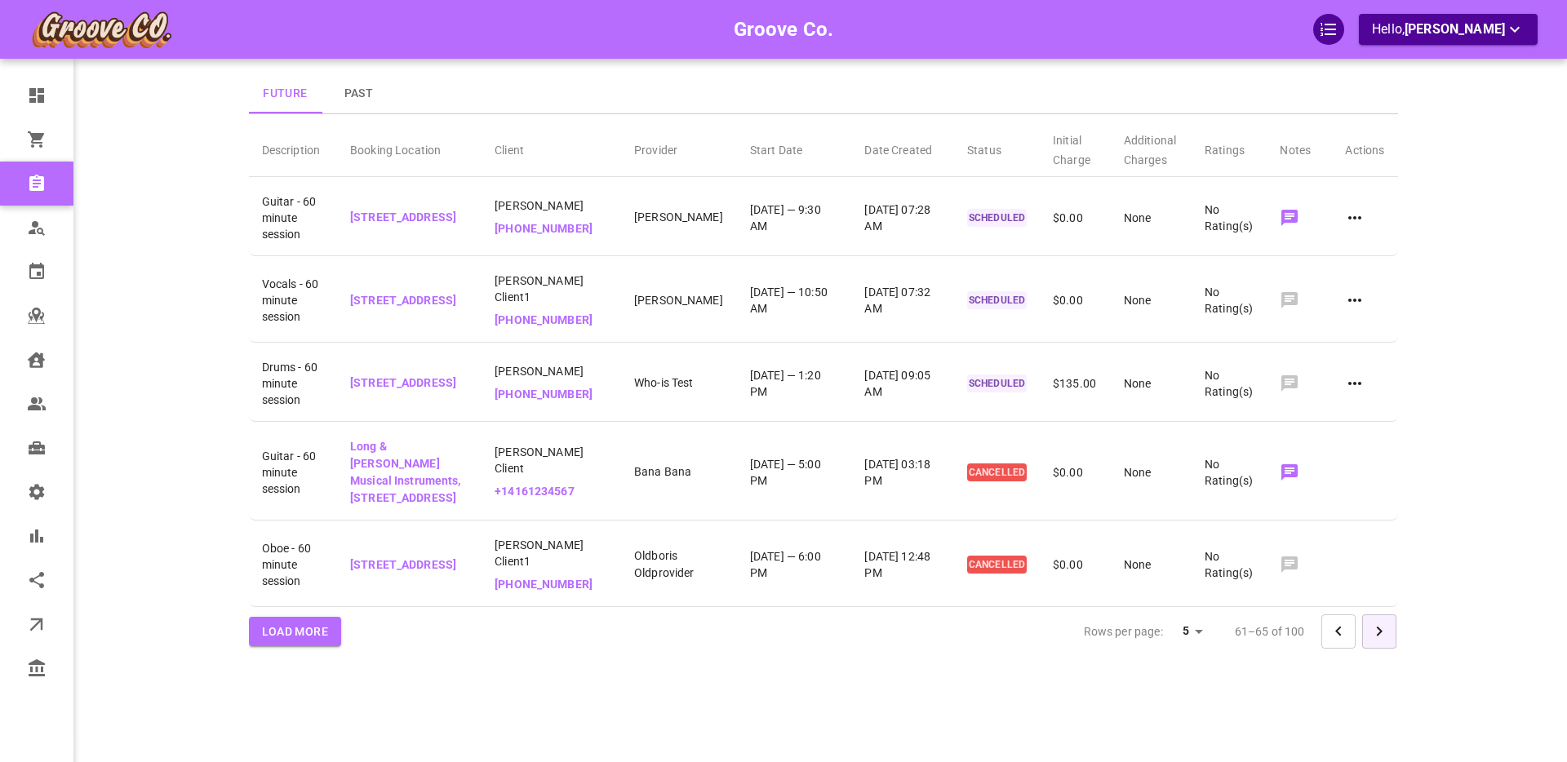
click at [1382, 631] on button "Go to next page" at bounding box center [1379, 632] width 34 height 34
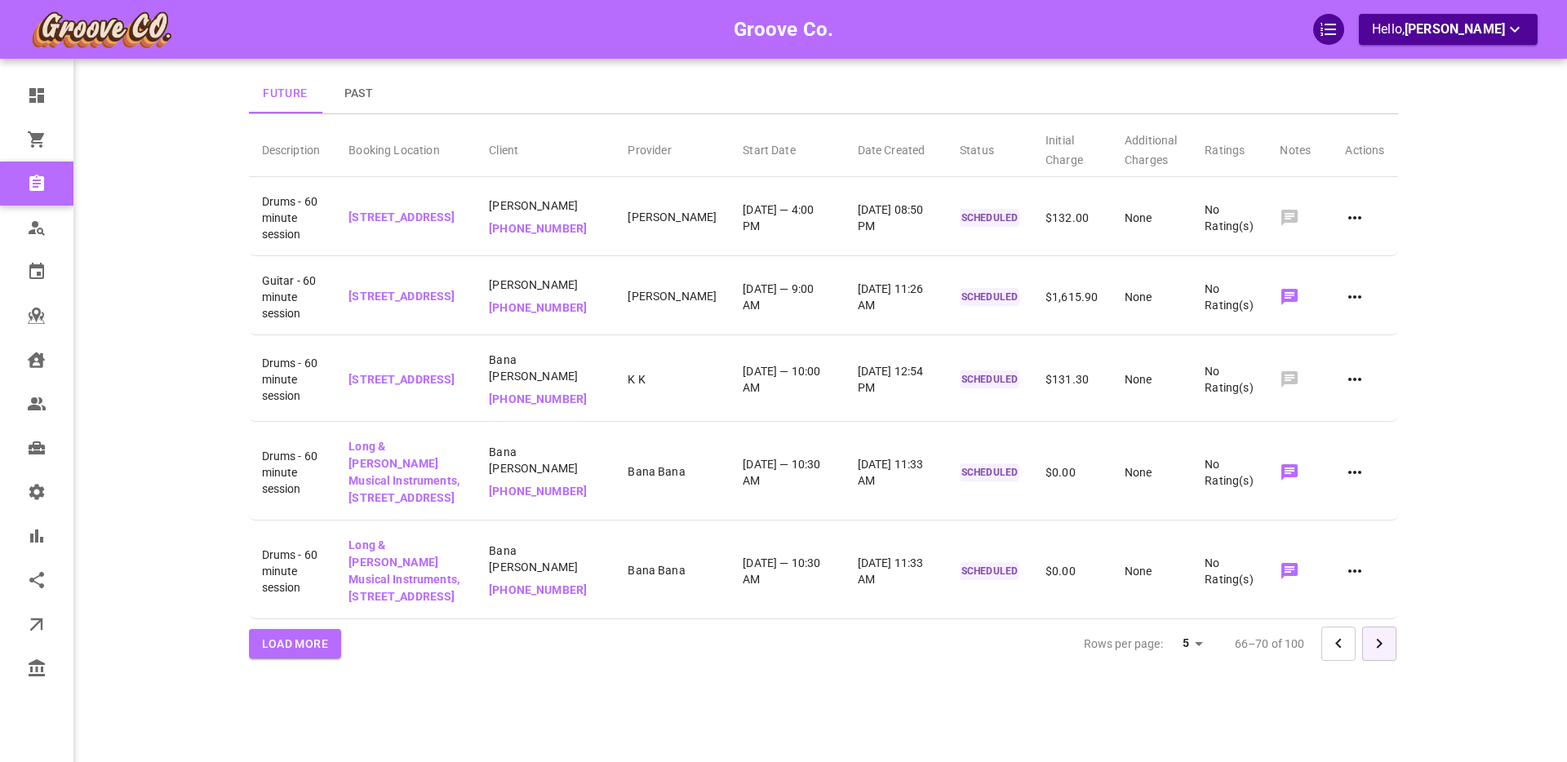
click at [1382, 631] on button "Go to next page" at bounding box center [1379, 644] width 34 height 34
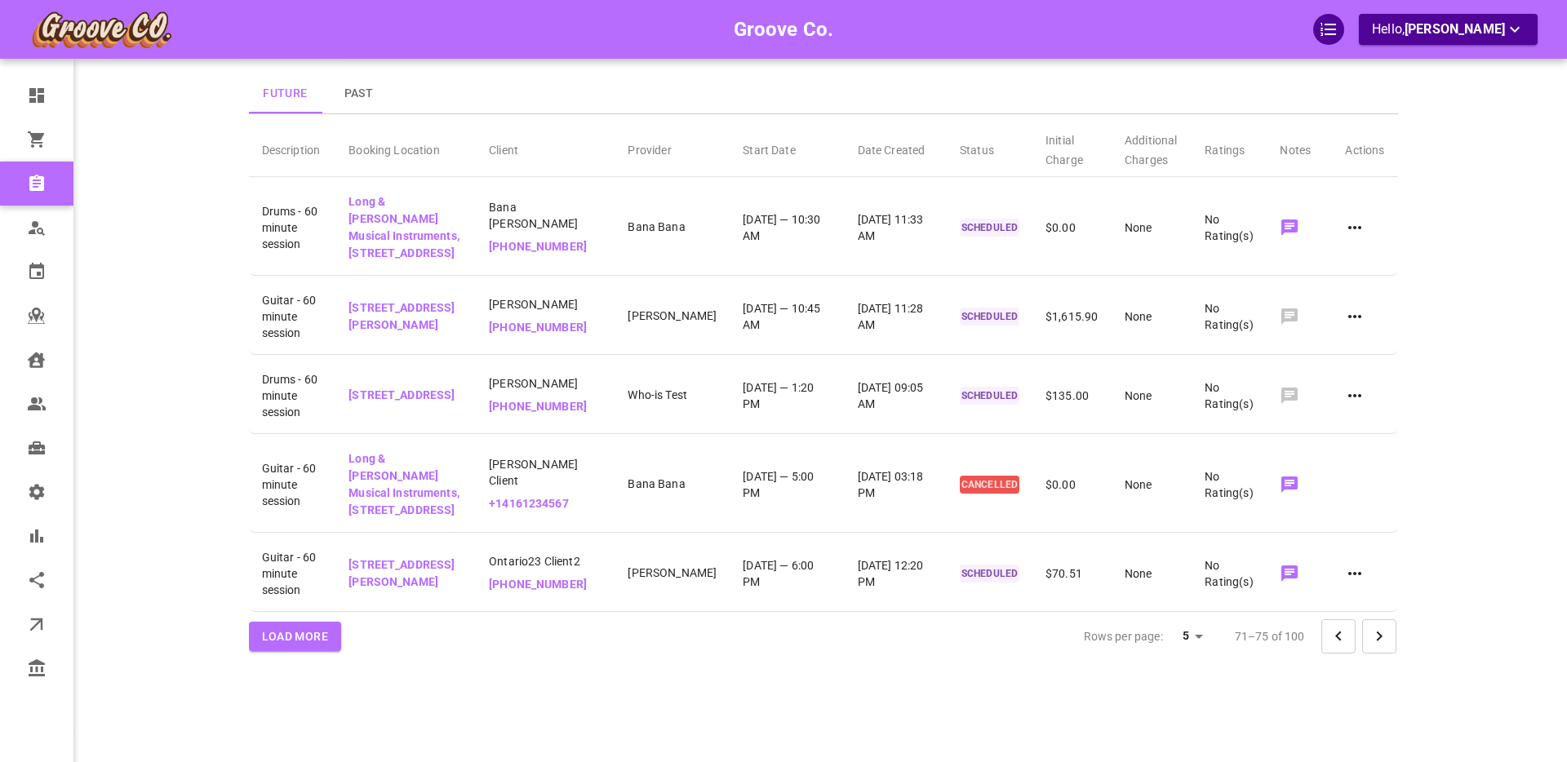
click at [1383, 654] on button "Go to next page" at bounding box center [1379, 636] width 34 height 34
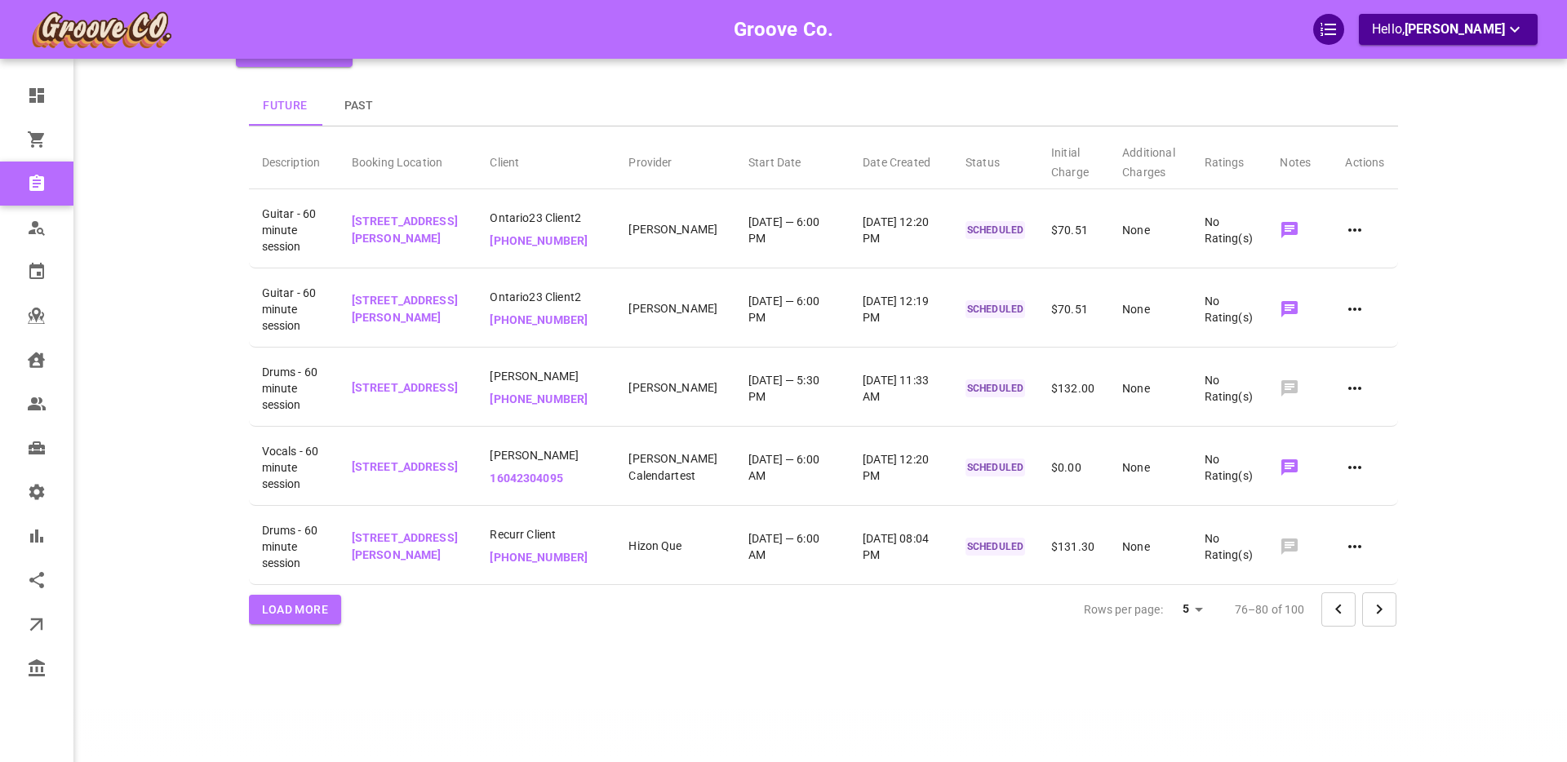
scroll to position [103, 0]
click at [1378, 619] on icon "Go to next page" at bounding box center [1379, 610] width 20 height 20
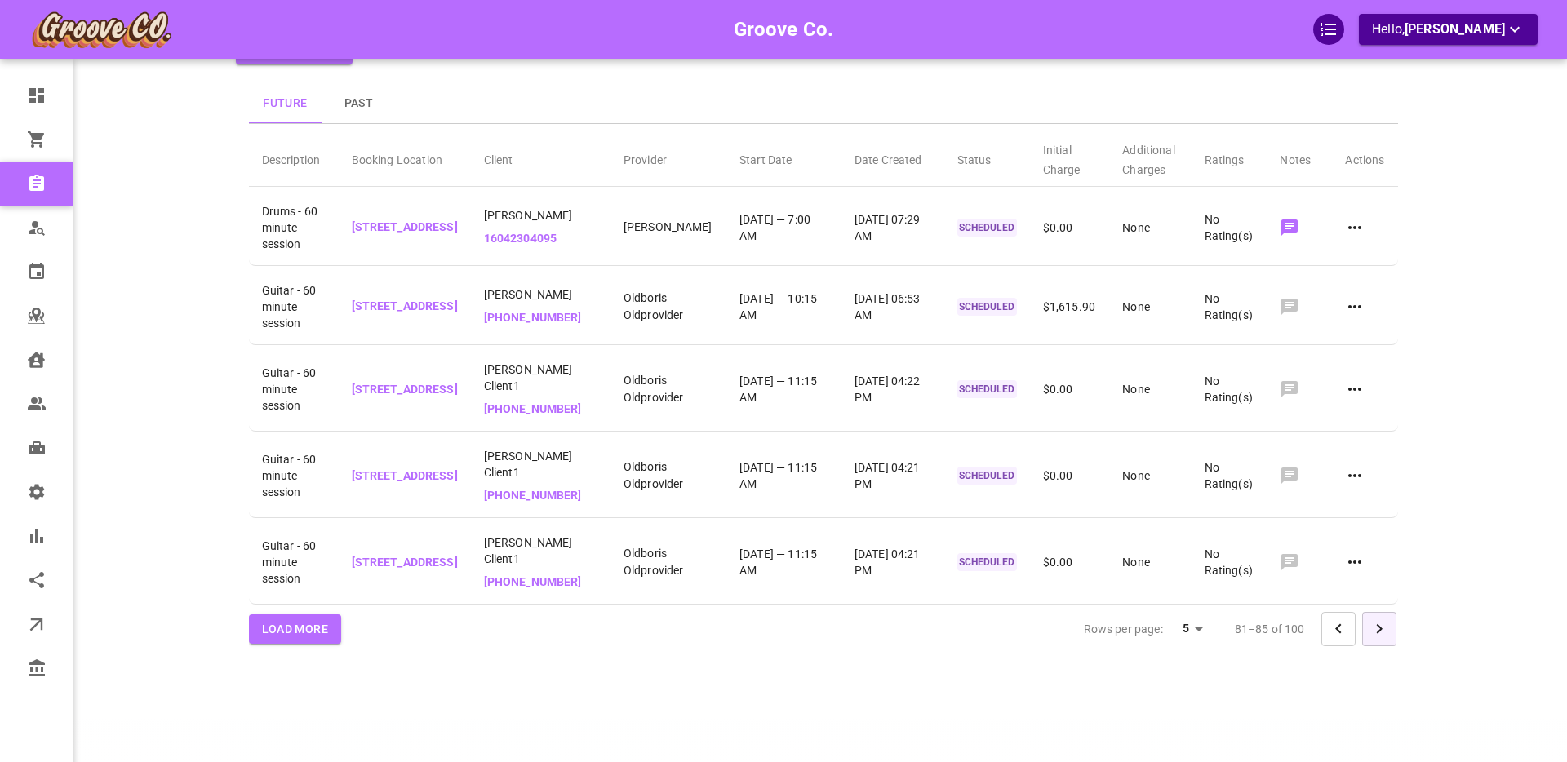
click at [1379, 624] on icon "Go to next page" at bounding box center [1379, 629] width 6 height 10
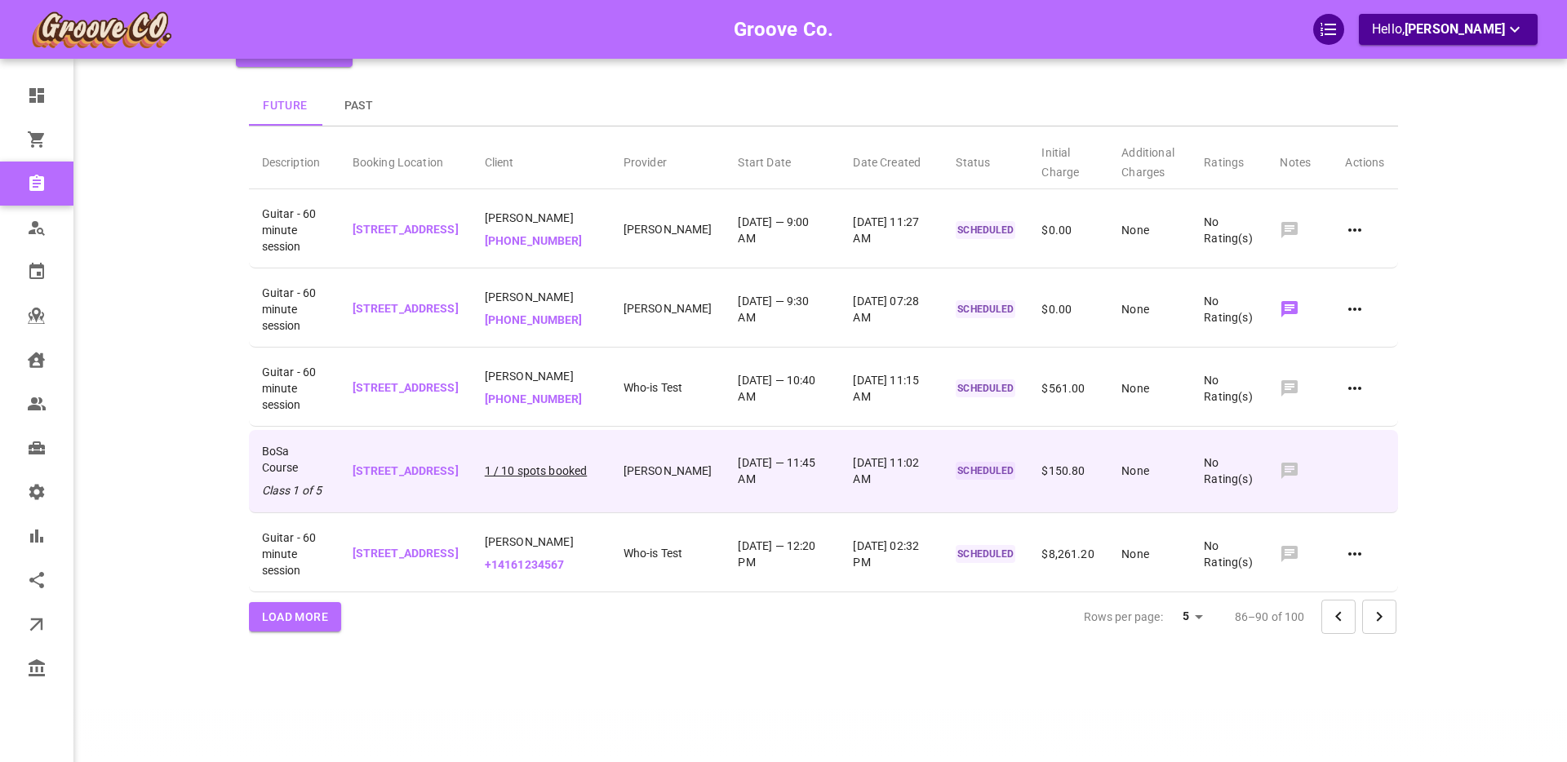
click at [539, 475] on p "1 / 10 spots booked" at bounding box center [541, 471] width 113 height 17
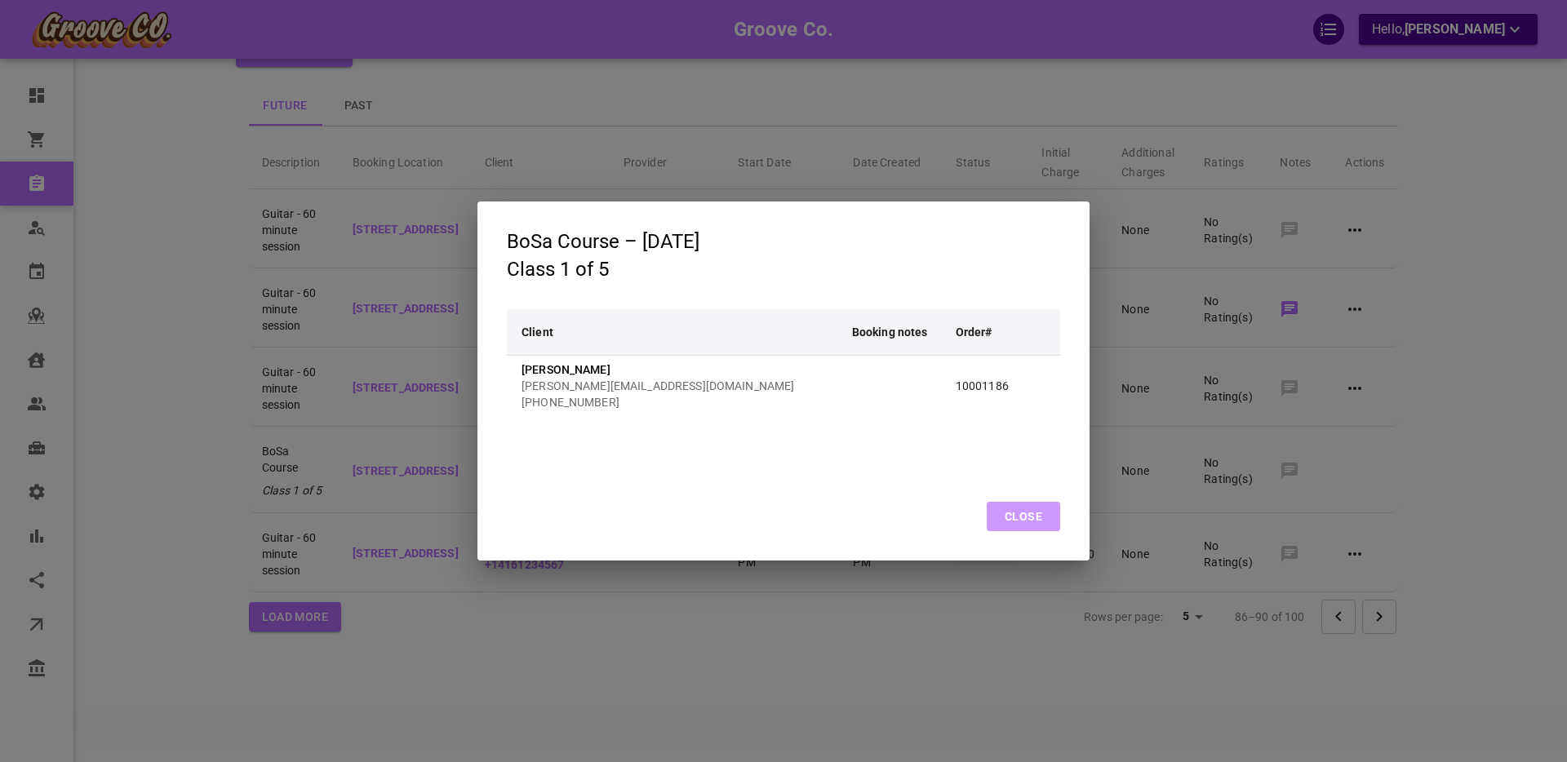
click at [1037, 521] on button "Close" at bounding box center [1023, 516] width 73 height 29
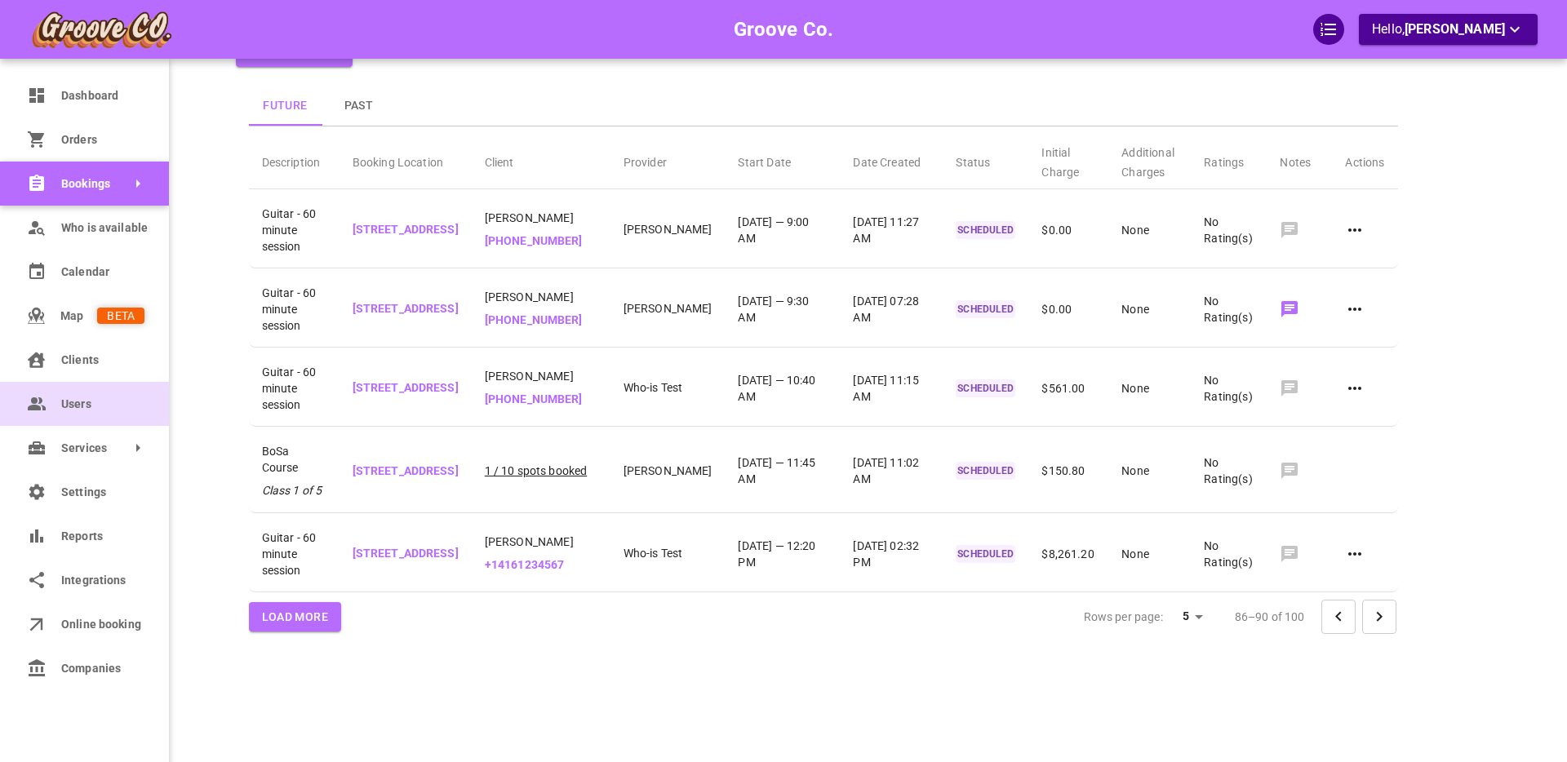
click at [72, 405] on span "Users" at bounding box center [102, 404] width 83 height 17
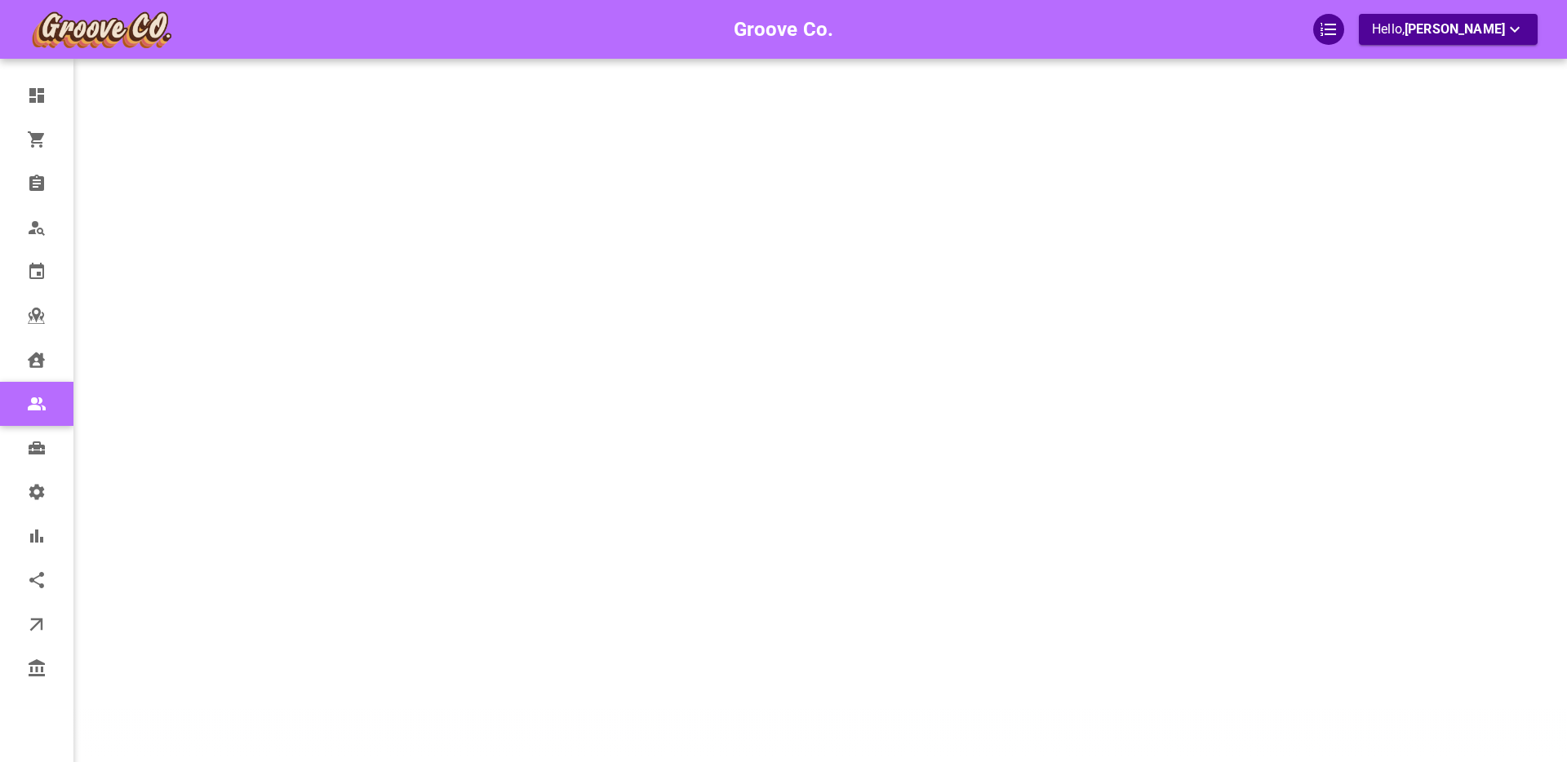
scroll to position [103, 0]
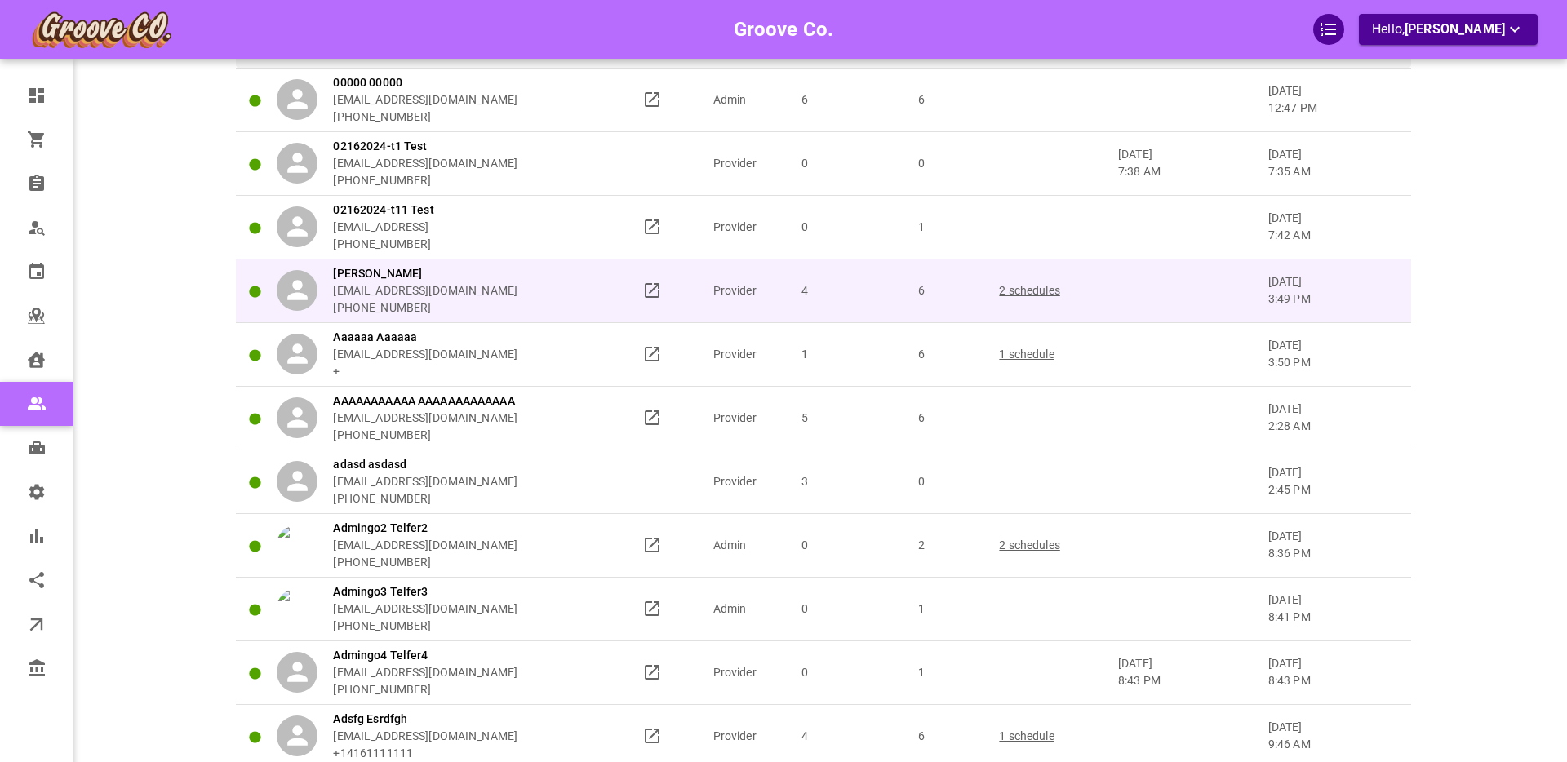
click at [569, 291] on div "Aaaaa Aaaaann aaaaaa.aaaaaa@a.com +17788888888" at bounding box center [452, 290] width 350 height 51
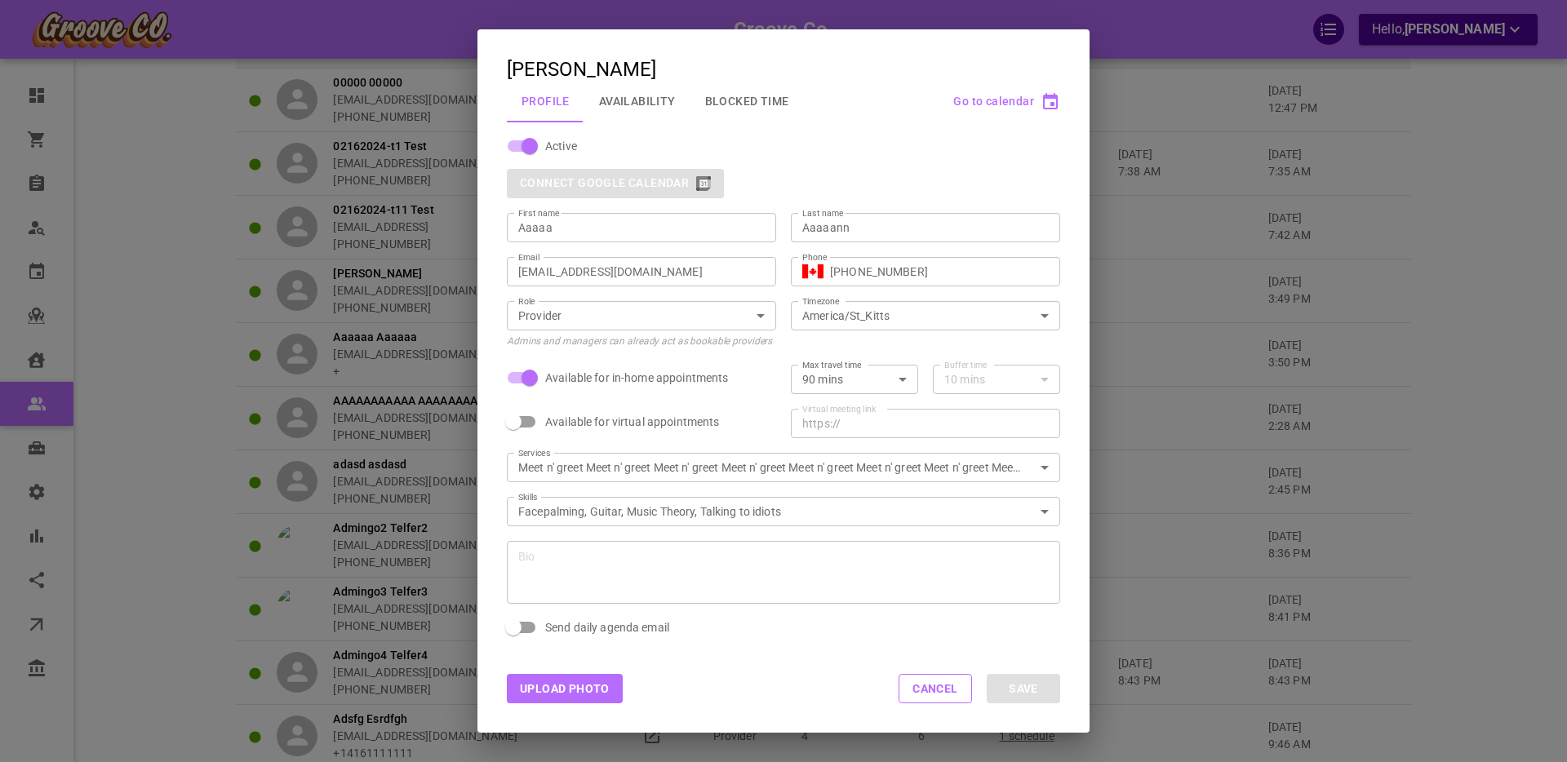
click at [634, 100] on button "Availability" at bounding box center [637, 101] width 106 height 42
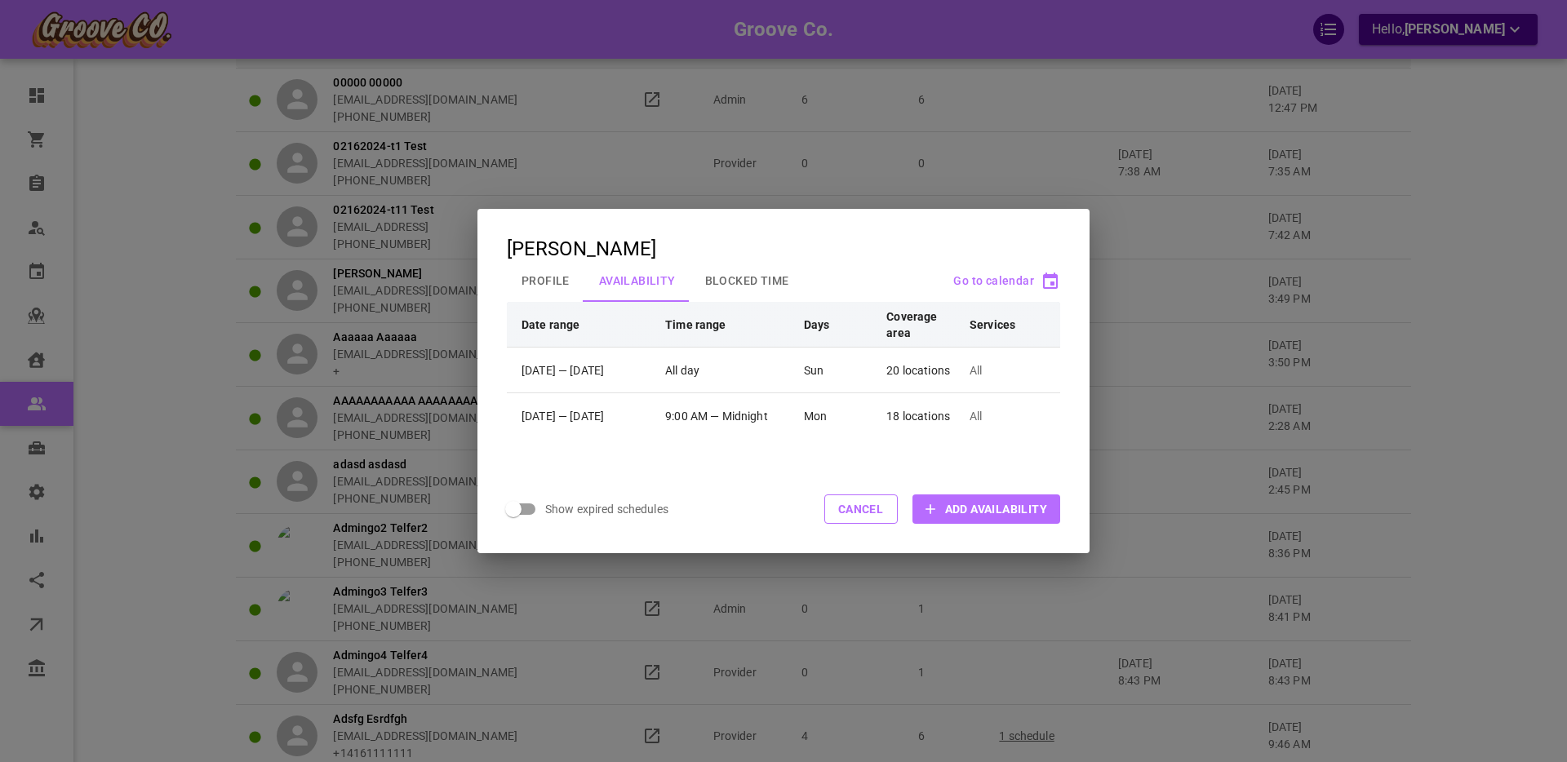
click at [732, 282] on button "Blocked Time" at bounding box center [746, 281] width 113 height 42
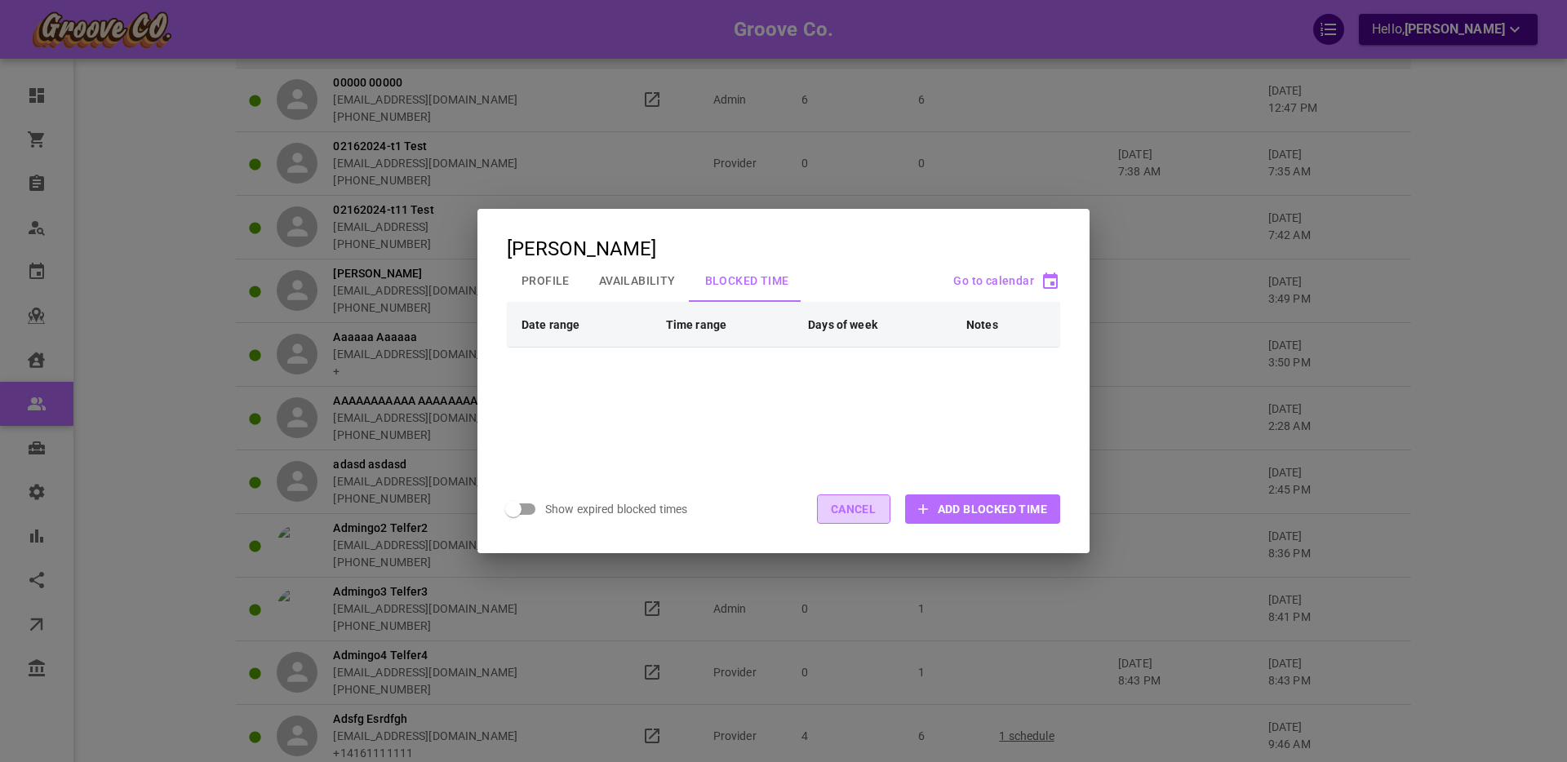
click at [836, 508] on button "Cancel" at bounding box center [853, 509] width 73 height 29
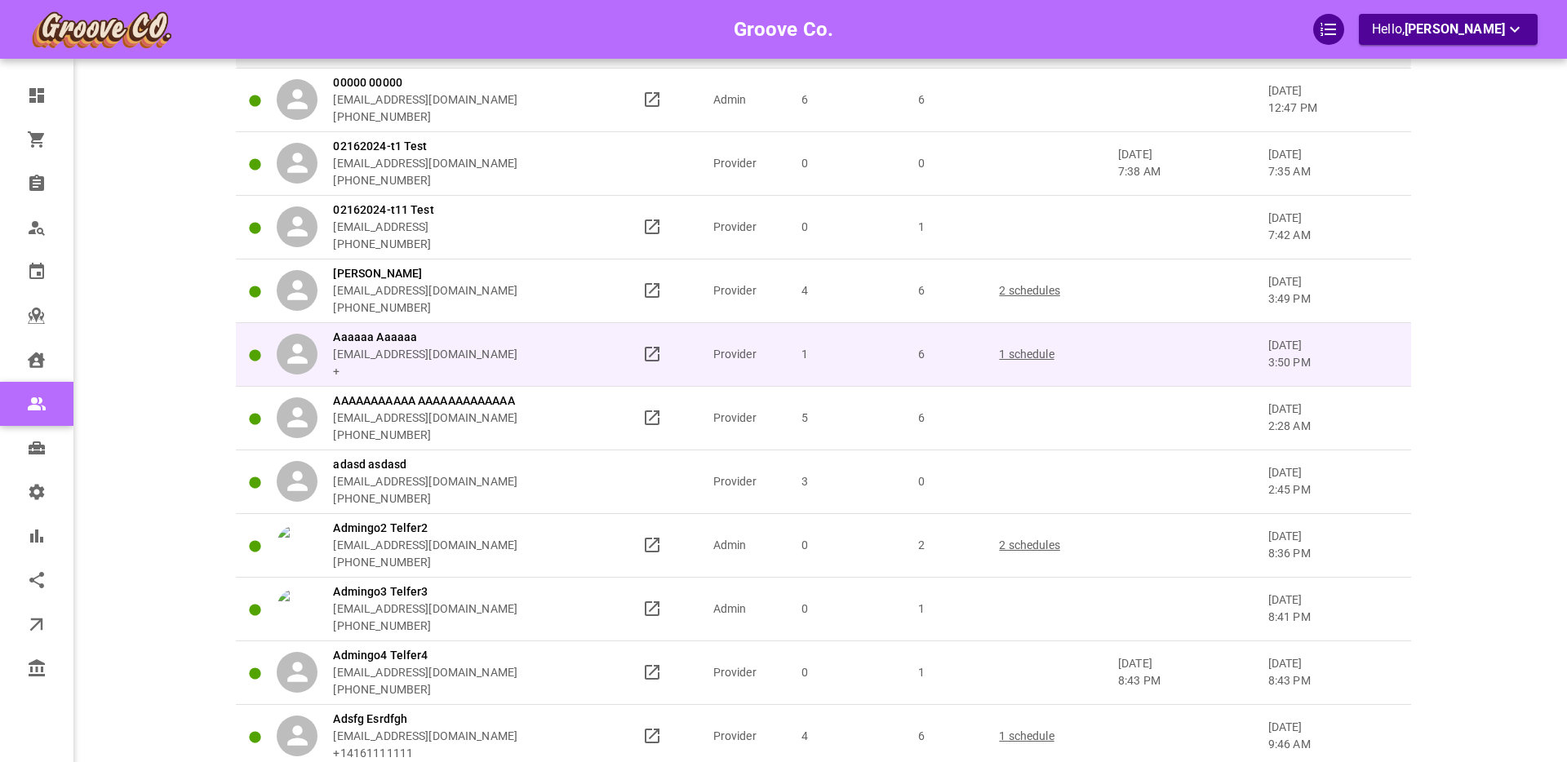
scroll to position [0, 0]
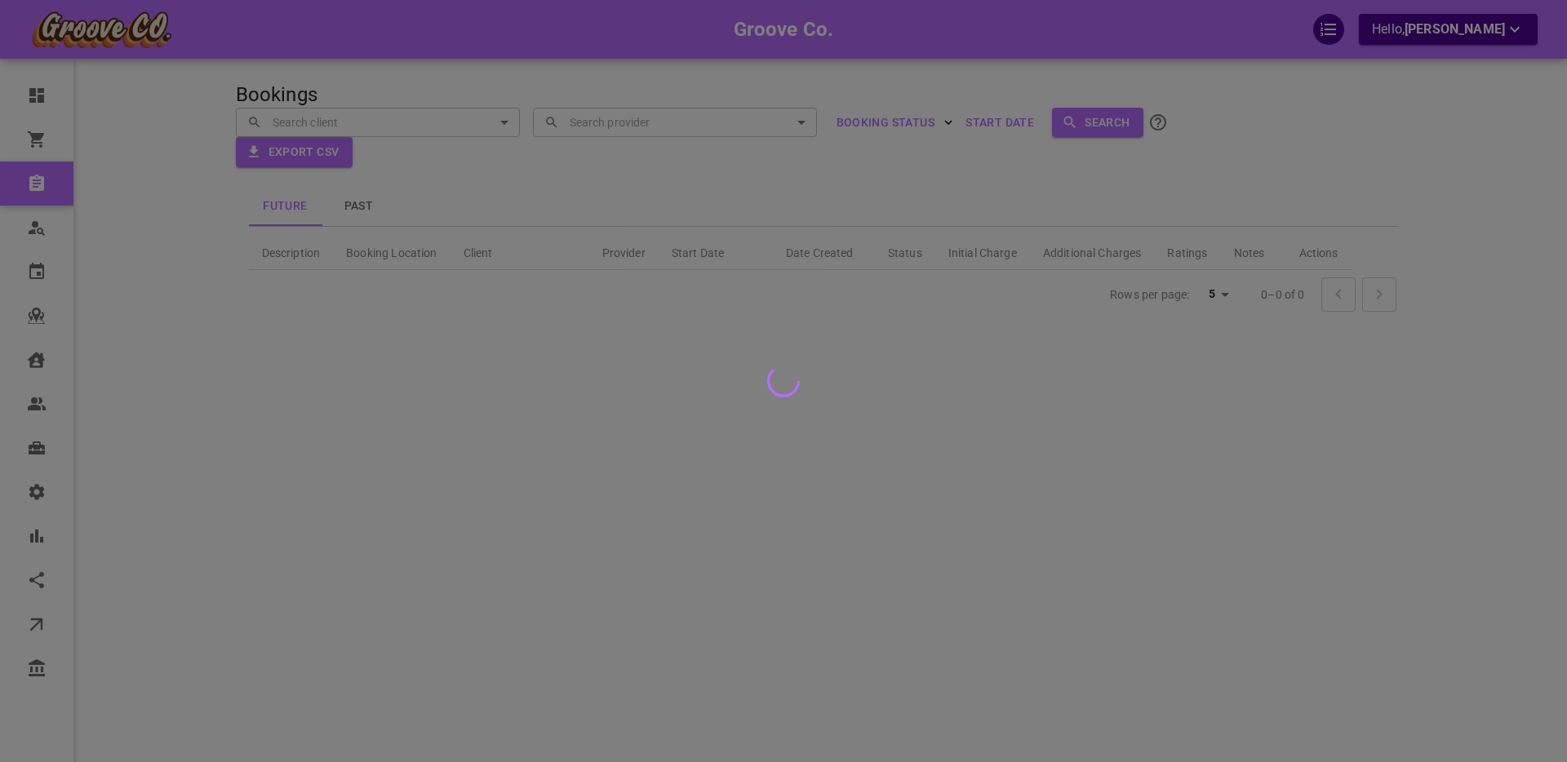
scroll to position [100, 0]
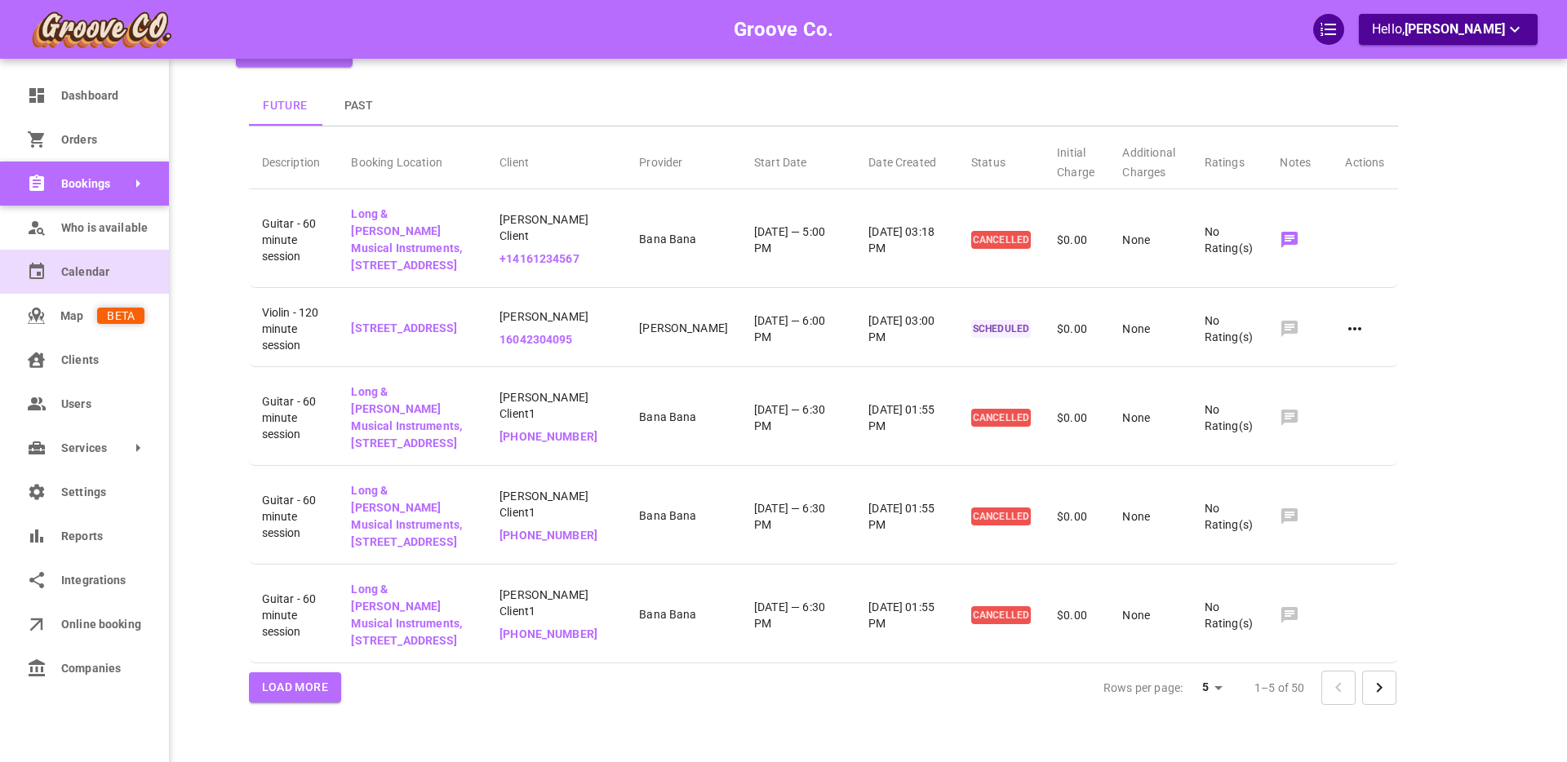
click at [66, 279] on span "Calendar" at bounding box center [102, 272] width 83 height 17
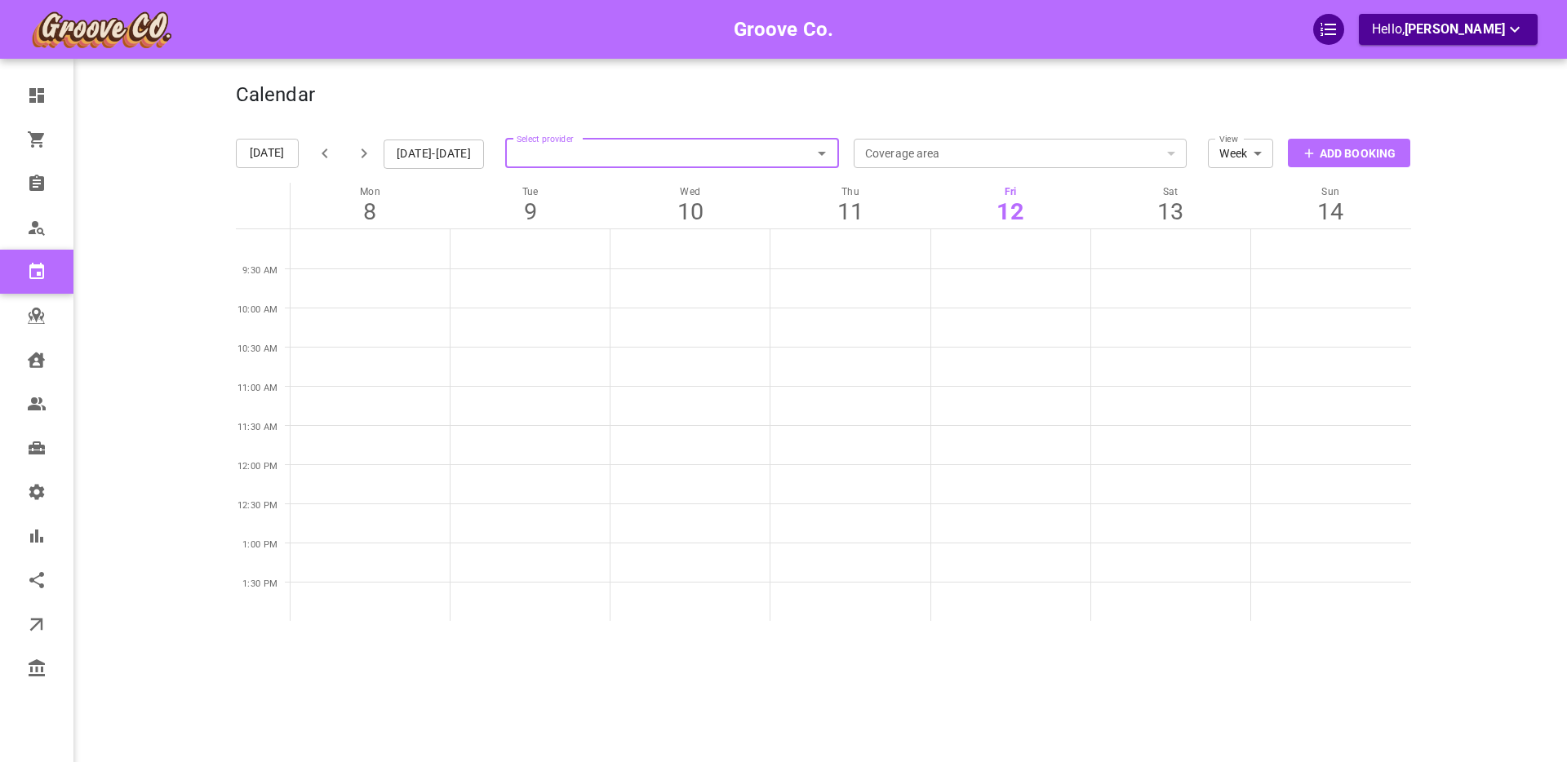
click at [590, 152] on input "Select provider" at bounding box center [672, 153] width 334 height 36
type input "vanc"
click at [602, 186] on p "Boris Vancouver" at bounding box center [676, 185] width 308 height 11
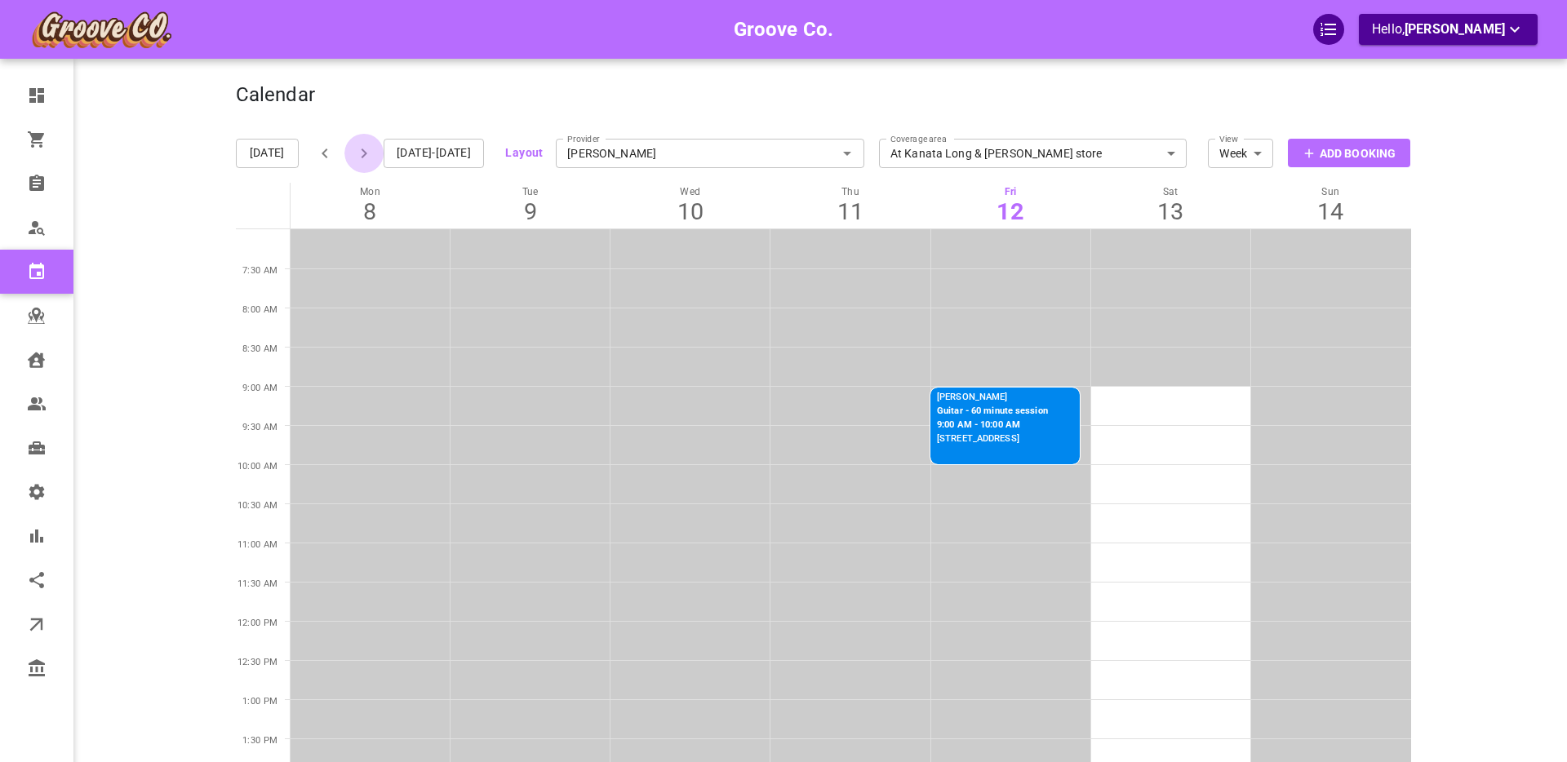
click at [366, 153] on icon "button" at bounding box center [364, 154] width 20 height 20
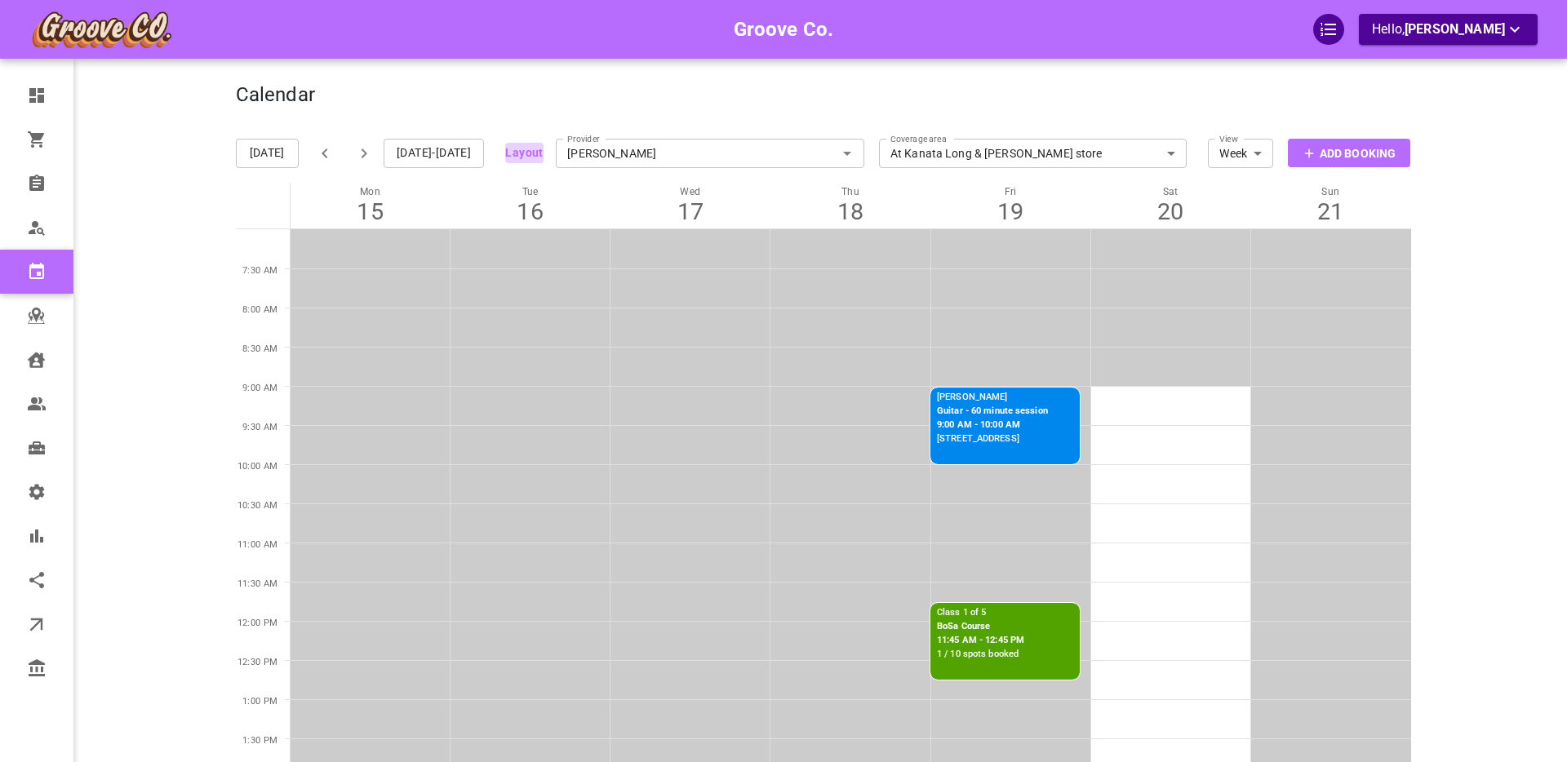
click at [515, 146] on button "Layout" at bounding box center [524, 153] width 38 height 20
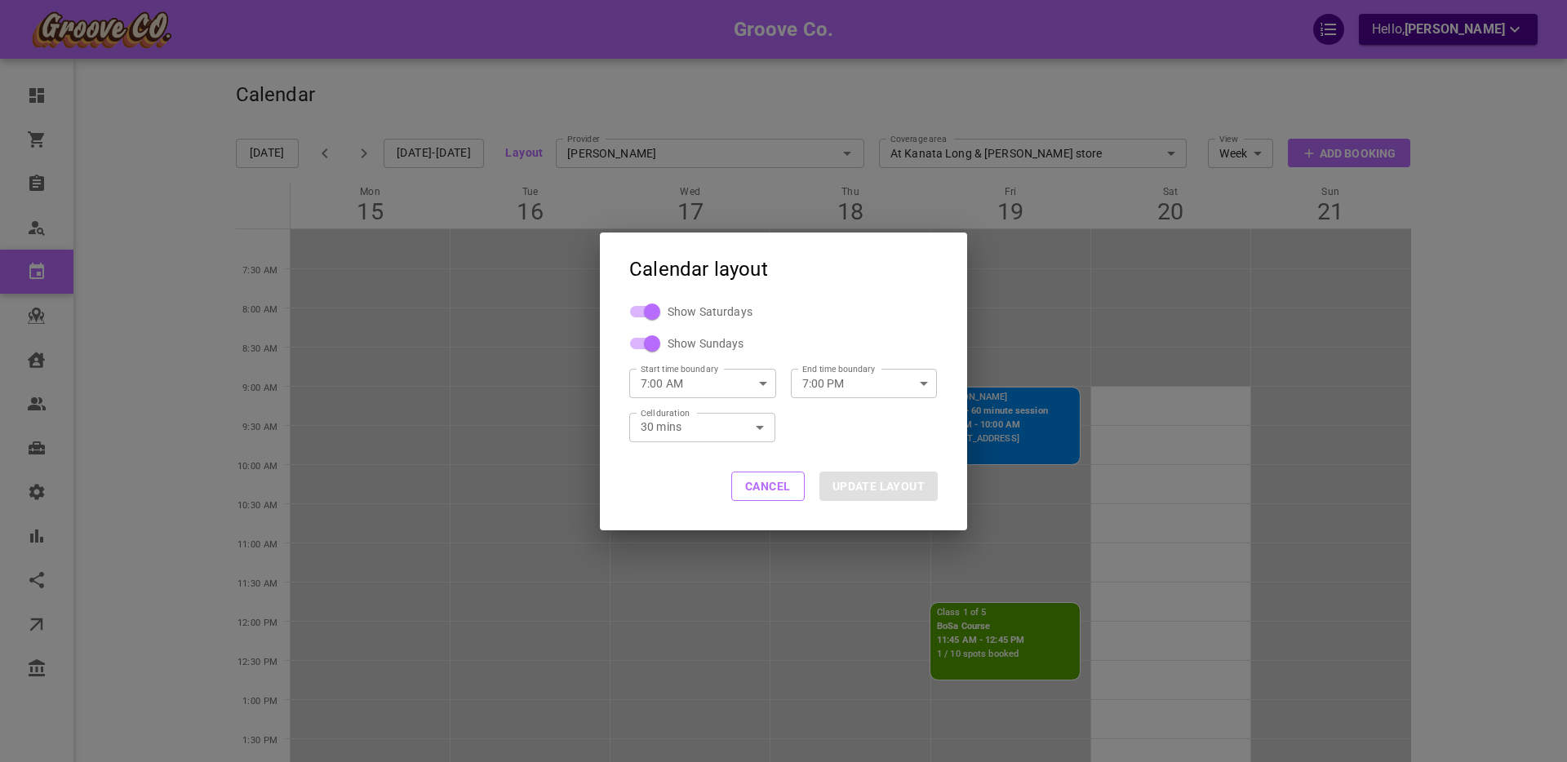
click at [842, 386] on input "7:00 PM" at bounding box center [847, 383] width 113 height 43
click at [867, 486] on li "10:00 PM" at bounding box center [864, 481] width 147 height 29
type input "10:00 PM"
click at [889, 482] on button "UPDATE LAYOUT" at bounding box center [878, 486] width 118 height 29
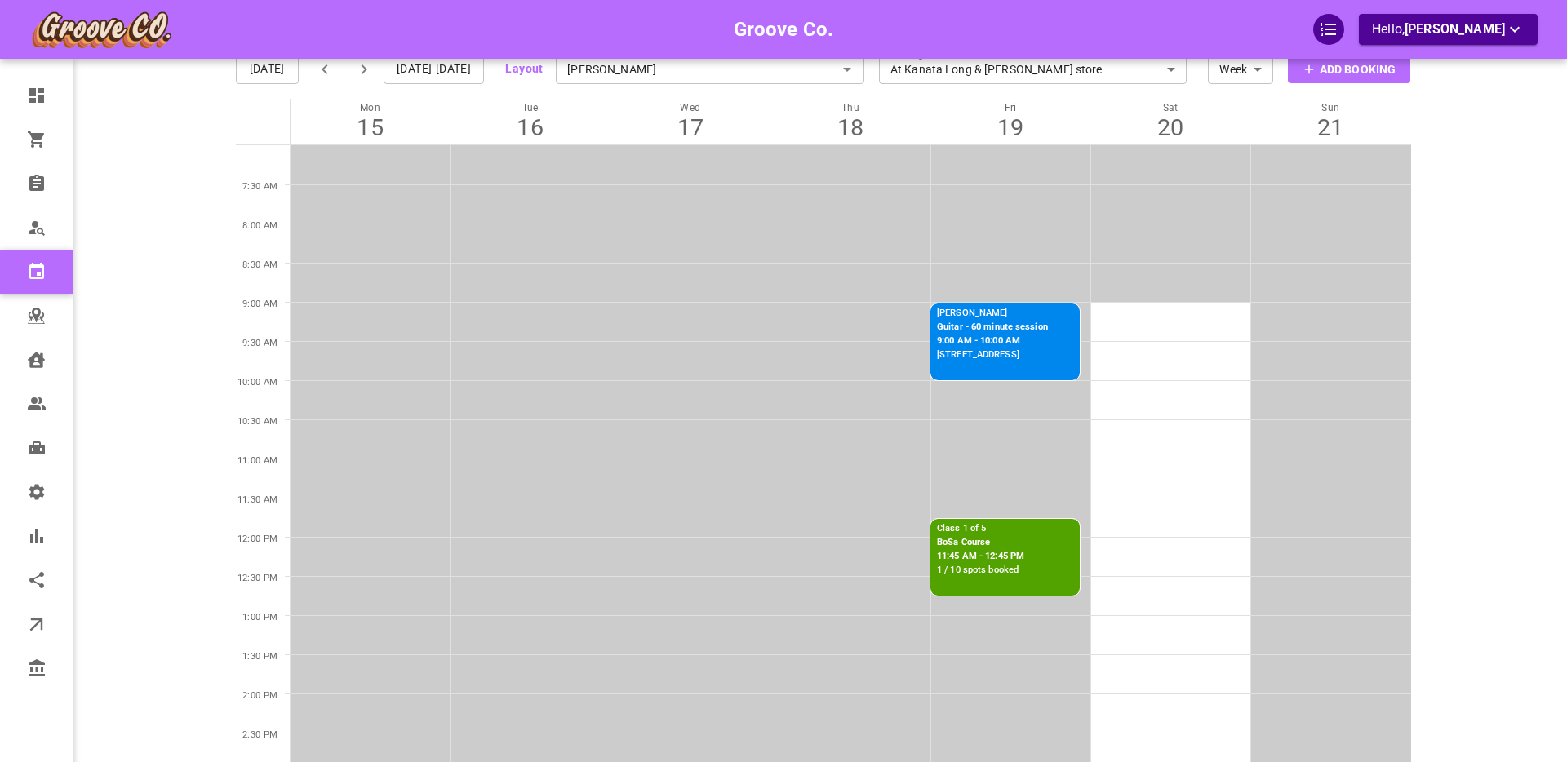
scroll to position [82, 0]
click at [989, 553] on p "11:45 AM - 12:45 PM" at bounding box center [980, 560] width 87 height 14
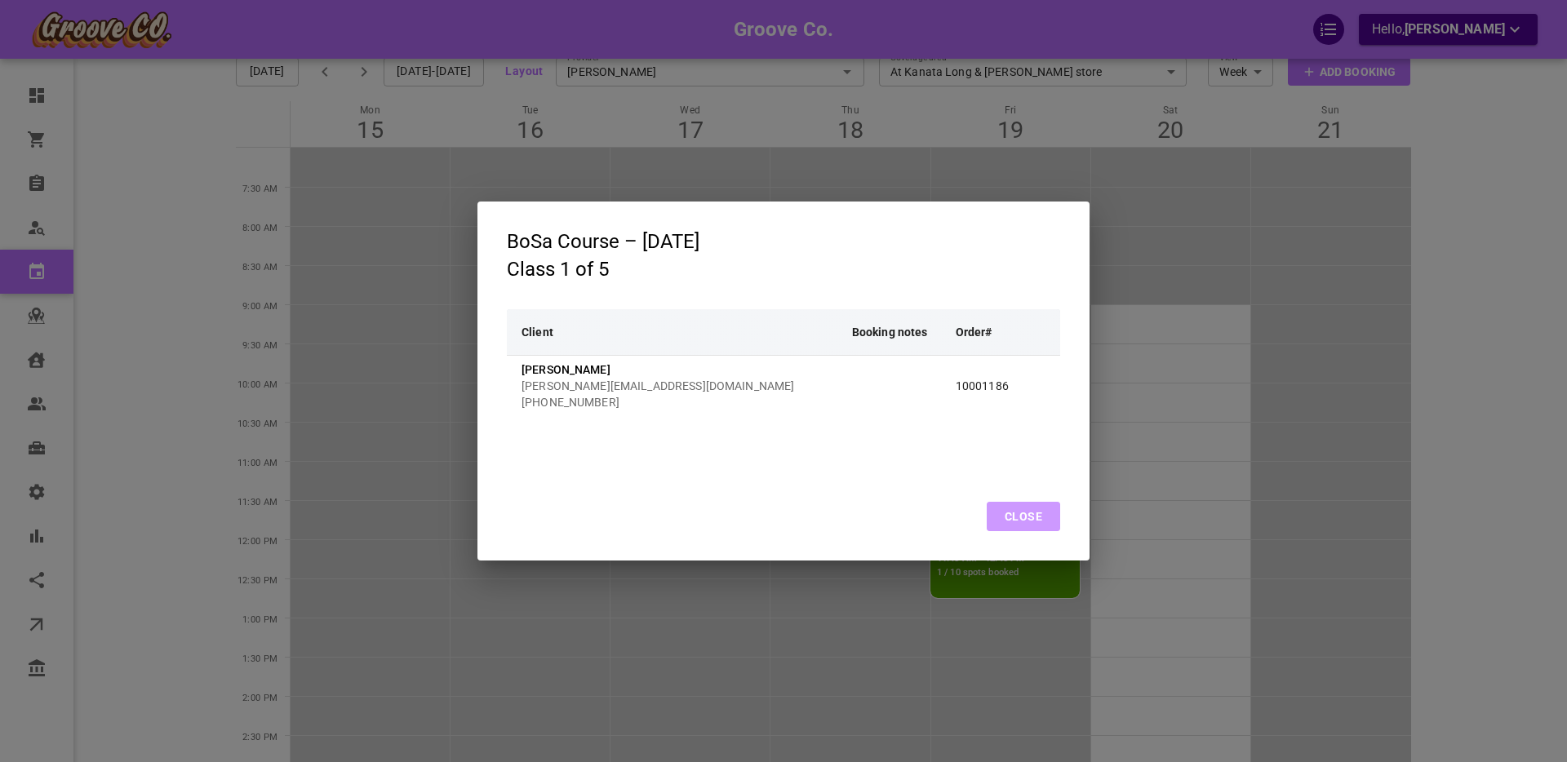
click at [1013, 517] on button "Close" at bounding box center [1023, 516] width 73 height 29
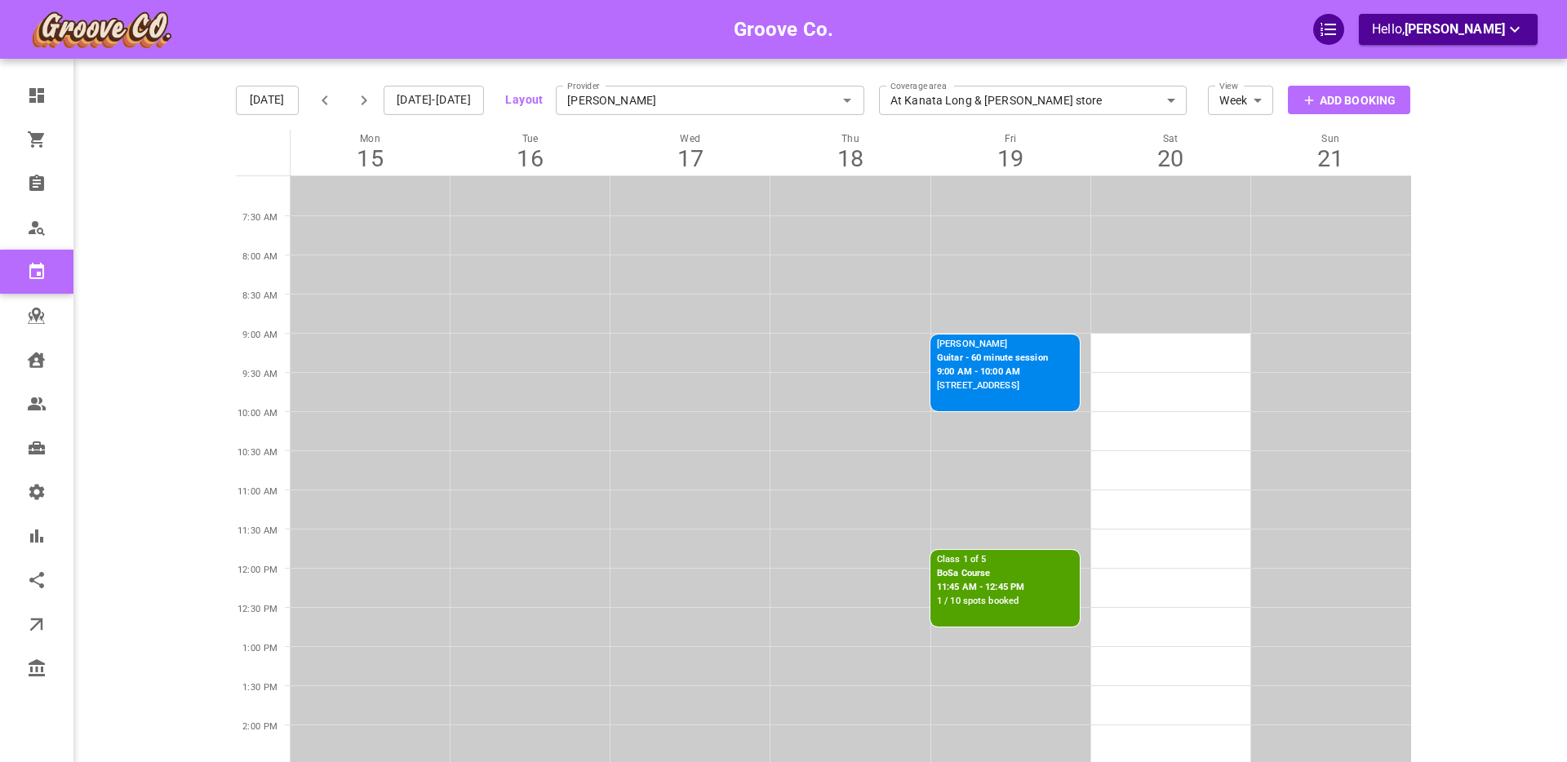
scroll to position [60, 0]
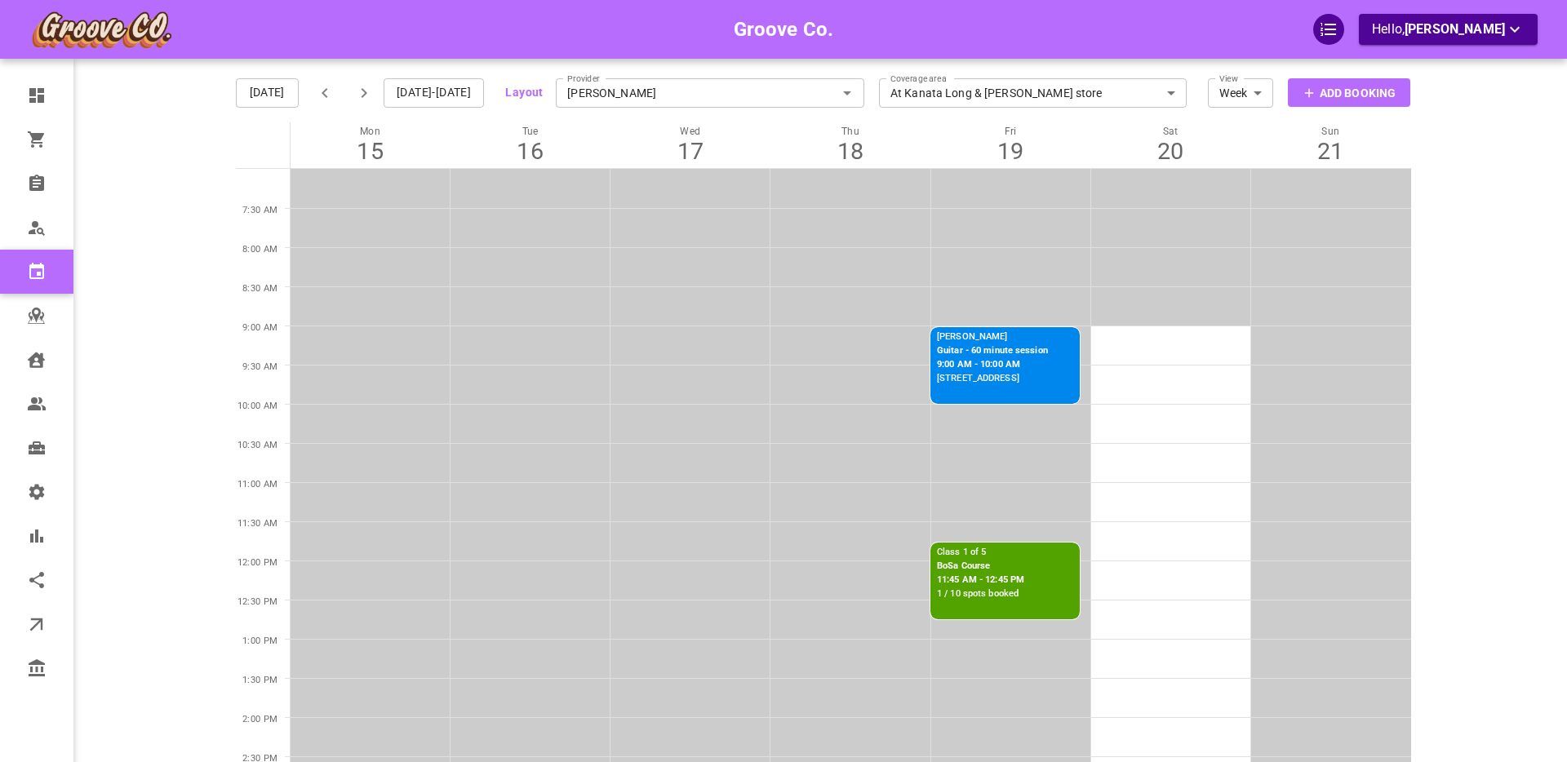
click at [968, 91] on body "Groove Co. Hello, Boris Sandford Dashboard Orders Bookings Who is available Cal…" at bounding box center [783, 693] width 1567 height 1507
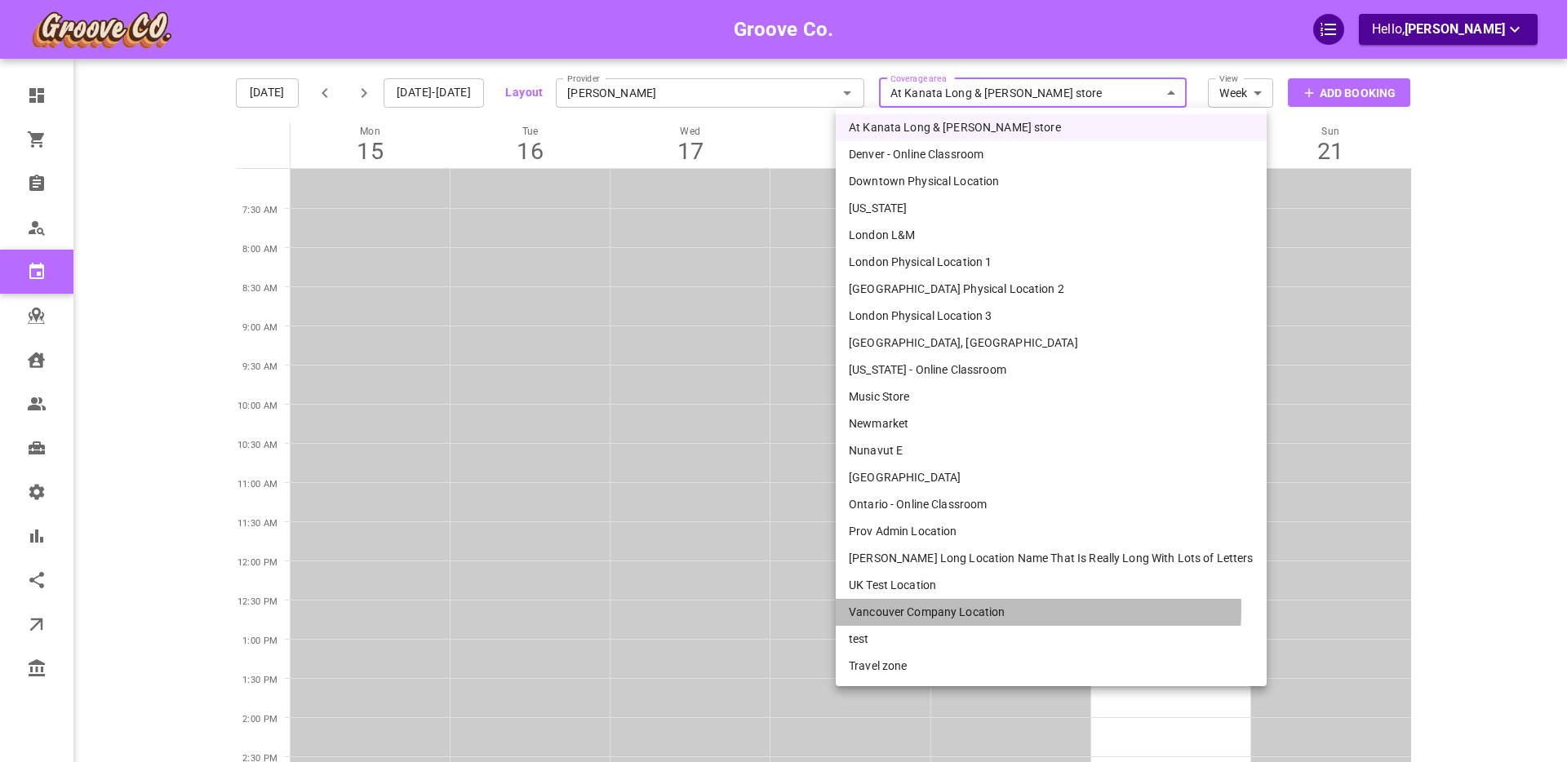
click at [954, 609] on li "Vancouver Company Location" at bounding box center [1051, 612] width 431 height 27
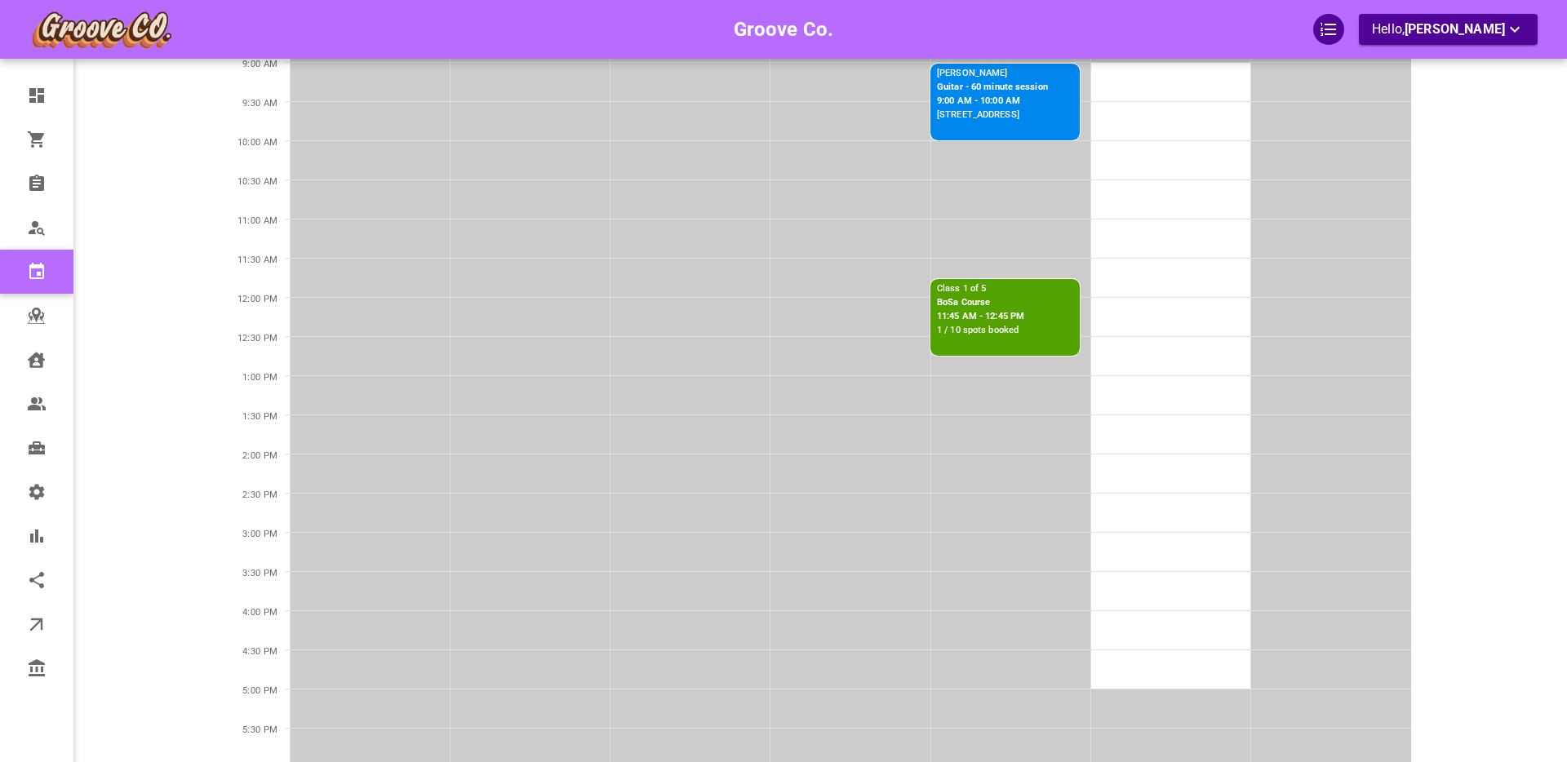
scroll to position [0, 0]
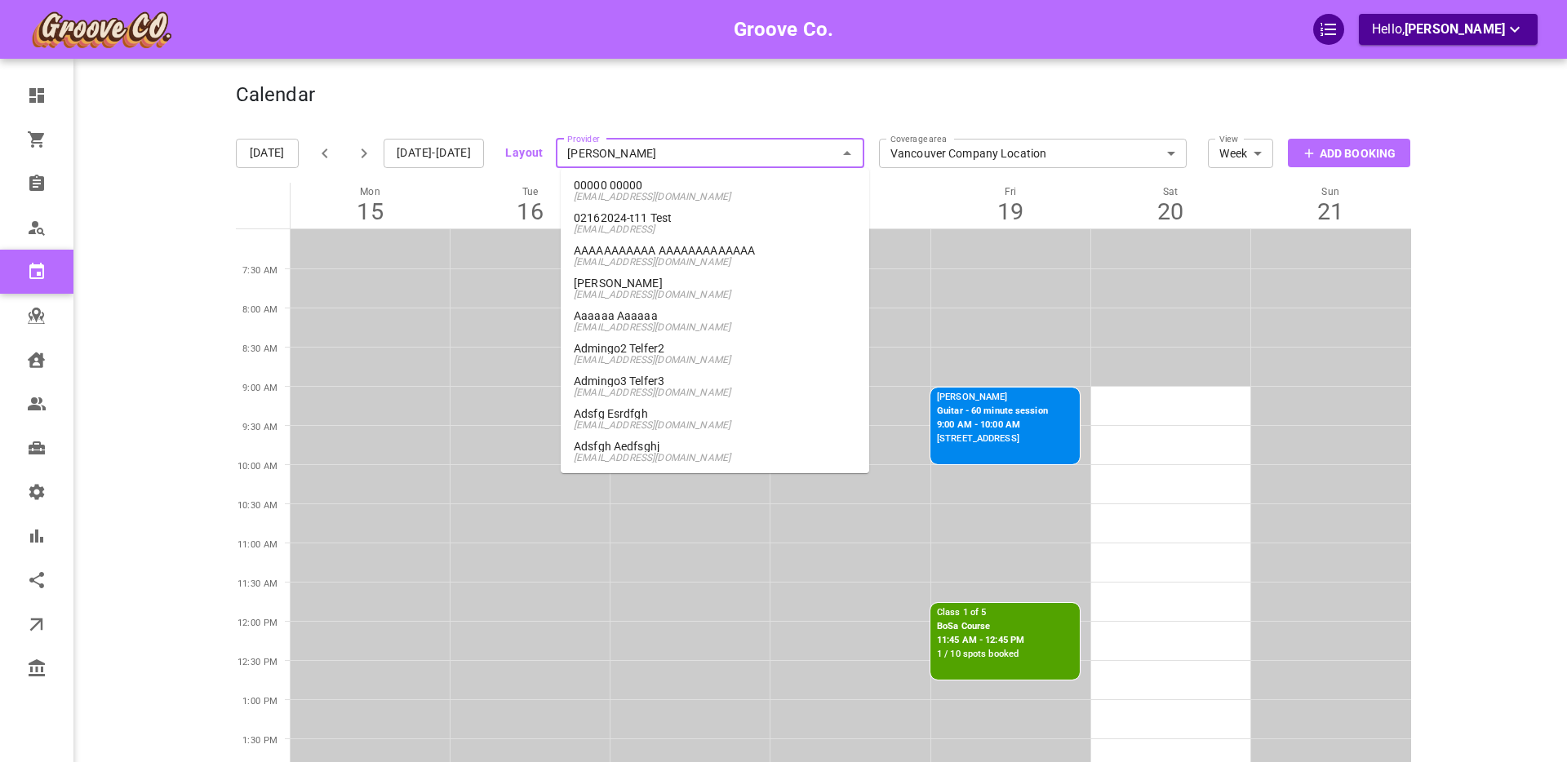
click at [634, 151] on input "Boris Vancouver" at bounding box center [710, 153] width 308 height 36
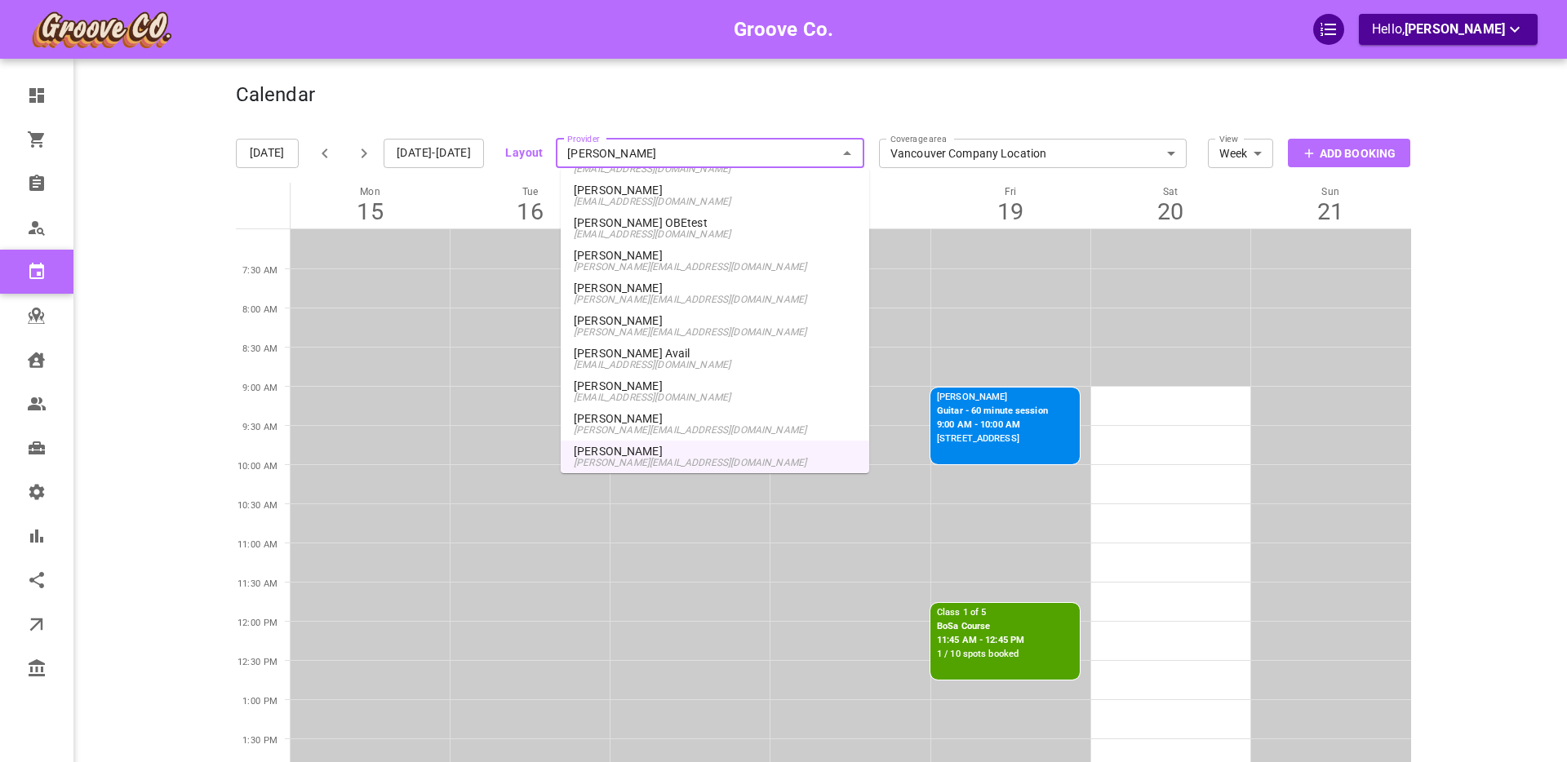
click at [653, 256] on p "Boris Provider" at bounding box center [715, 255] width 282 height 11
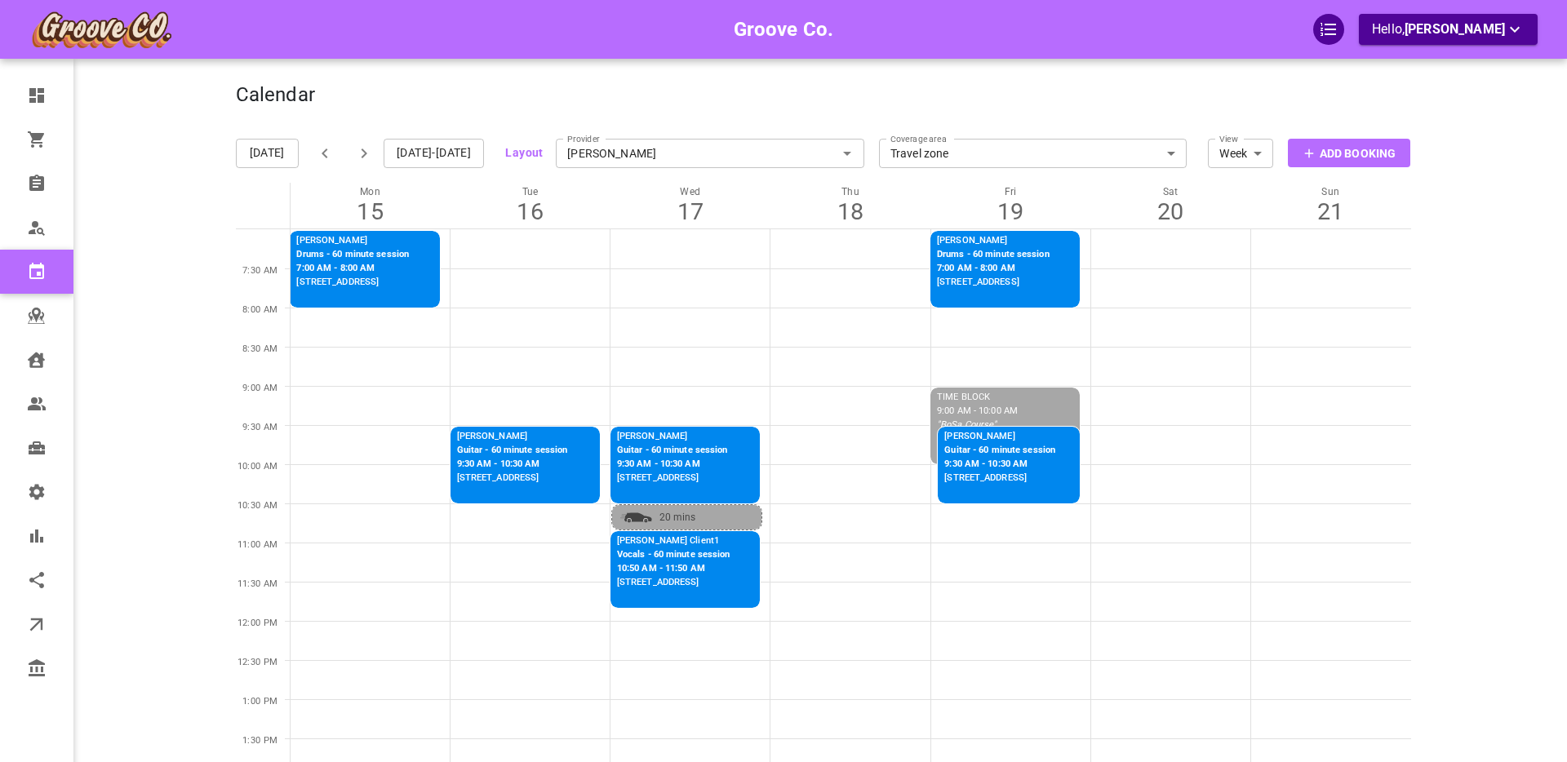
click at [975, 404] on p "TIME BLOCK 9:00 AM - 10:00 AM "BoSa Course"" at bounding box center [977, 411] width 81 height 41
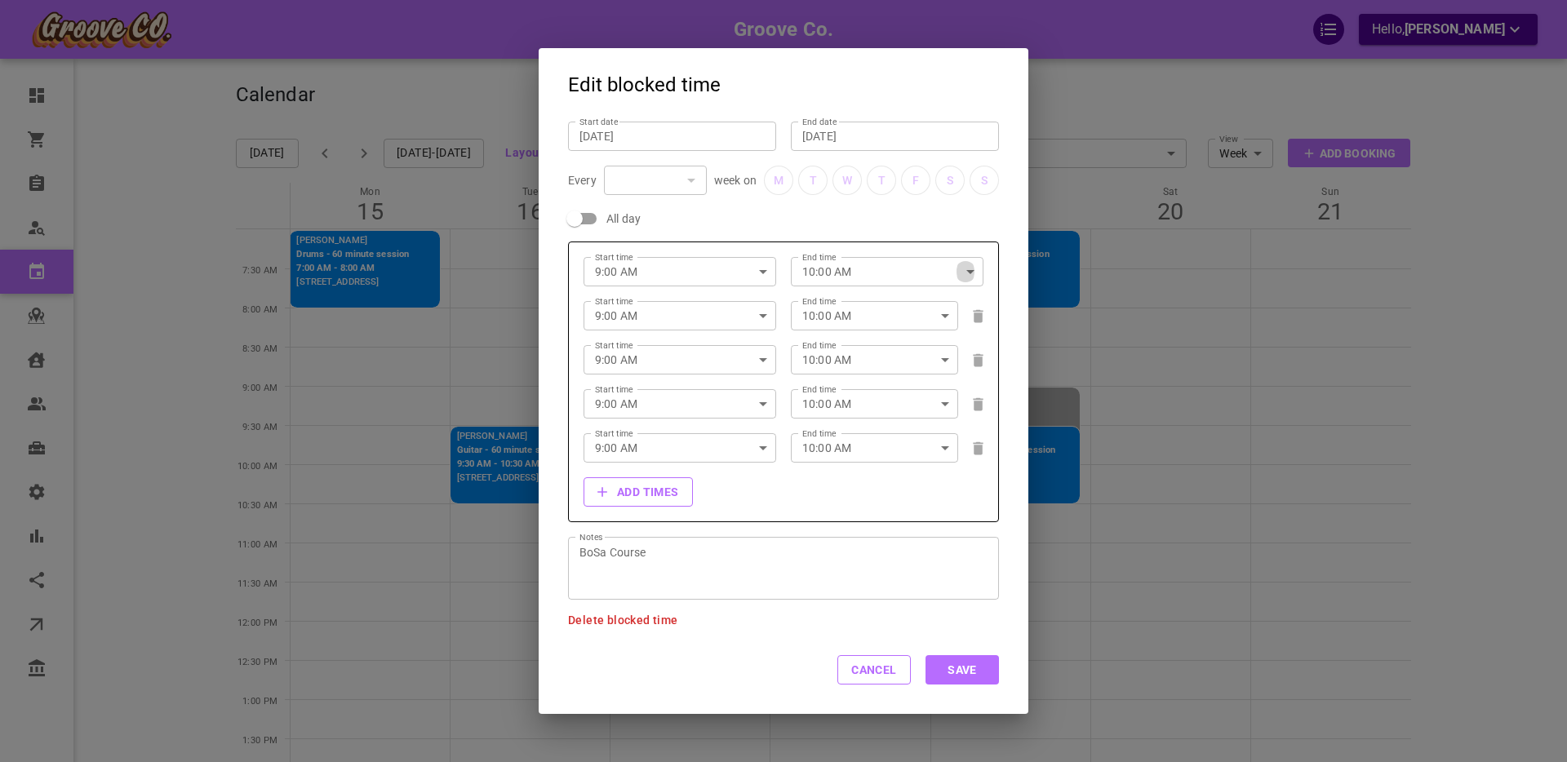
click at [971, 269] on icon "button" at bounding box center [971, 272] width 20 height 20
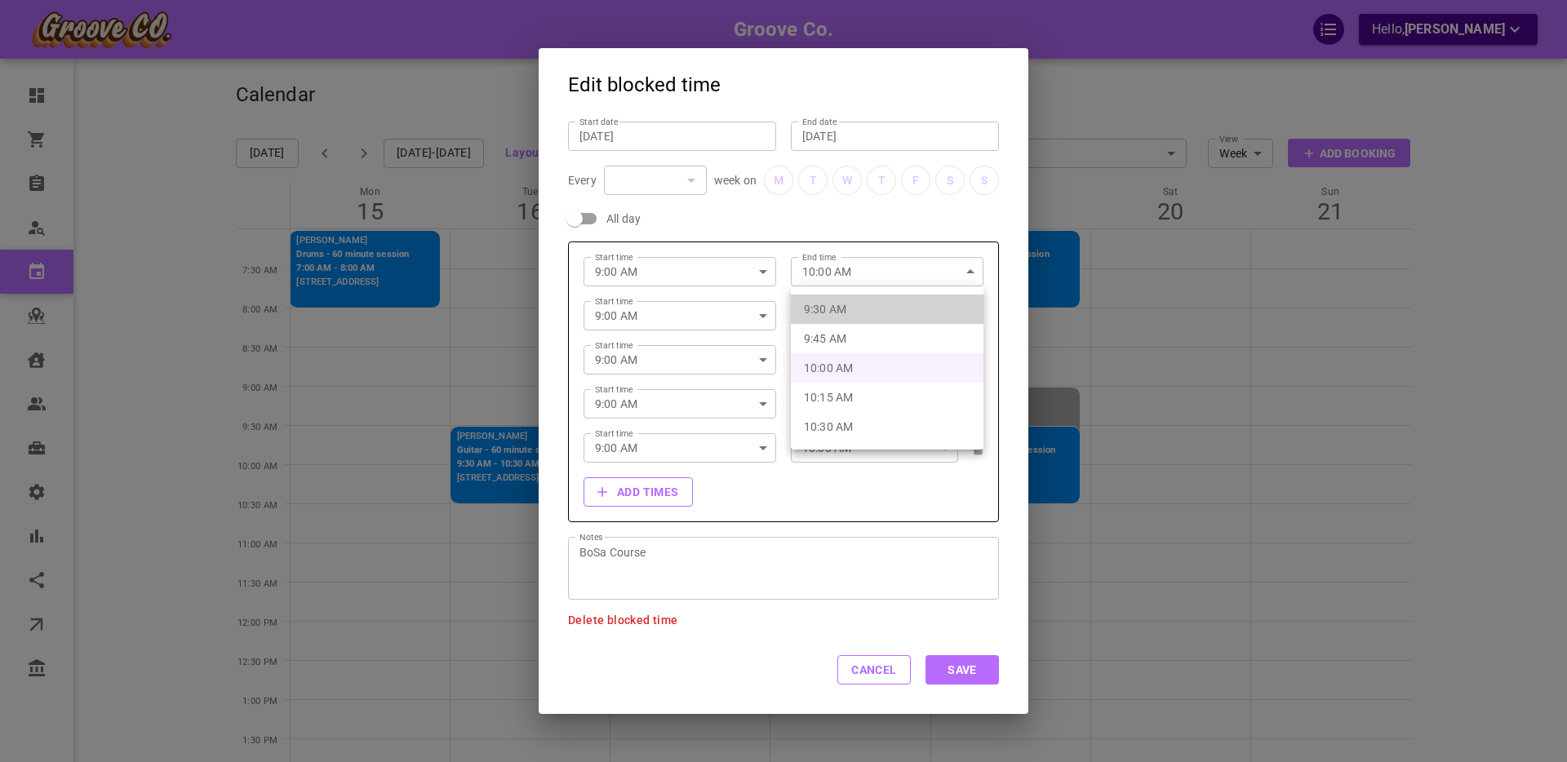
click at [882, 307] on li "9:30 AM" at bounding box center [887, 309] width 193 height 29
type input "9:30 AM"
click at [942, 317] on icon "button" at bounding box center [945, 316] width 20 height 20
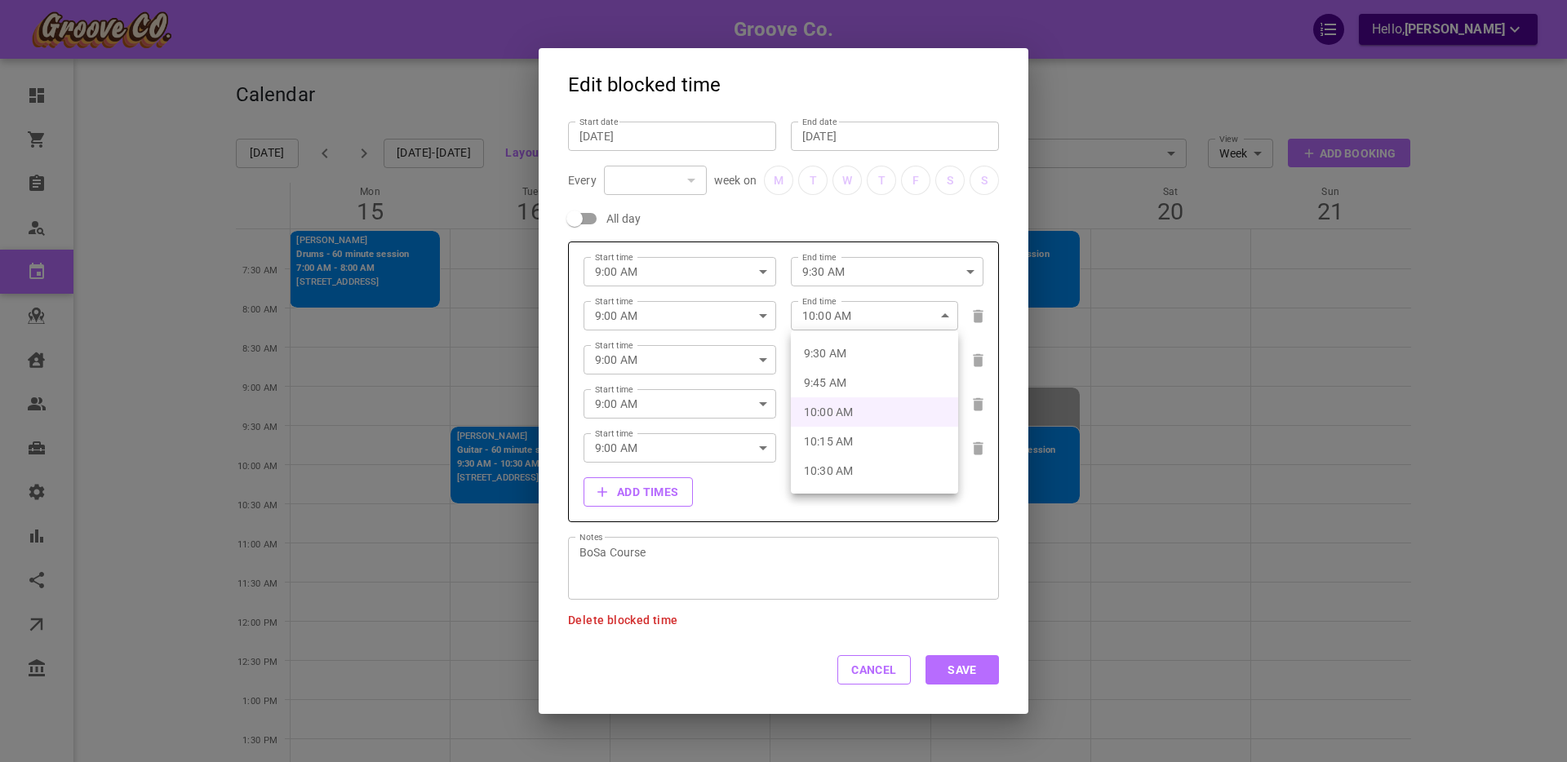
click at [907, 470] on li "10:30 AM" at bounding box center [874, 470] width 167 height 29
type input "10:30 AM"
click at [950, 361] on icon "button" at bounding box center [945, 360] width 20 height 20
click at [854, 499] on li "11:15 AM" at bounding box center [874, 502] width 167 height 29
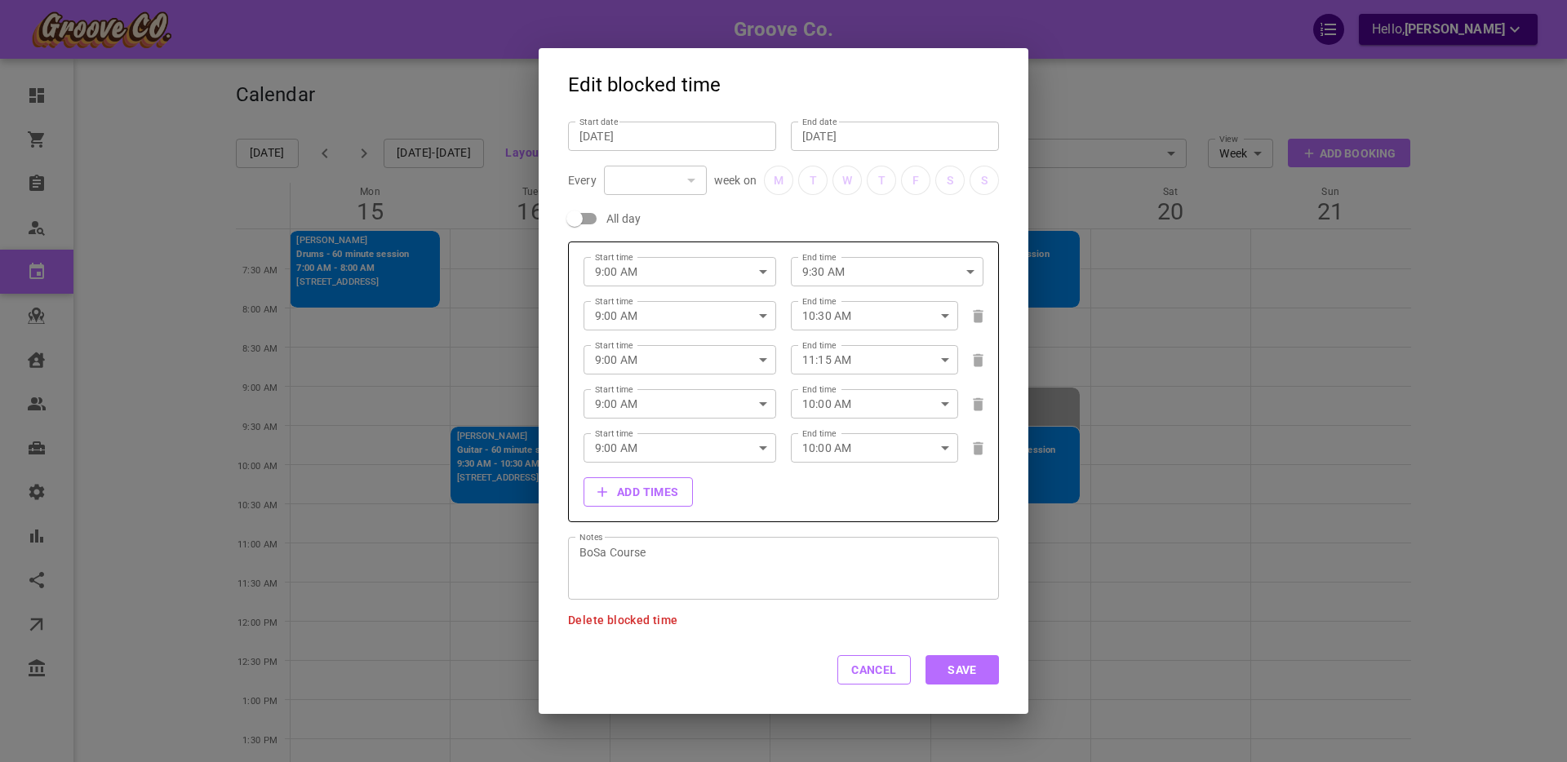
type input "11:15 AM"
click at [968, 676] on button "Save" at bounding box center [961, 669] width 73 height 29
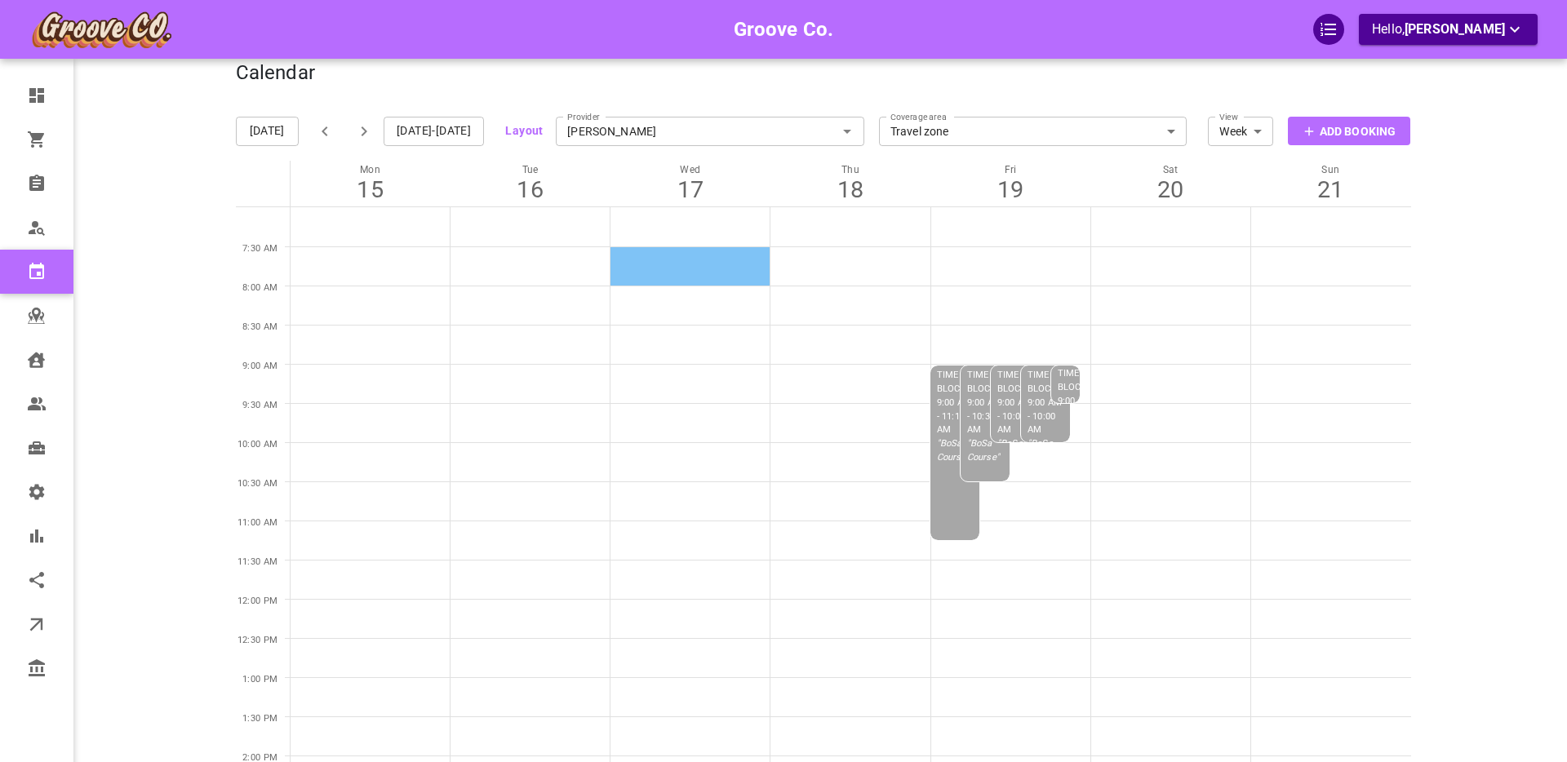
scroll to position [24, 0]
